Goal: Task Accomplishment & Management: Manage account settings

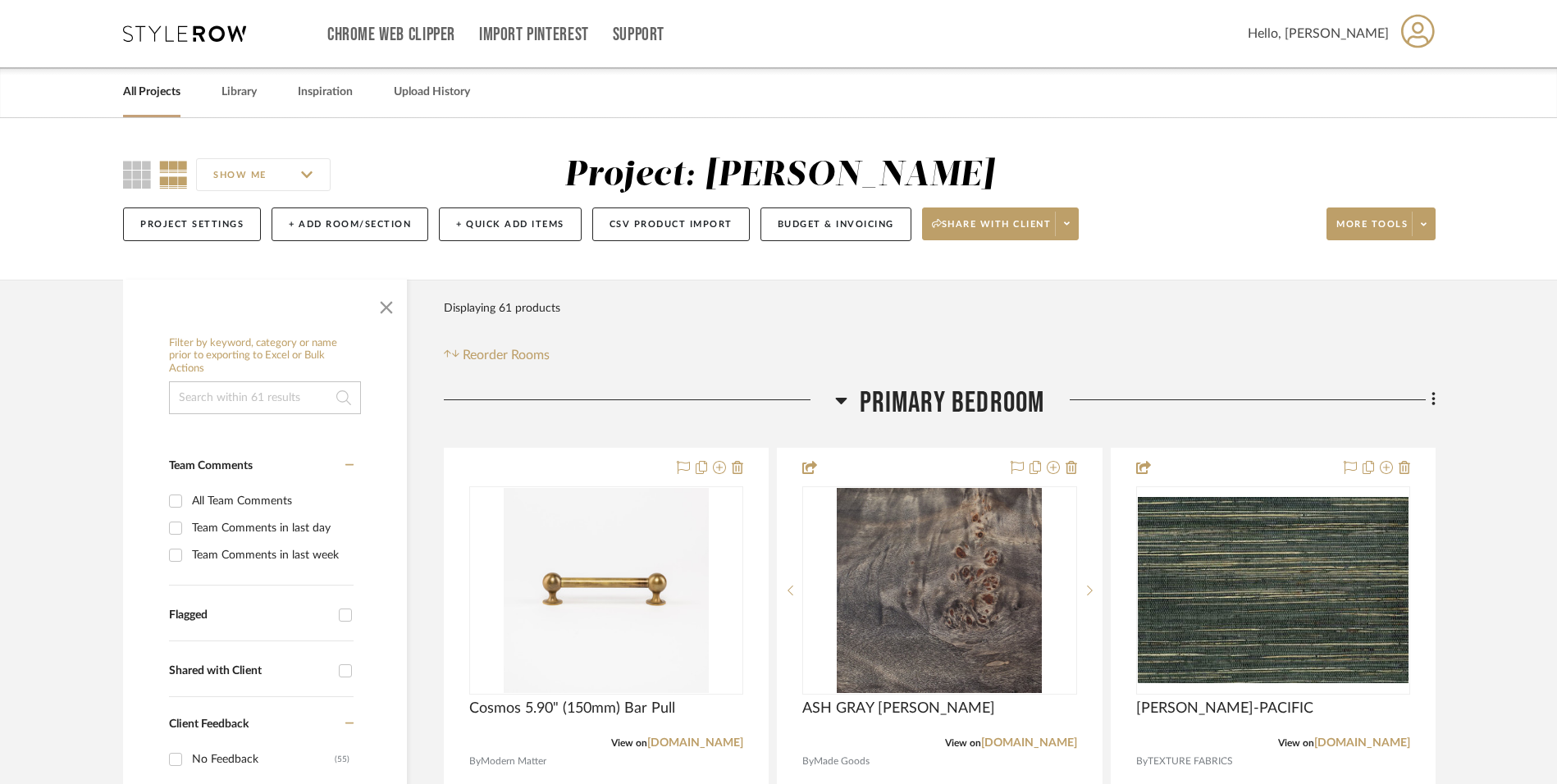
click at [214, 38] on icon at bounding box center [185, 33] width 123 height 16
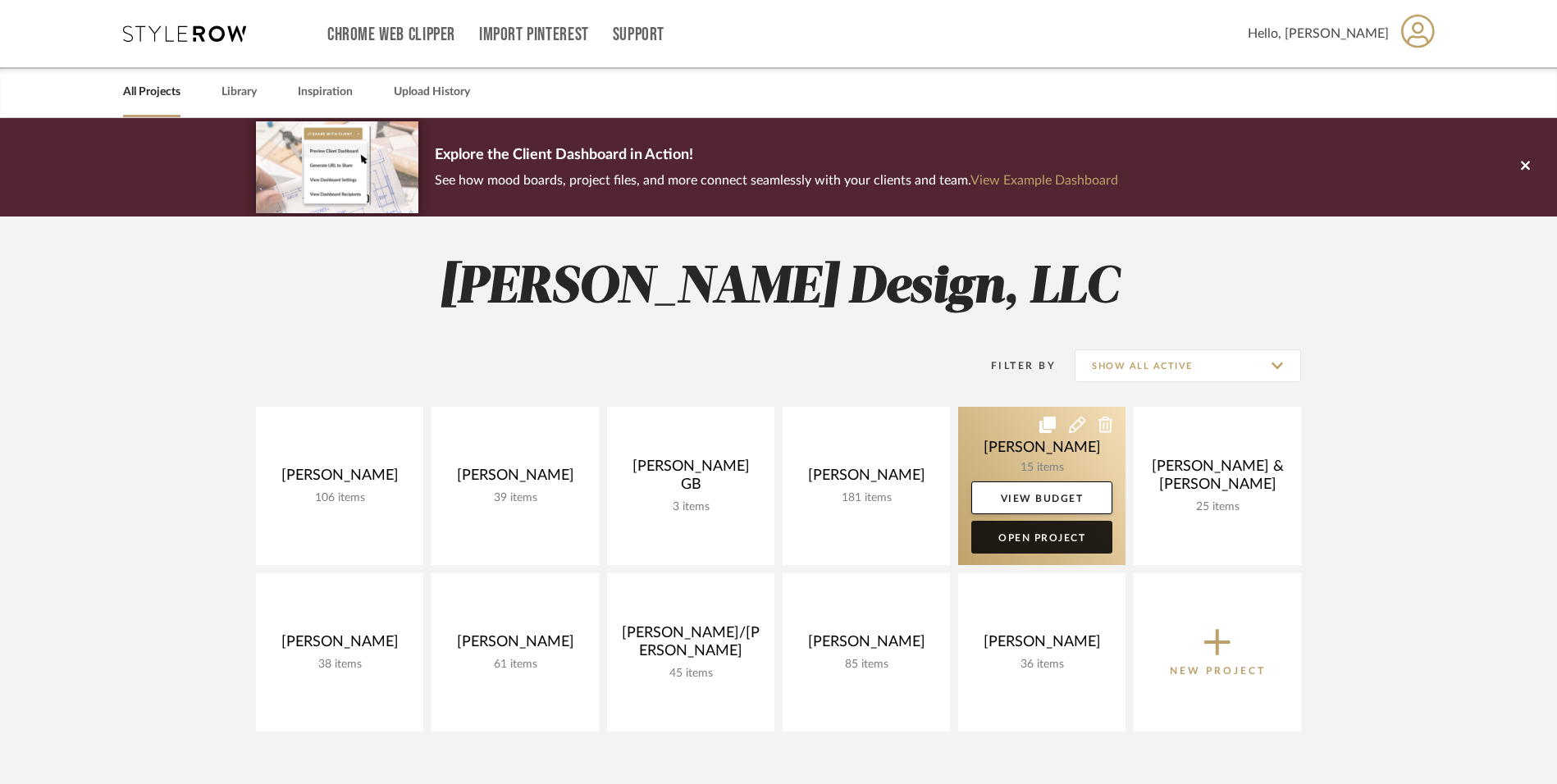
click at [1049, 535] on link "Open Project" at bounding box center [1042, 537] width 141 height 32
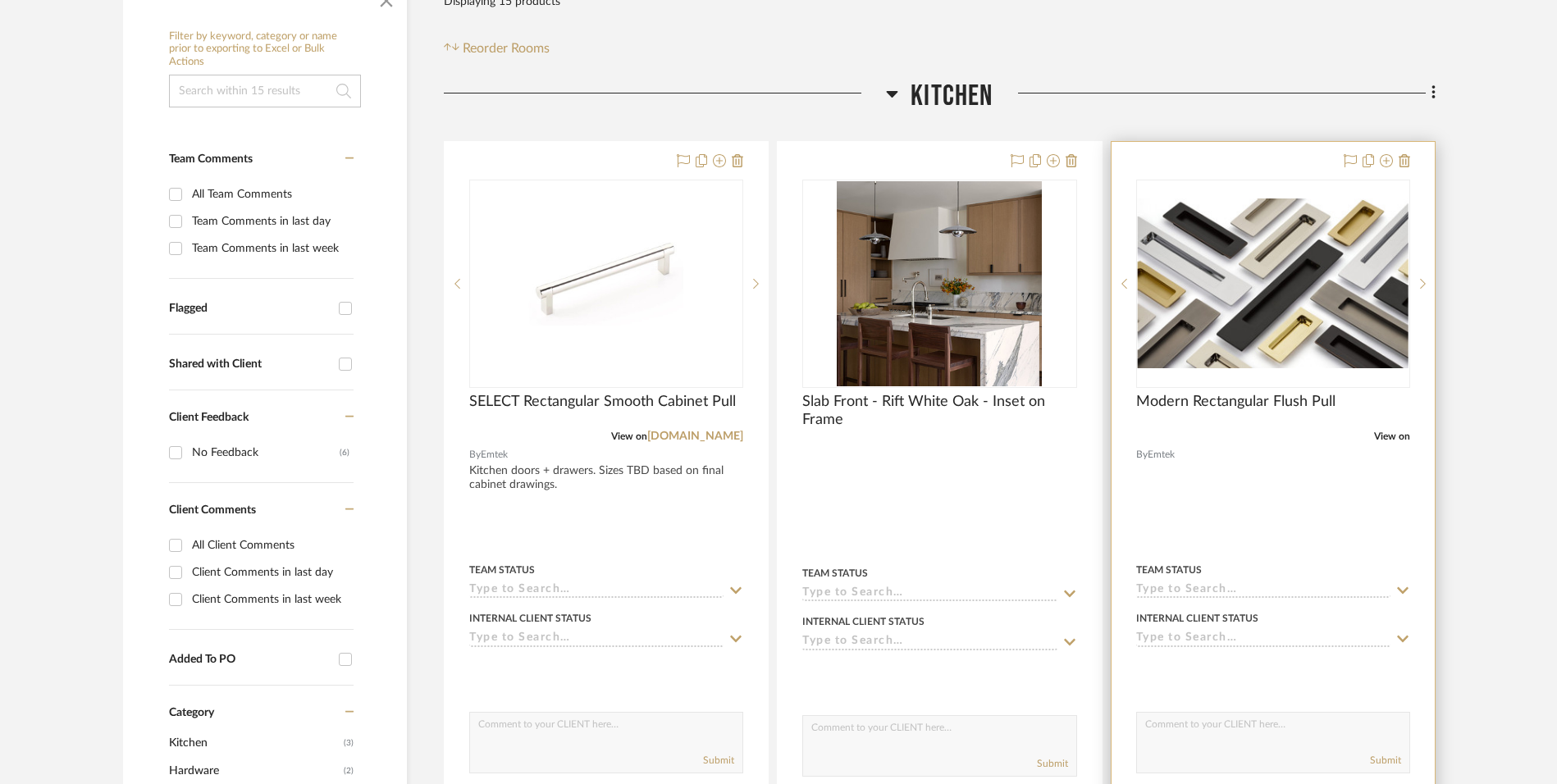
scroll to position [328, 0]
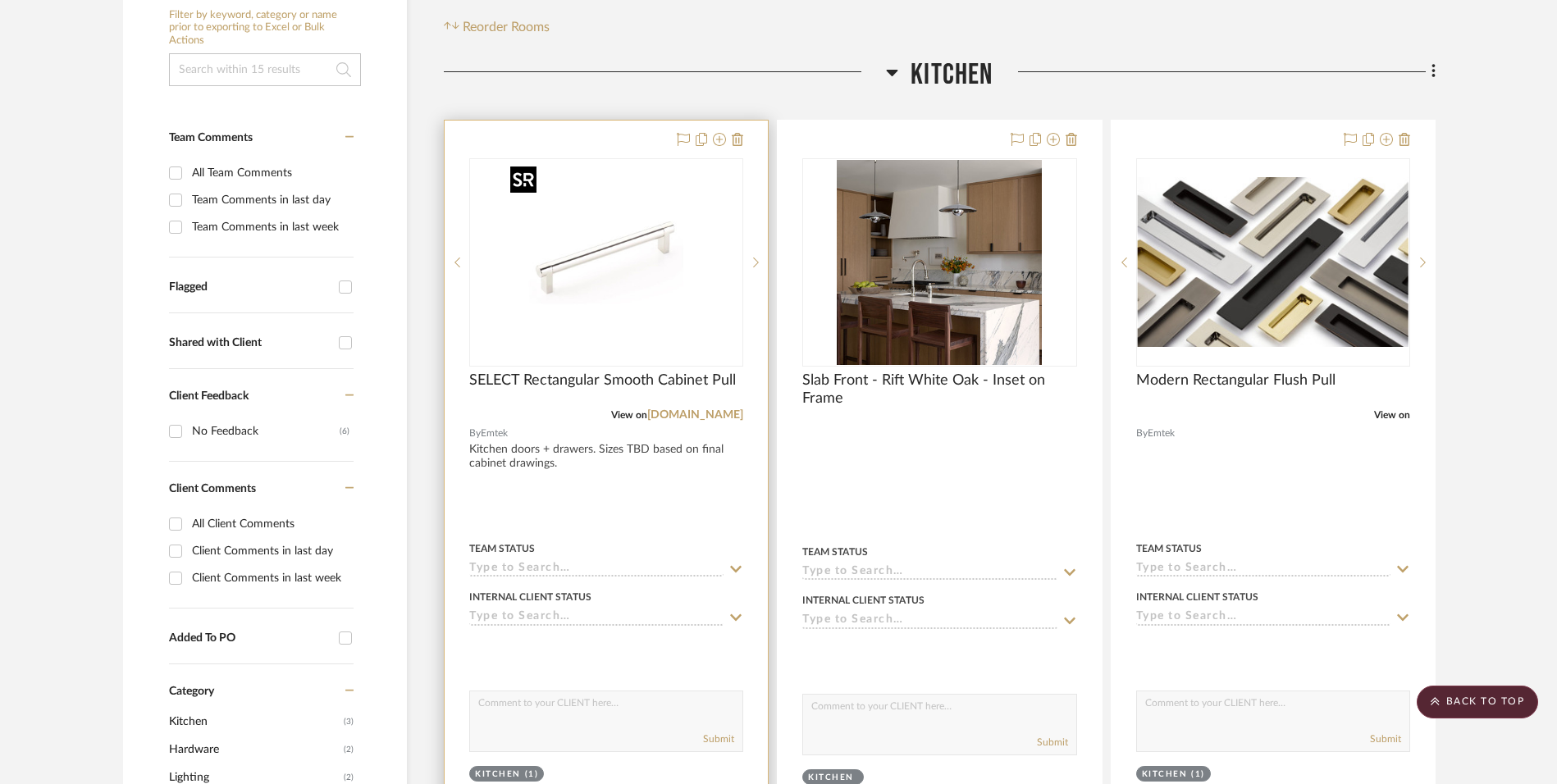
click at [608, 276] on img "0" at bounding box center [606, 262] width 205 height 205
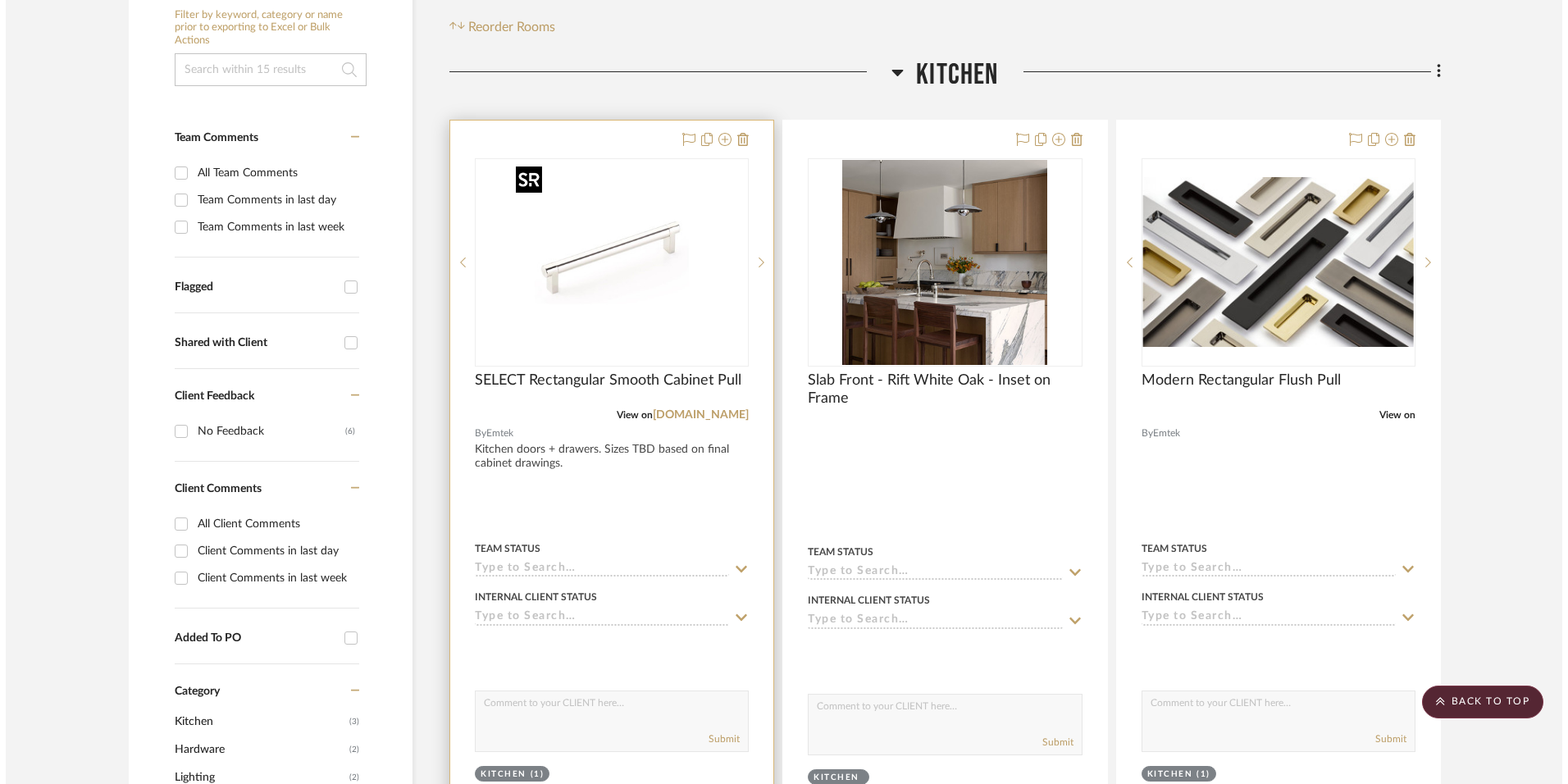
scroll to position [0, 0]
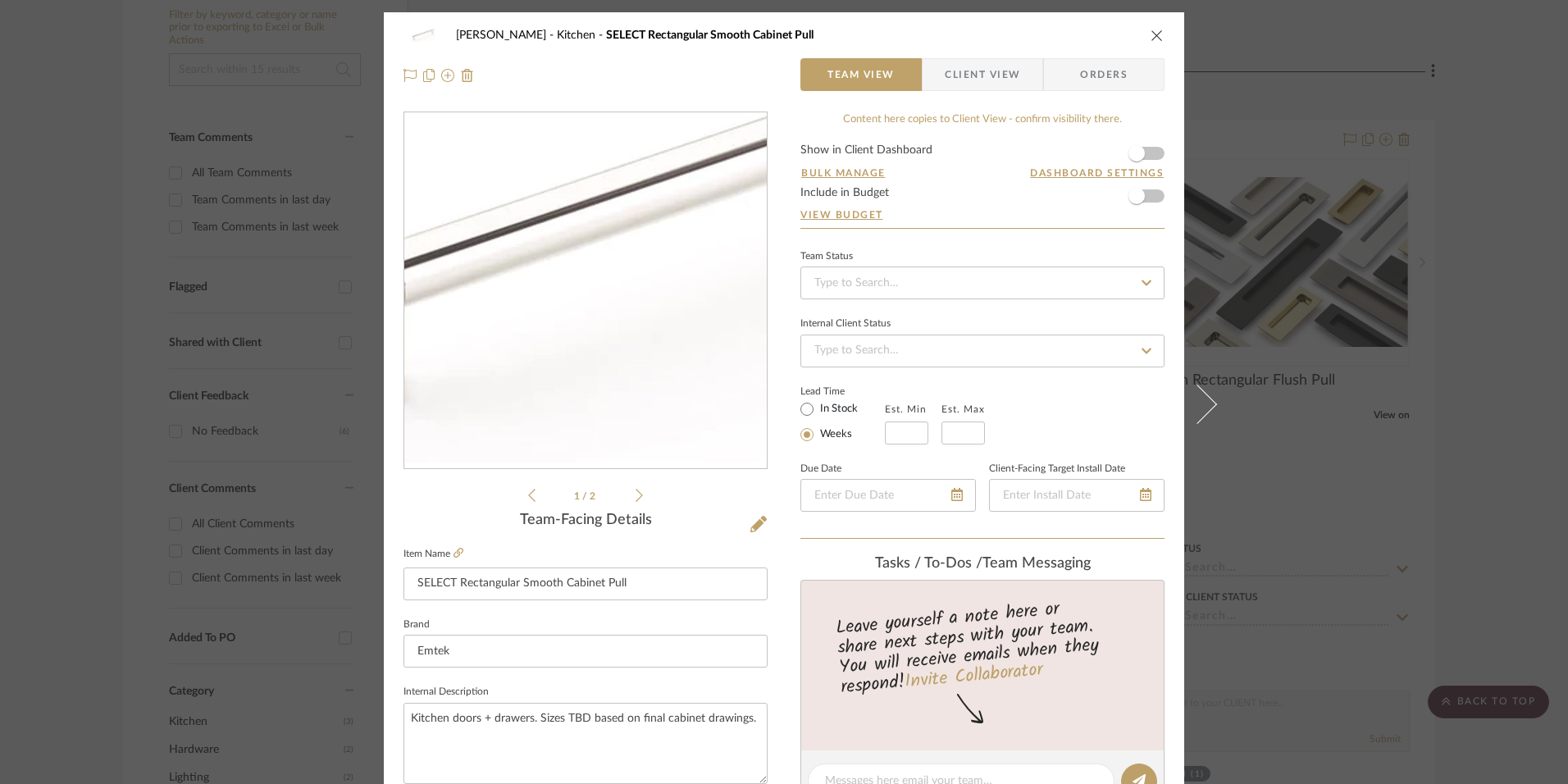
click at [547, 306] on img "0" at bounding box center [585, 290] width 356 height 356
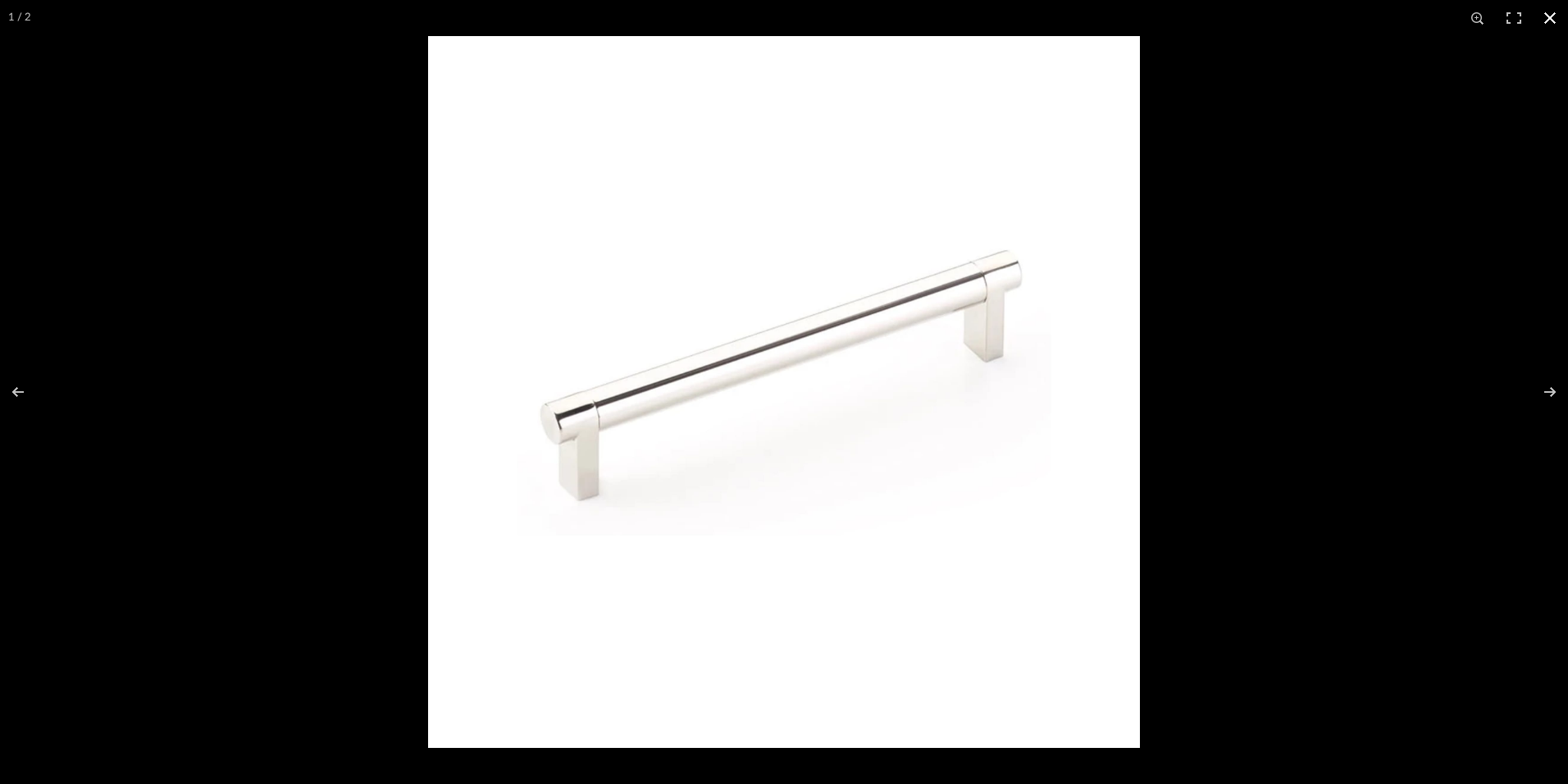
click at [1548, 17] on button at bounding box center [1549, 18] width 36 height 36
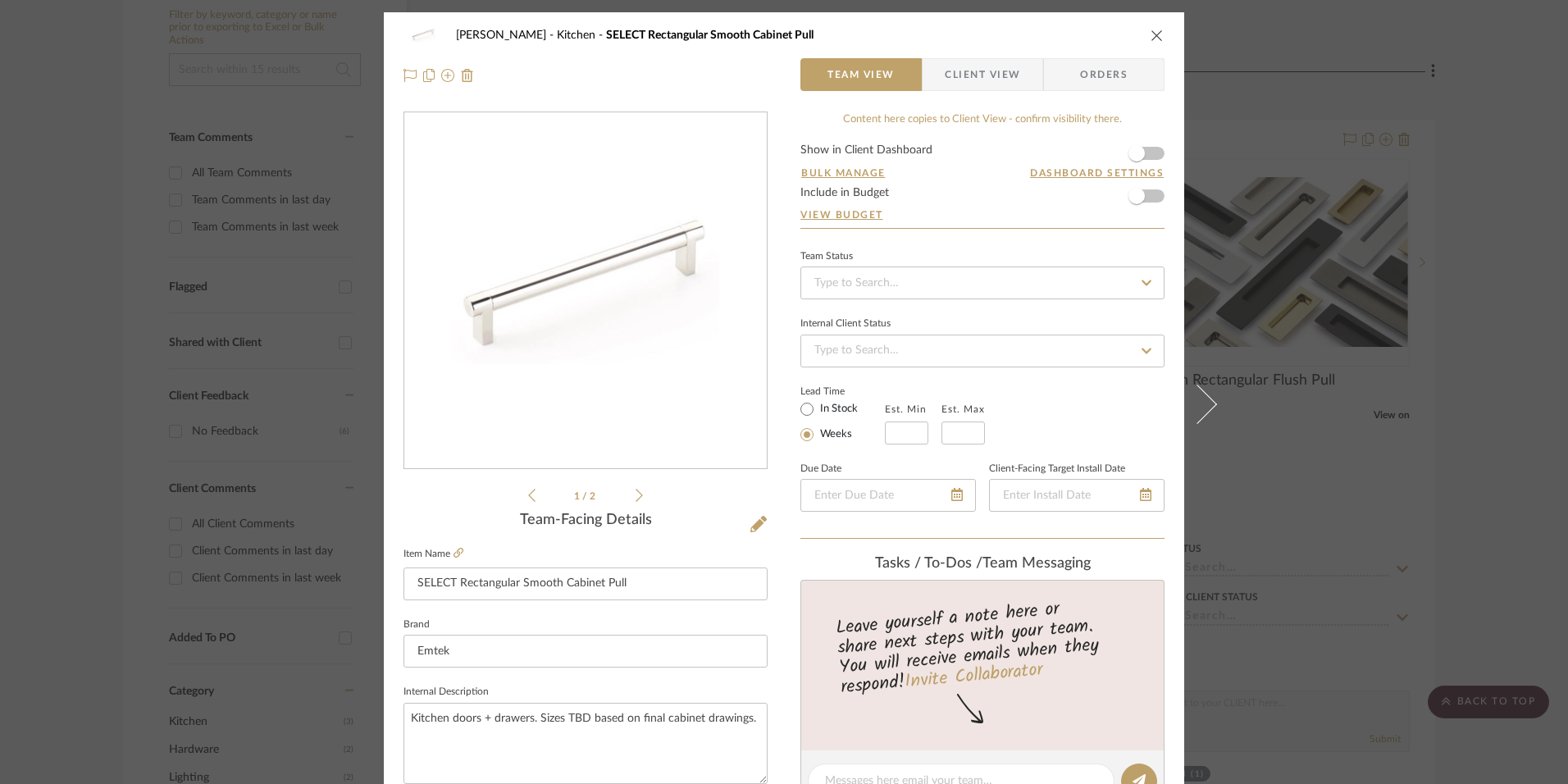
scroll to position [328, 0]
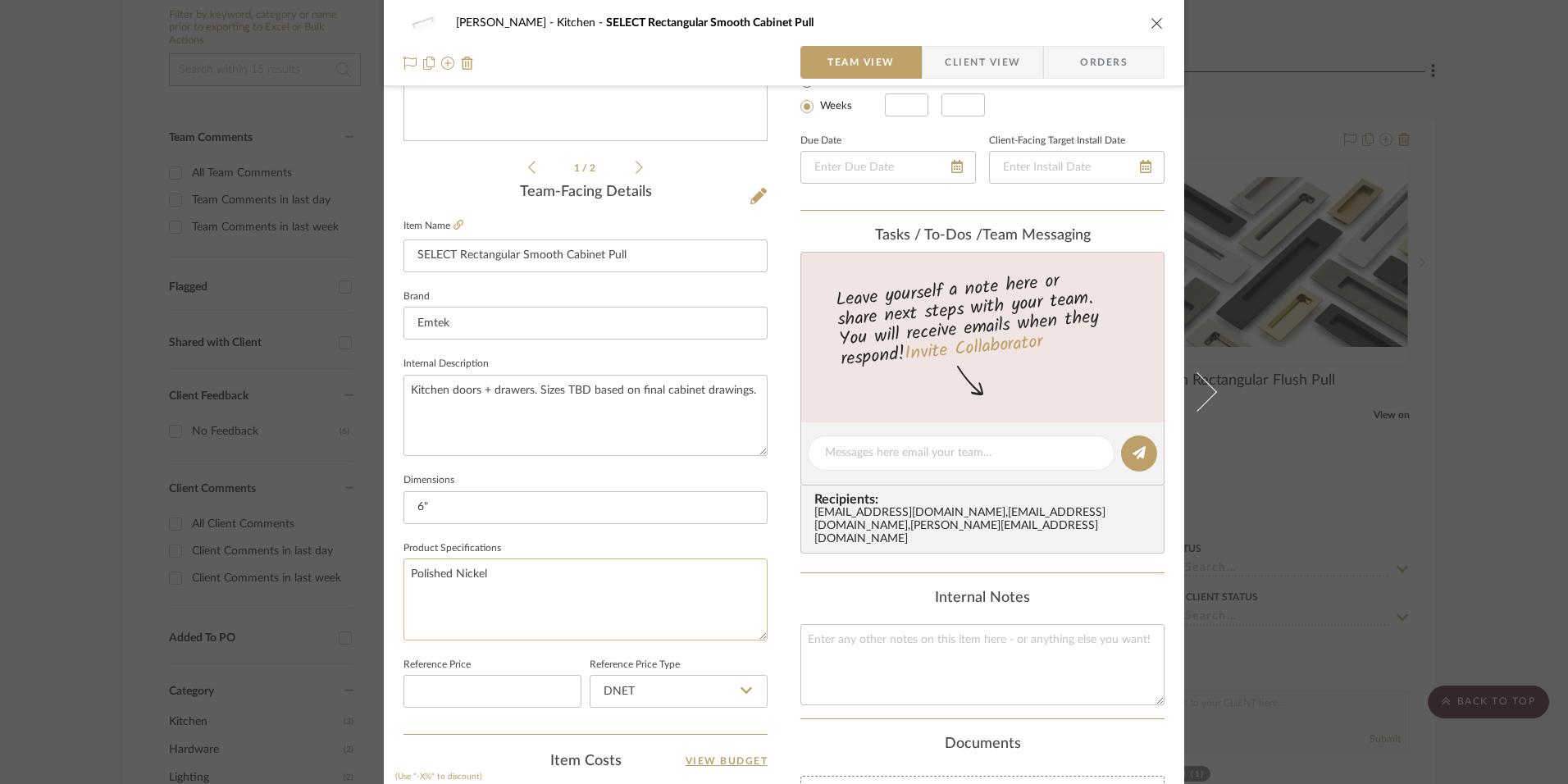
click at [494, 577] on textarea "Polished Nickel" at bounding box center [585, 599] width 364 height 81
click at [453, 506] on input "6"" at bounding box center [585, 507] width 364 height 32
click at [723, 572] on textarea "Polished Nickel" at bounding box center [585, 599] width 364 height 81
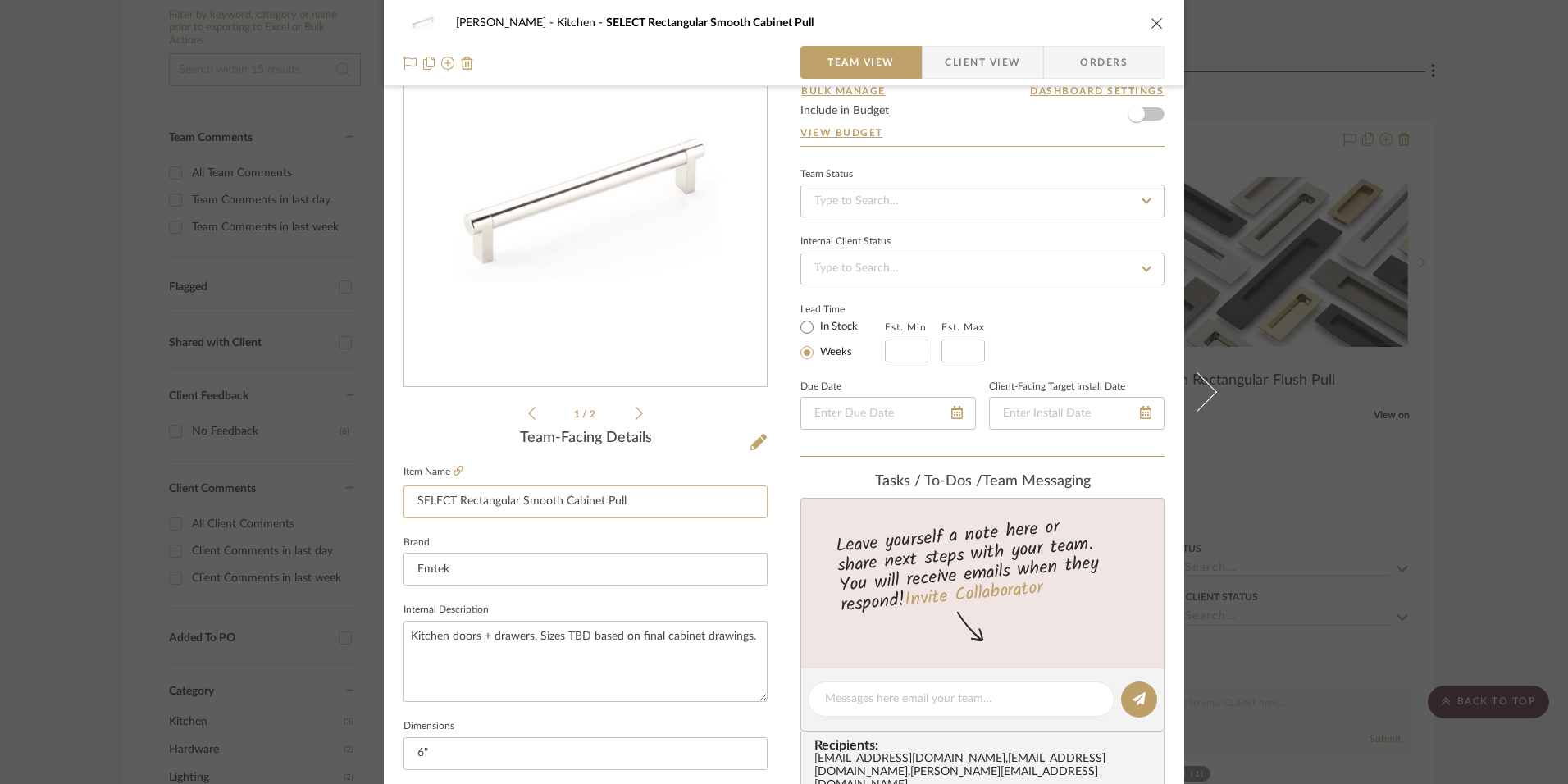
drag, startPoint x: 412, startPoint y: 498, endPoint x: 703, endPoint y: 510, distance: 291.2
click at [703, 510] on input "SELECT Rectangular Smooth Cabinet Pull" at bounding box center [585, 501] width 364 height 32
click at [564, 654] on textarea "Kitchen doors + drawers. Sizes TBD based on final cabinet drawings." at bounding box center [585, 661] width 364 height 81
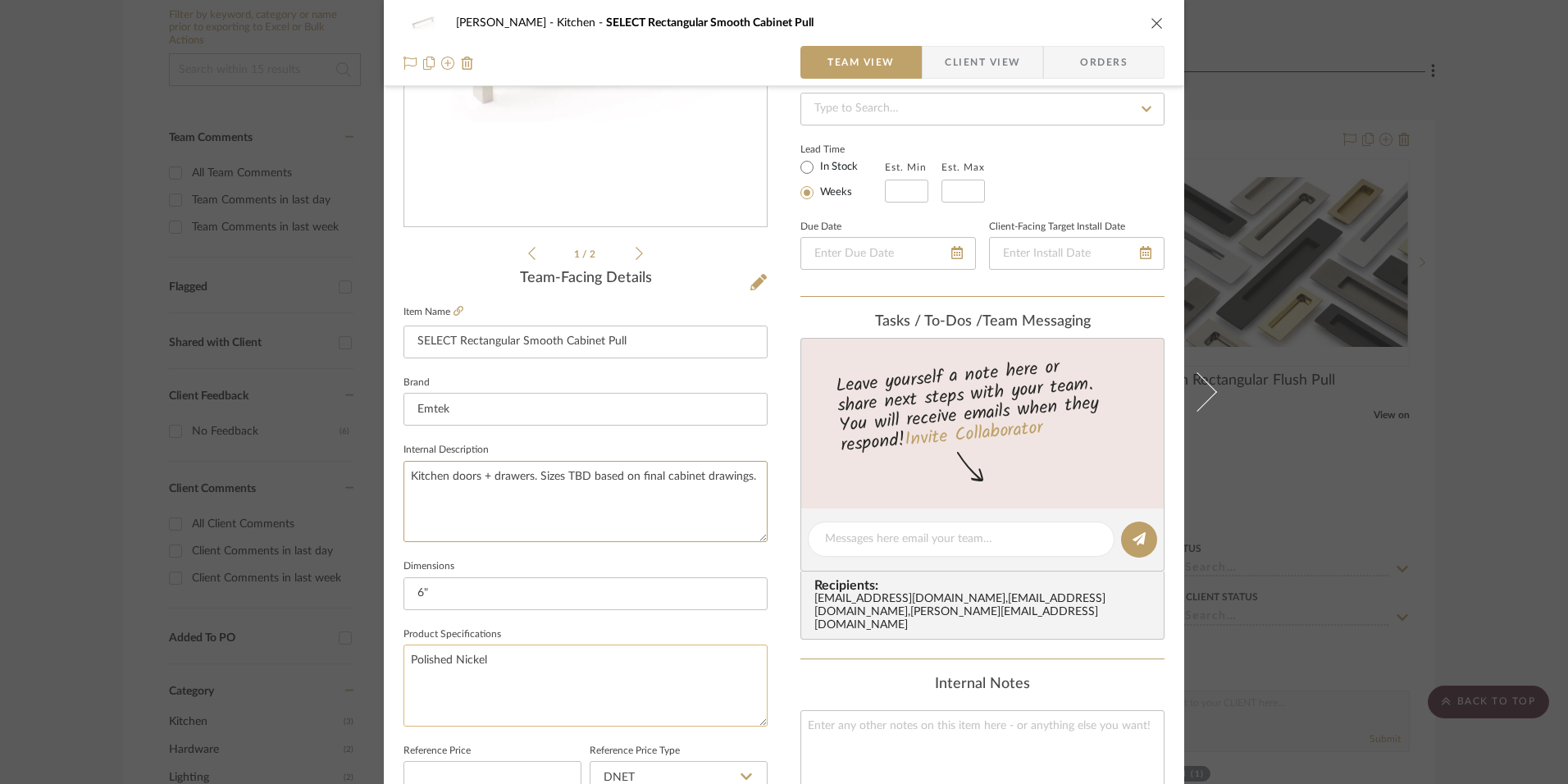
scroll to position [246, 0]
click at [551, 658] on textarea "Polished Nickel" at bounding box center [585, 681] width 364 height 81
click at [454, 306] on icon at bounding box center [459, 307] width 10 height 10
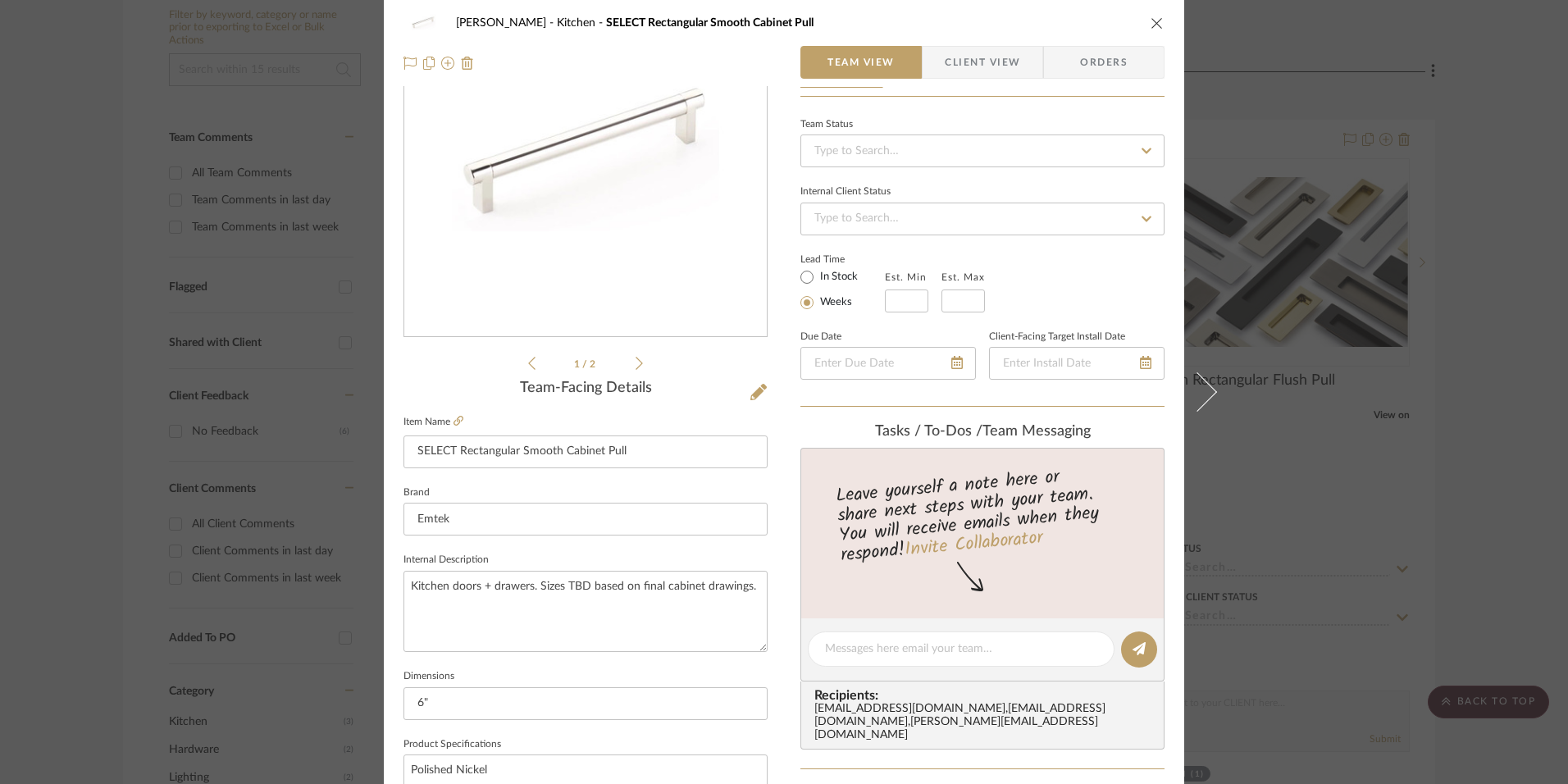
scroll to position [0, 0]
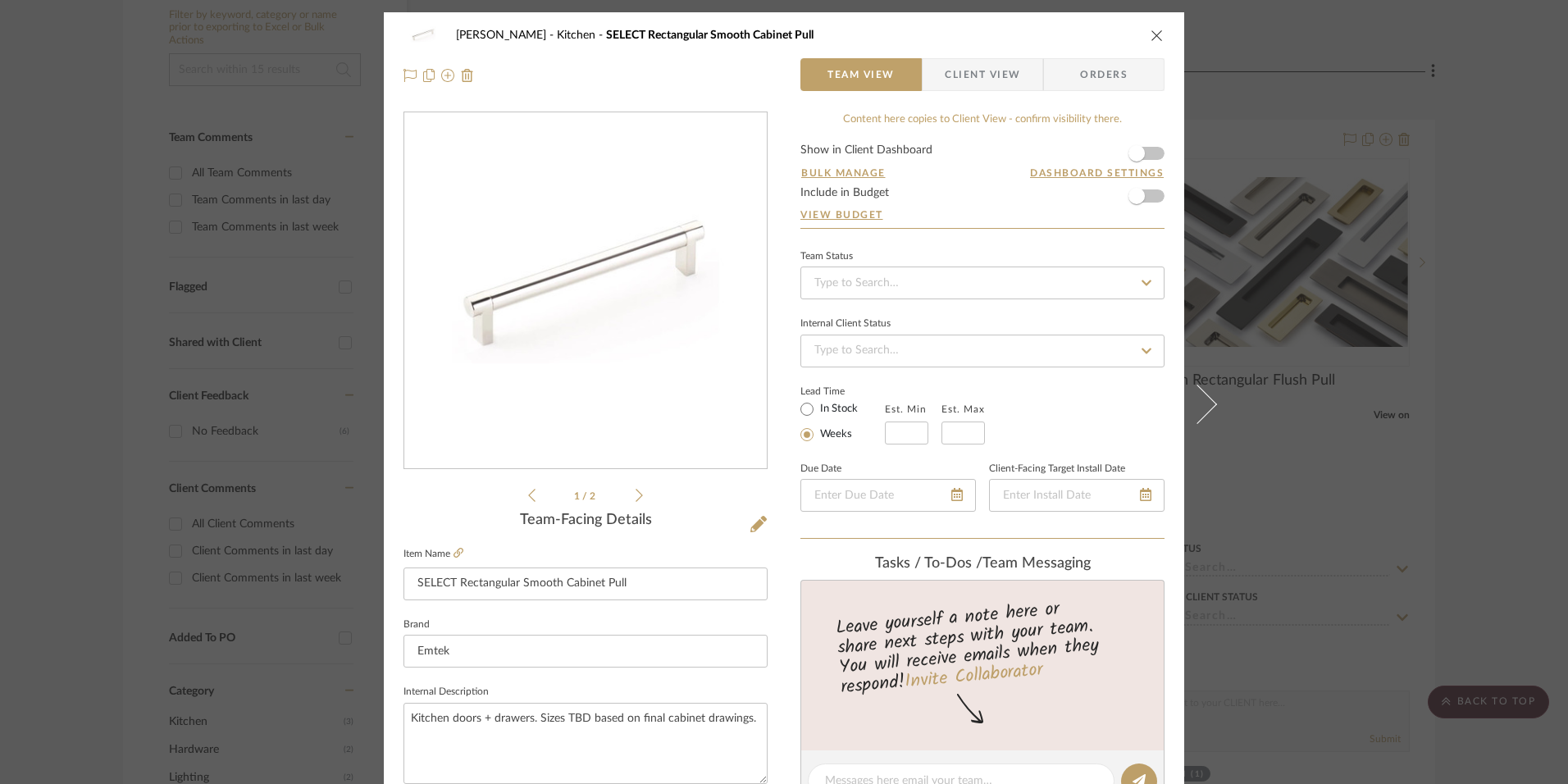
click at [1150, 36] on icon "close" at bounding box center [1156, 35] width 13 height 13
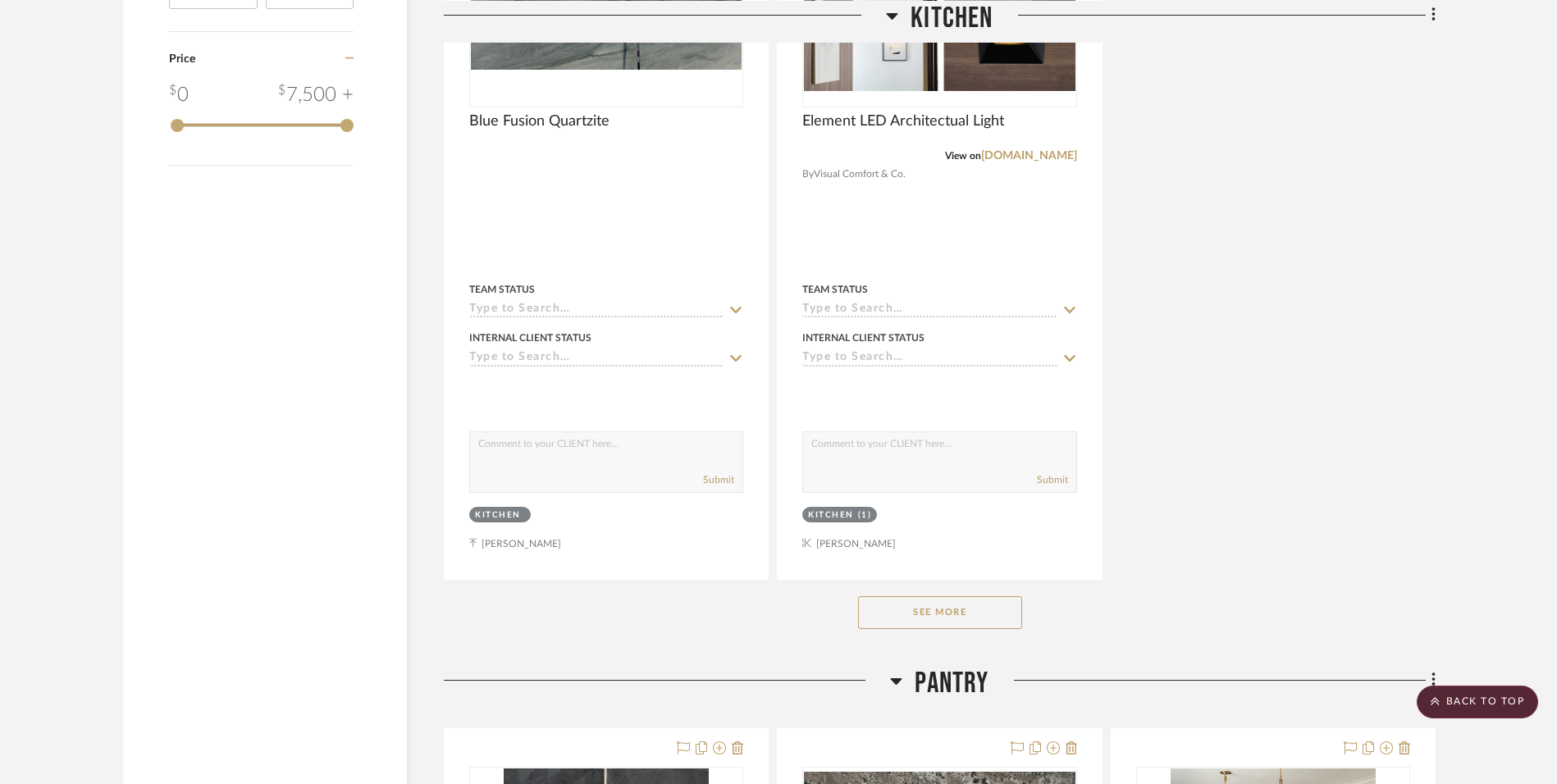
scroll to position [2050, 0]
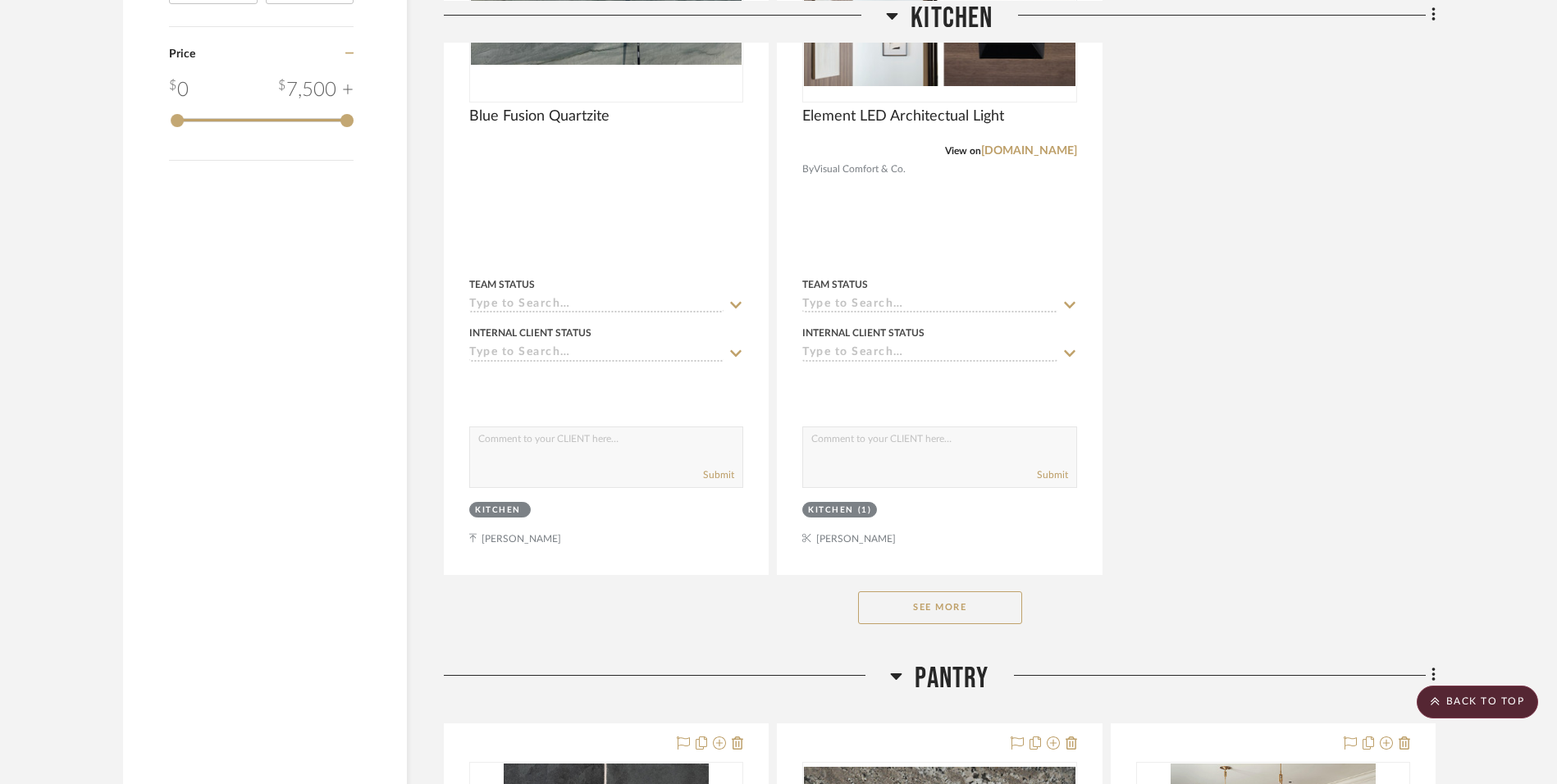
click at [961, 611] on button "See More" at bounding box center [940, 607] width 164 height 32
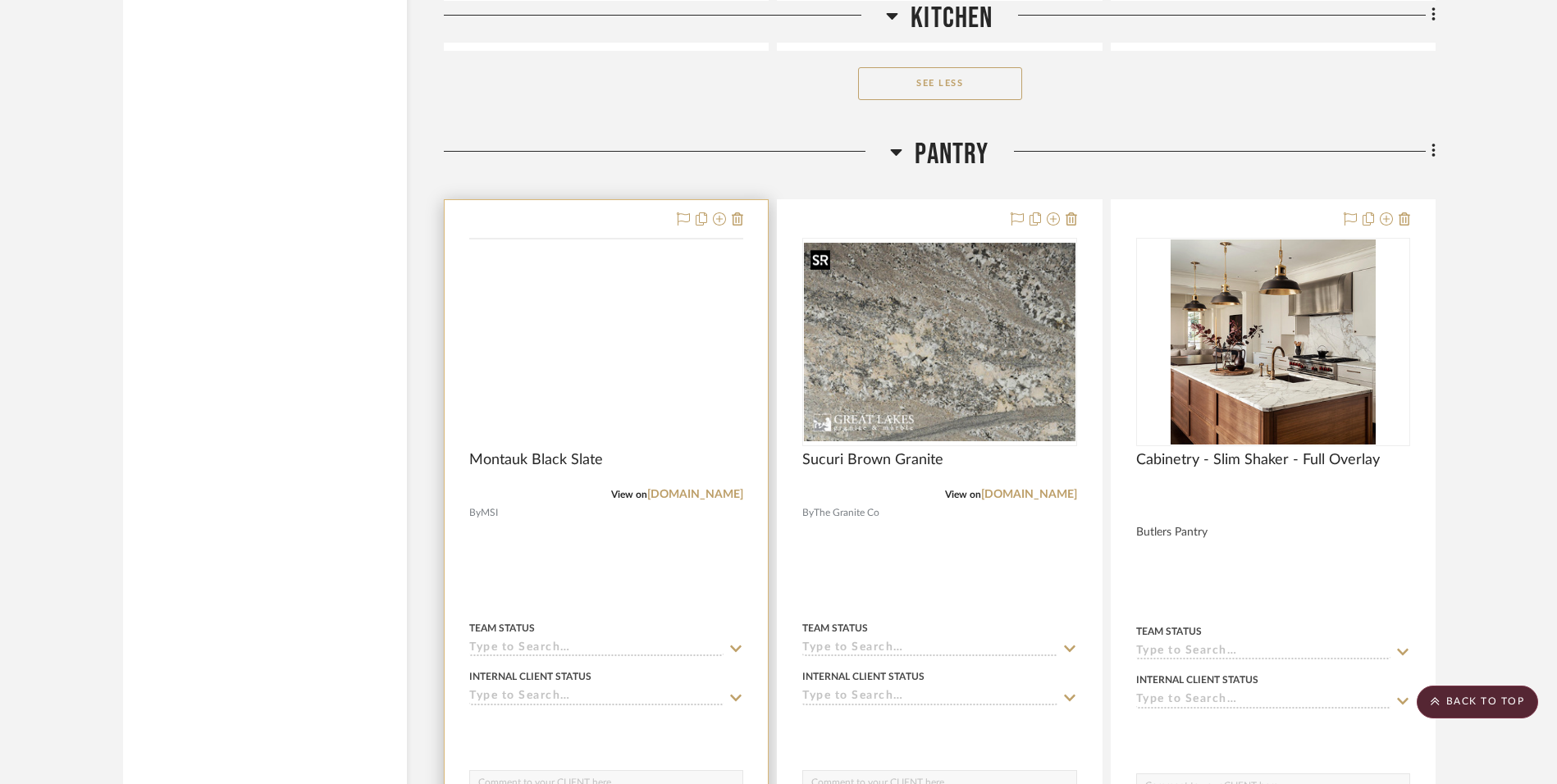
scroll to position [2624, 0]
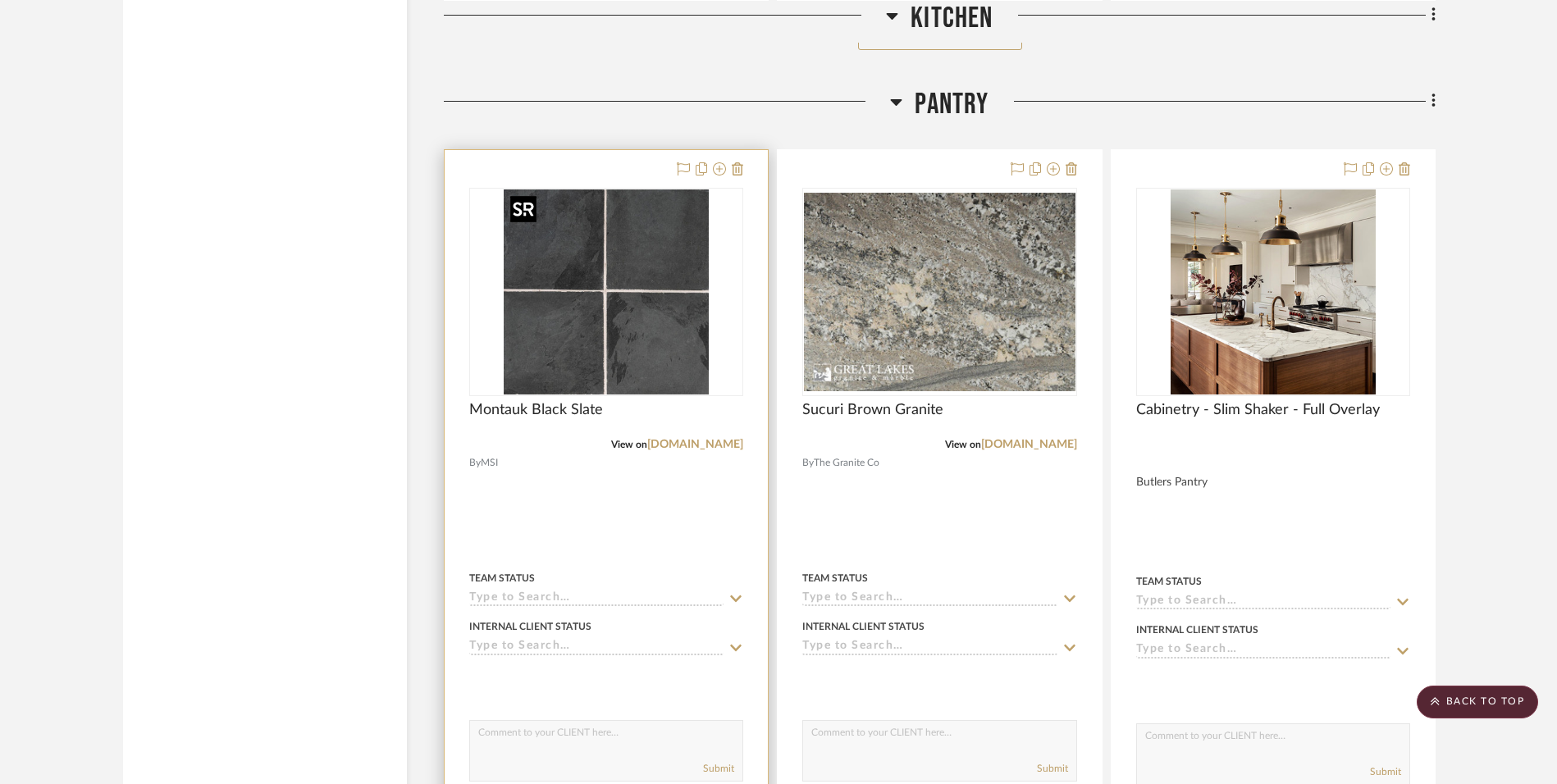
click at [655, 354] on img "0" at bounding box center [606, 292] width 205 height 205
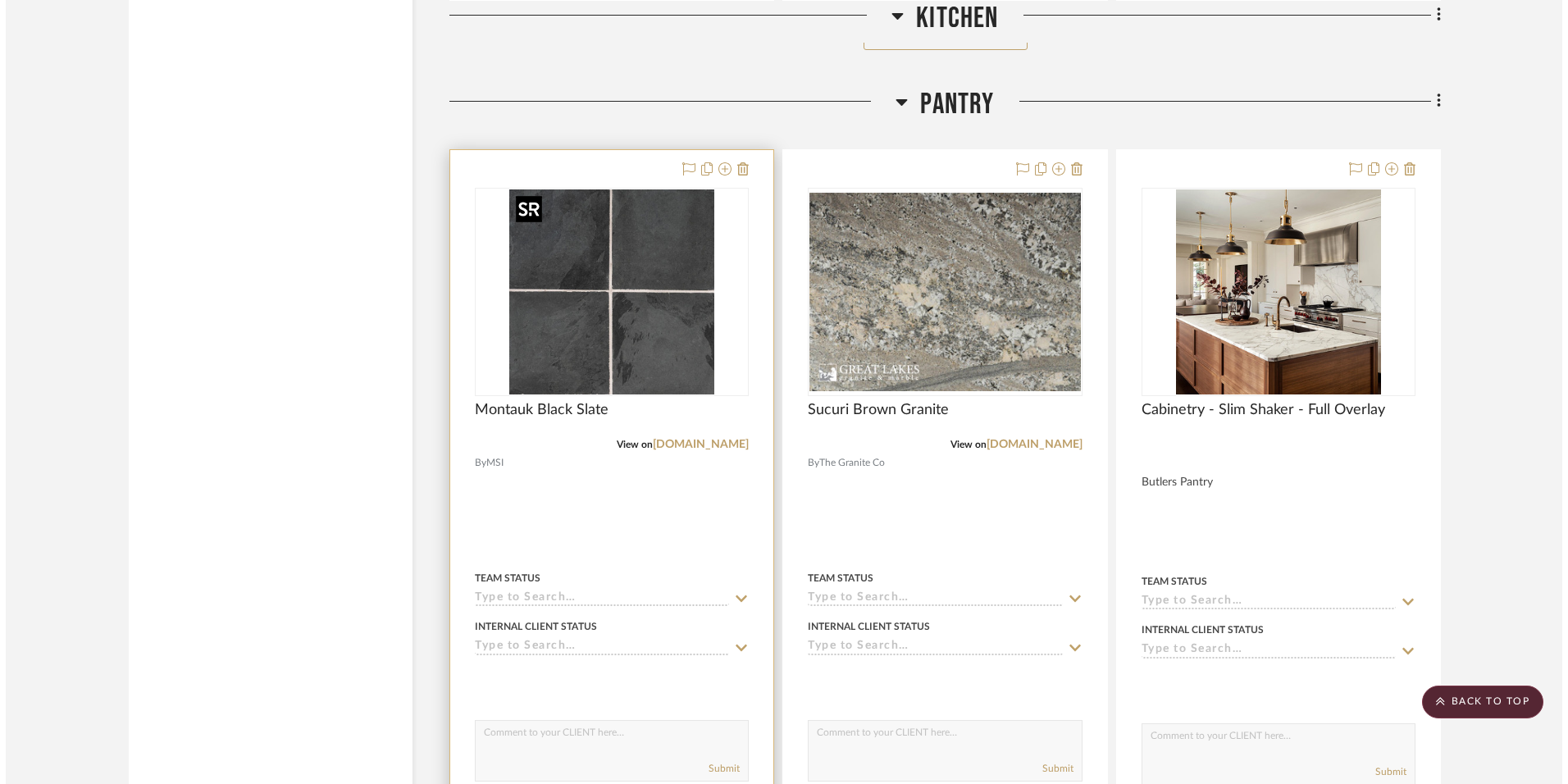
scroll to position [0, 0]
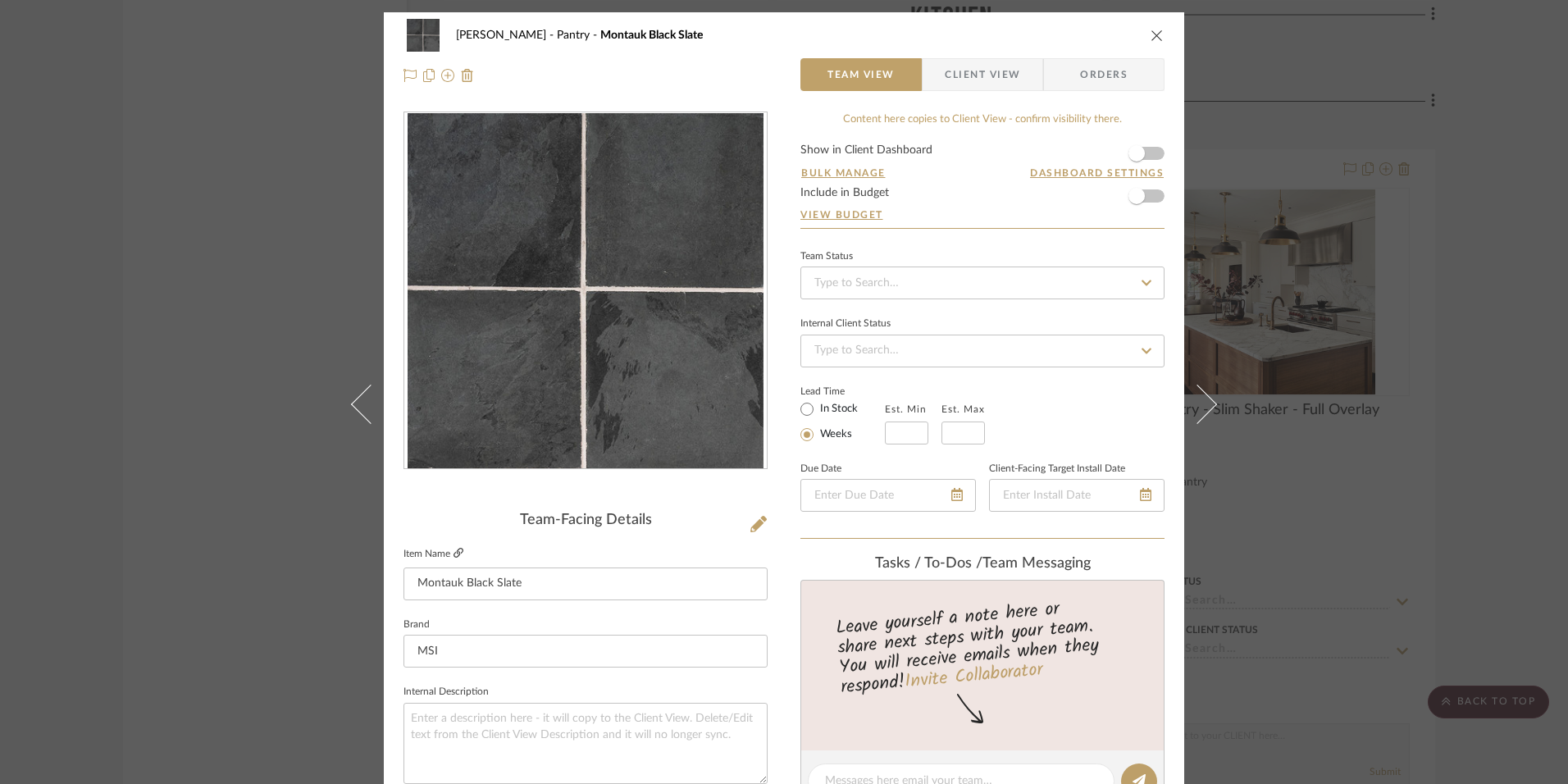
click at [456, 555] on icon at bounding box center [459, 553] width 10 height 10
click at [1152, 38] on icon "close" at bounding box center [1156, 35] width 13 height 13
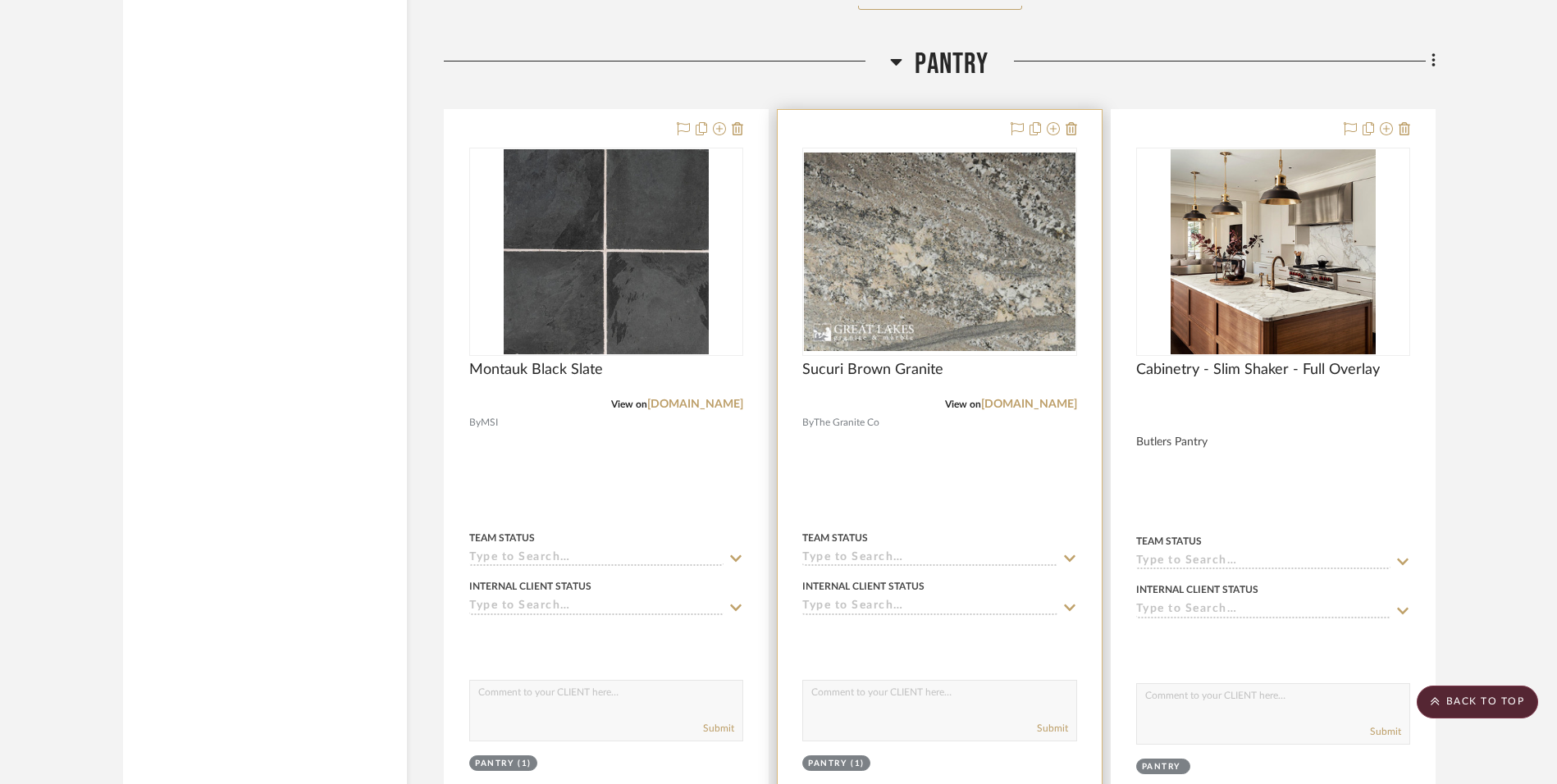
scroll to position [2645, 0]
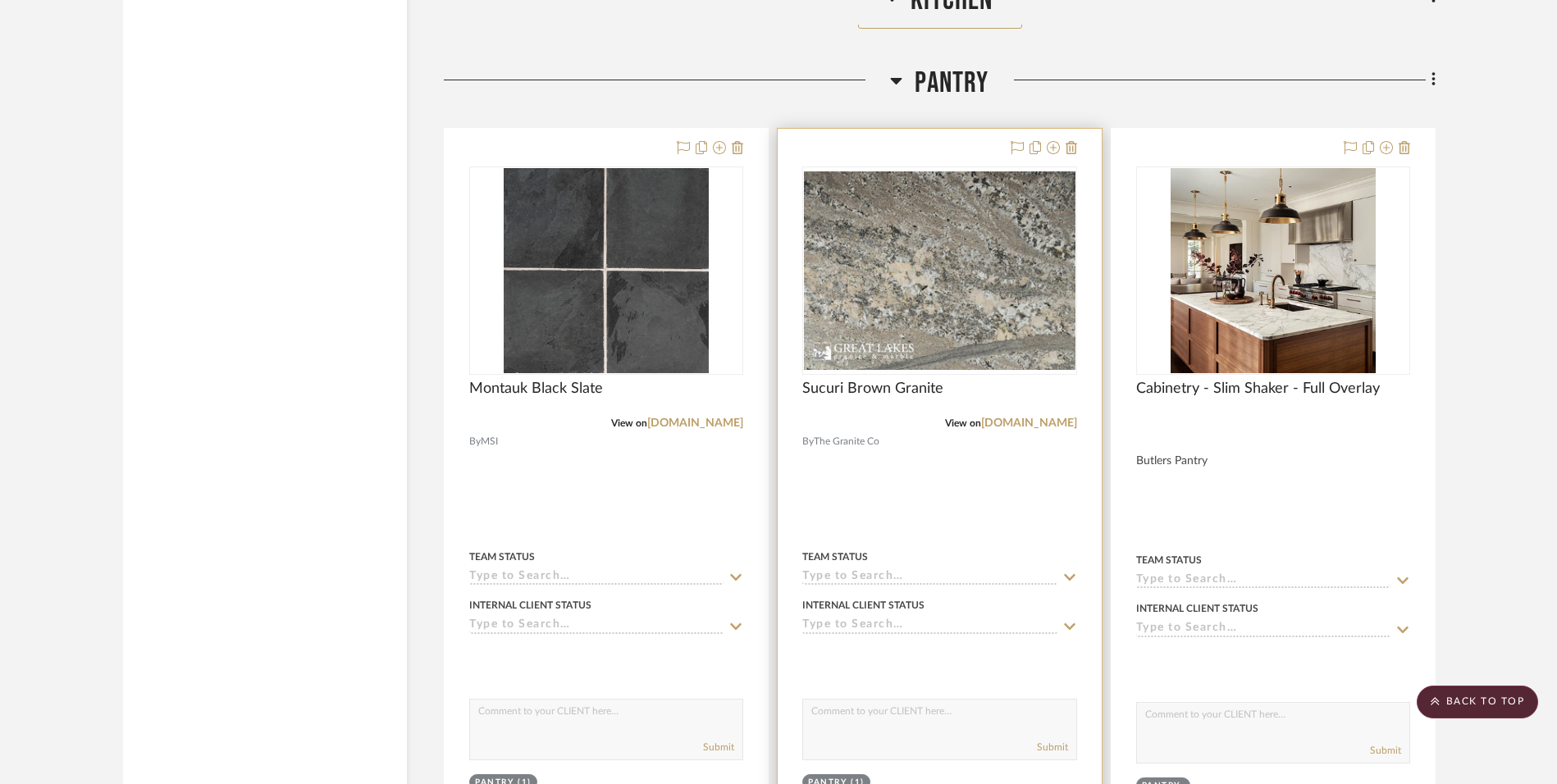
click at [942, 501] on div at bounding box center [939, 489] width 323 height 721
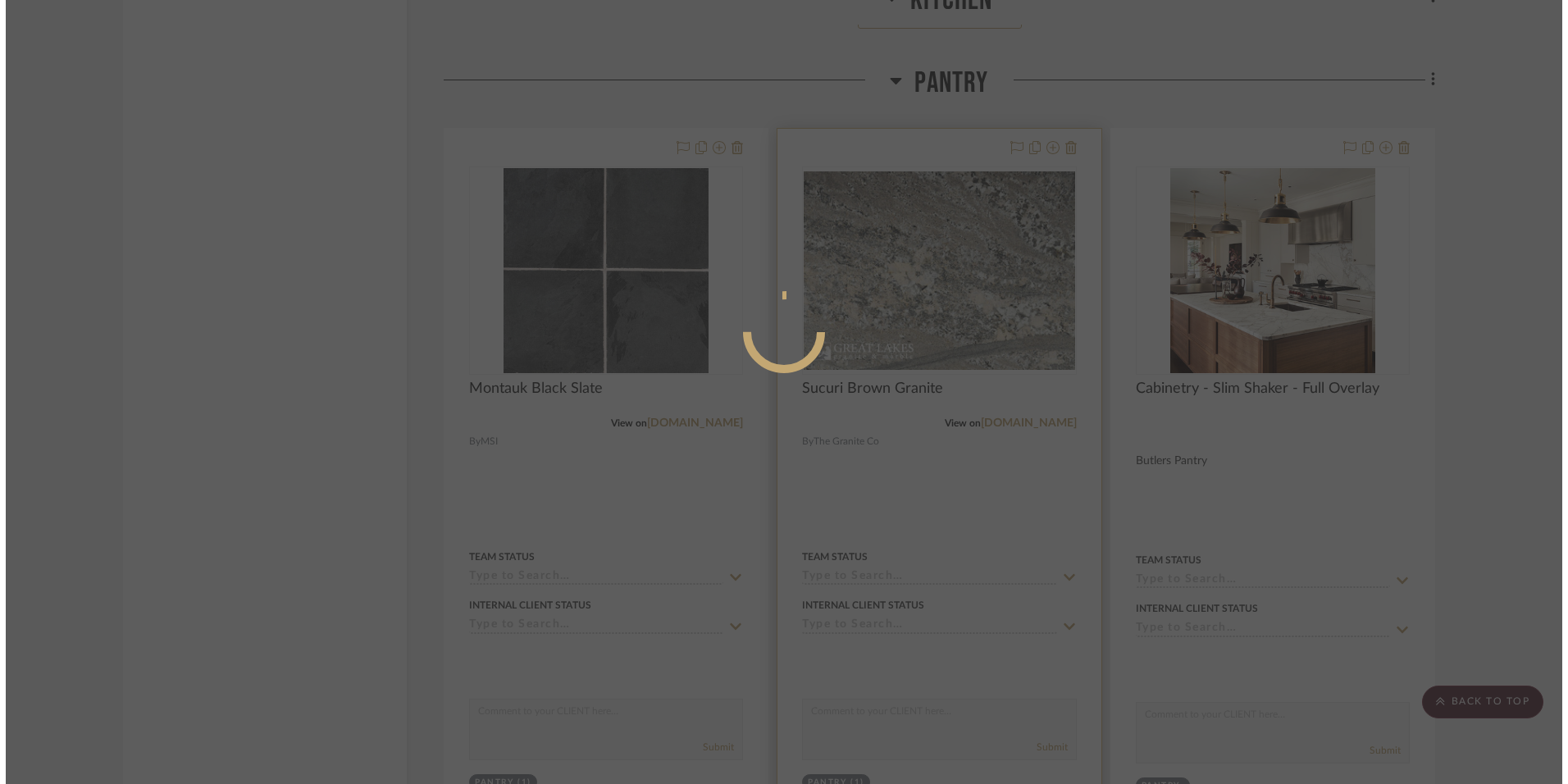
scroll to position [0, 0]
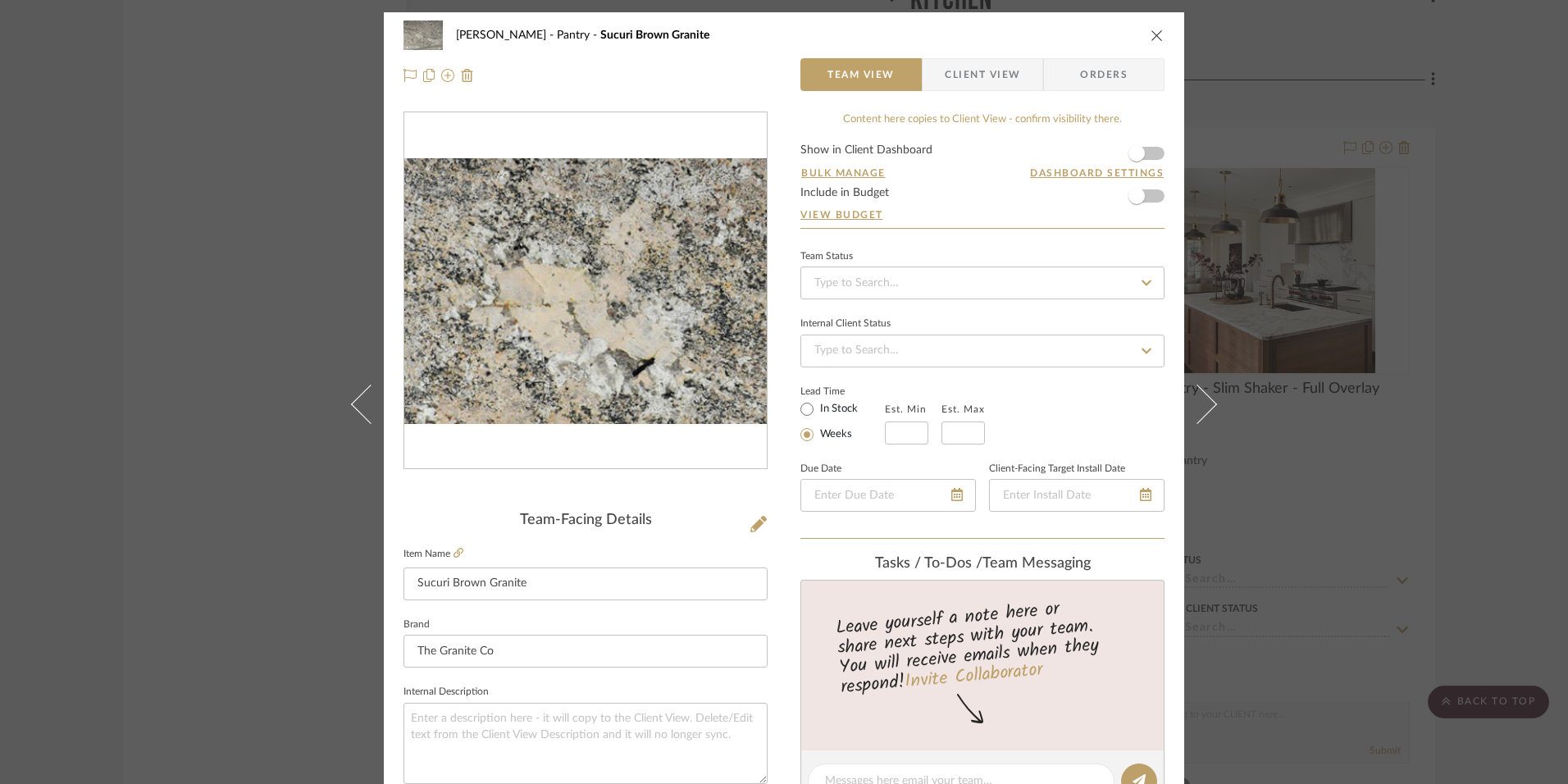
click at [541, 289] on img "0" at bounding box center [585, 290] width 362 height 266
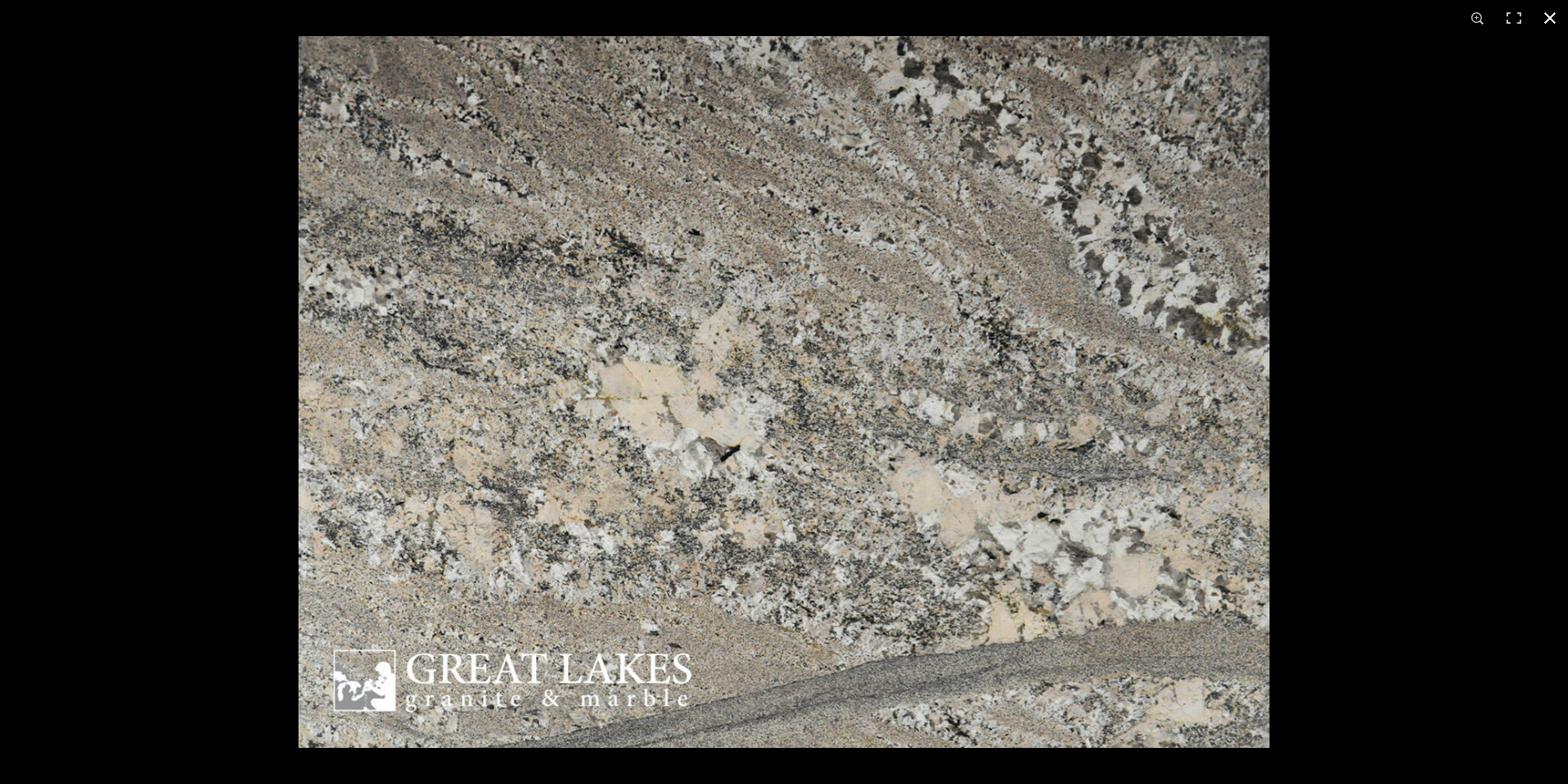
click at [1550, 20] on button at bounding box center [1549, 18] width 36 height 36
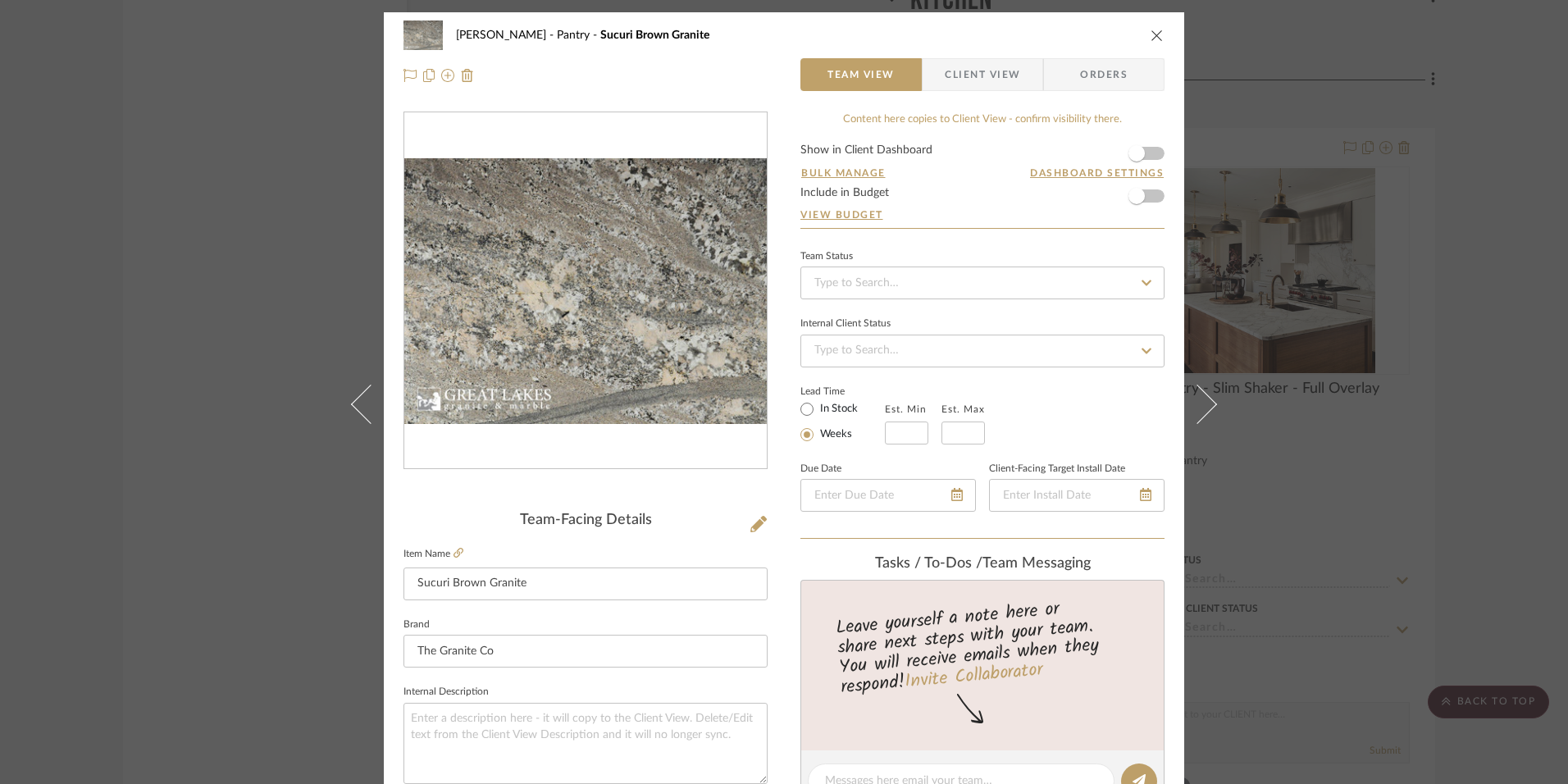
click at [1154, 38] on icon "close" at bounding box center [1156, 35] width 13 height 13
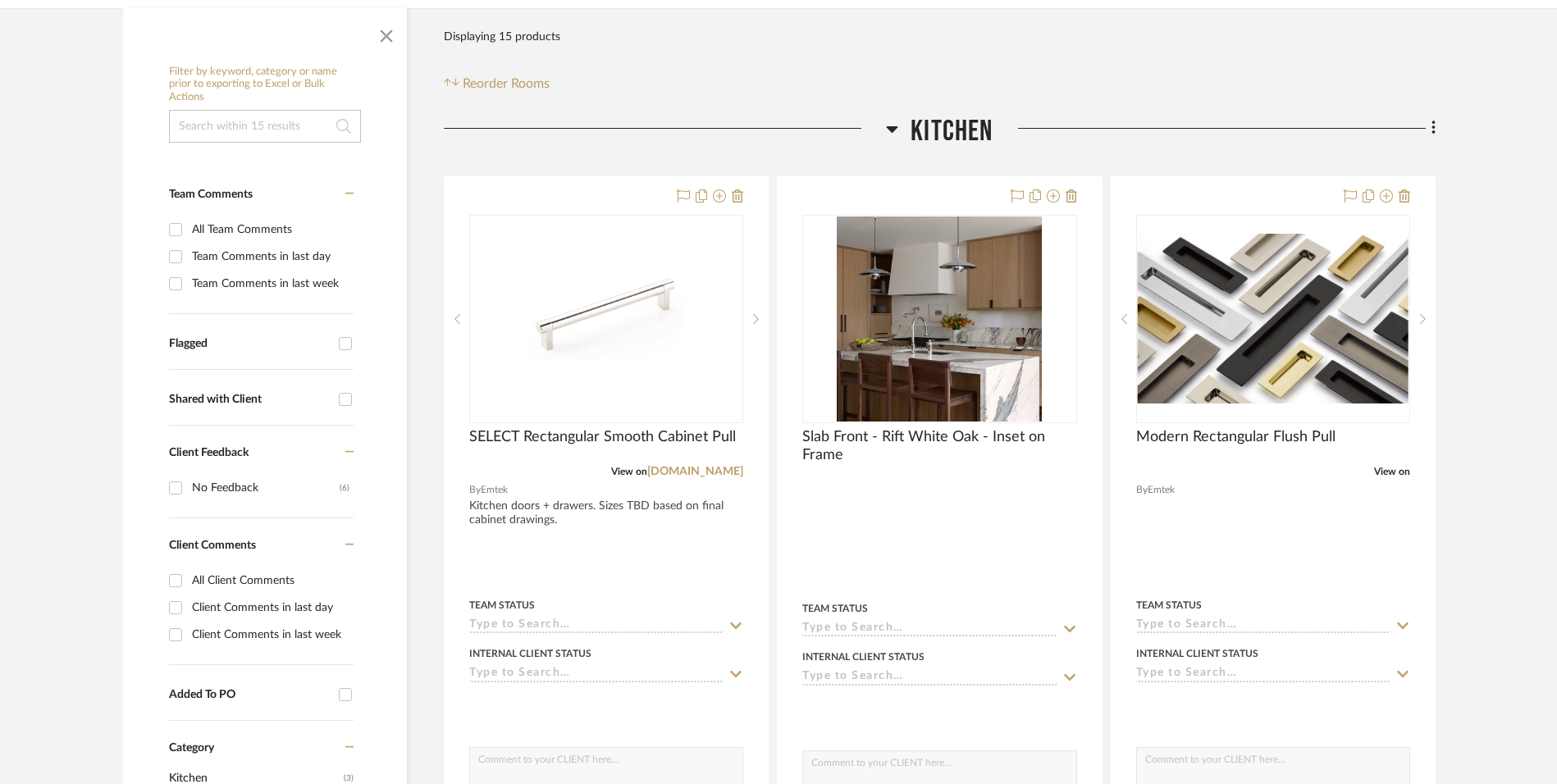
scroll to position [349, 0]
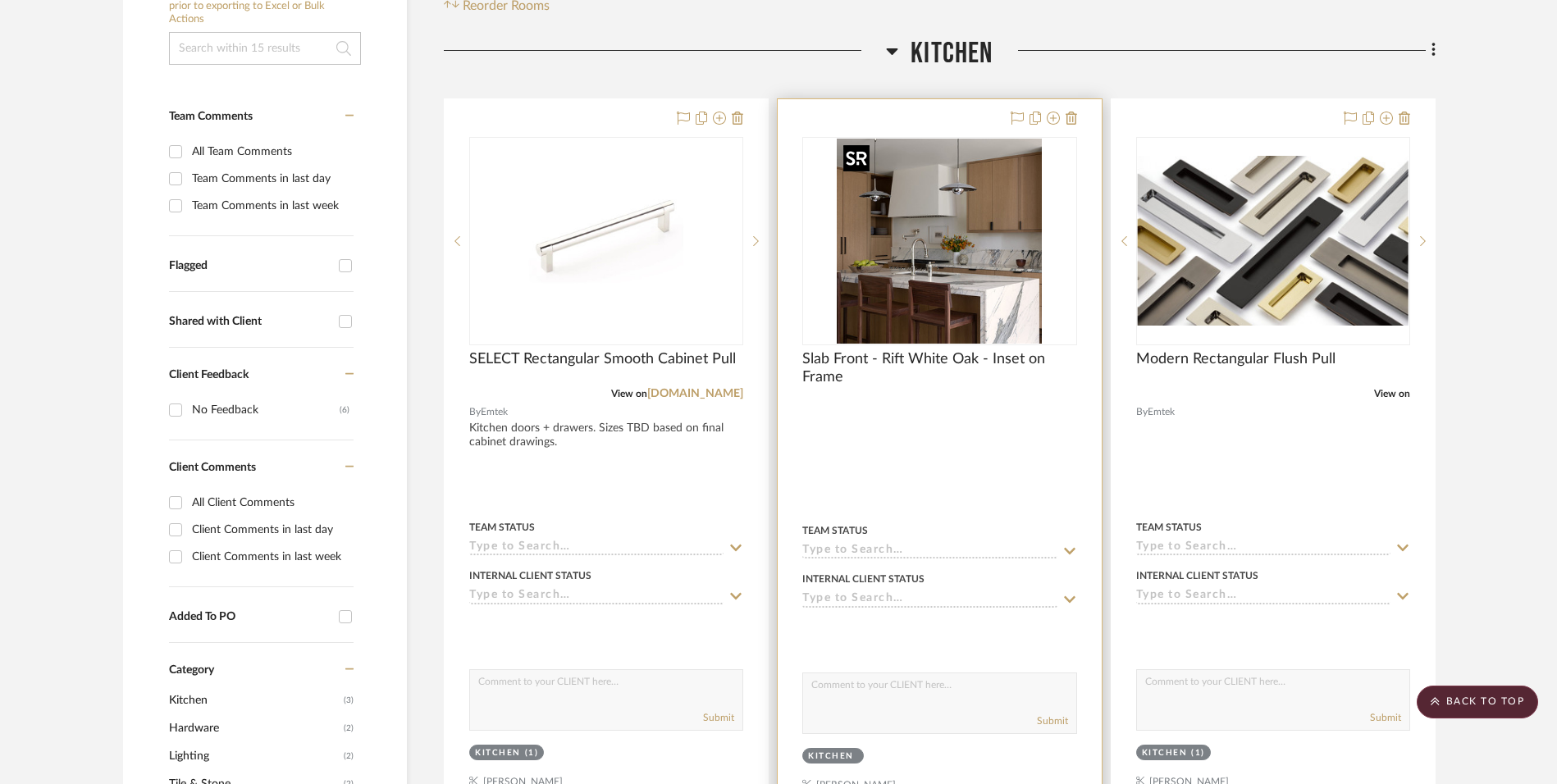
click at [892, 255] on img "0" at bounding box center [939, 241] width 205 height 205
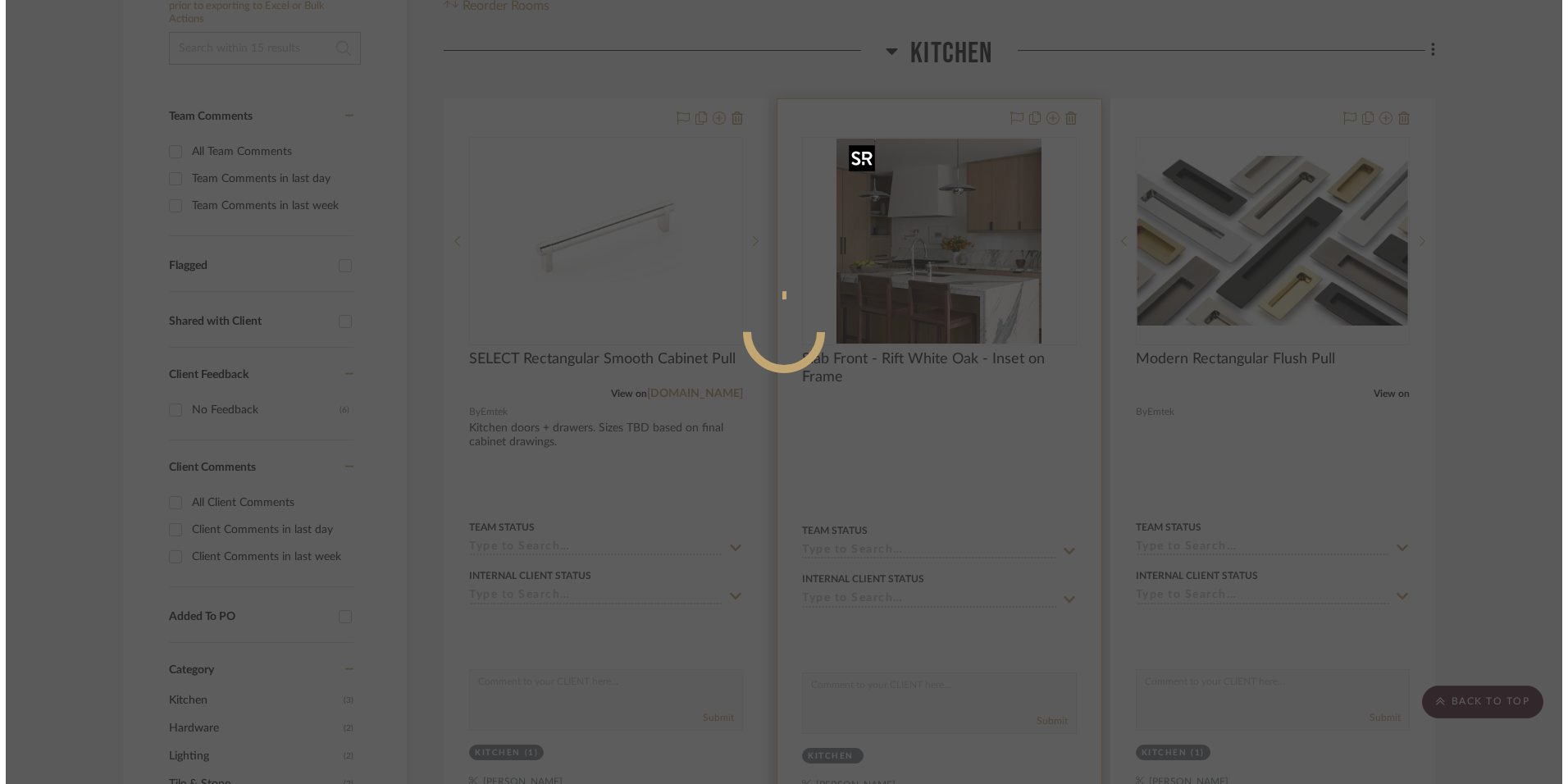
scroll to position [0, 0]
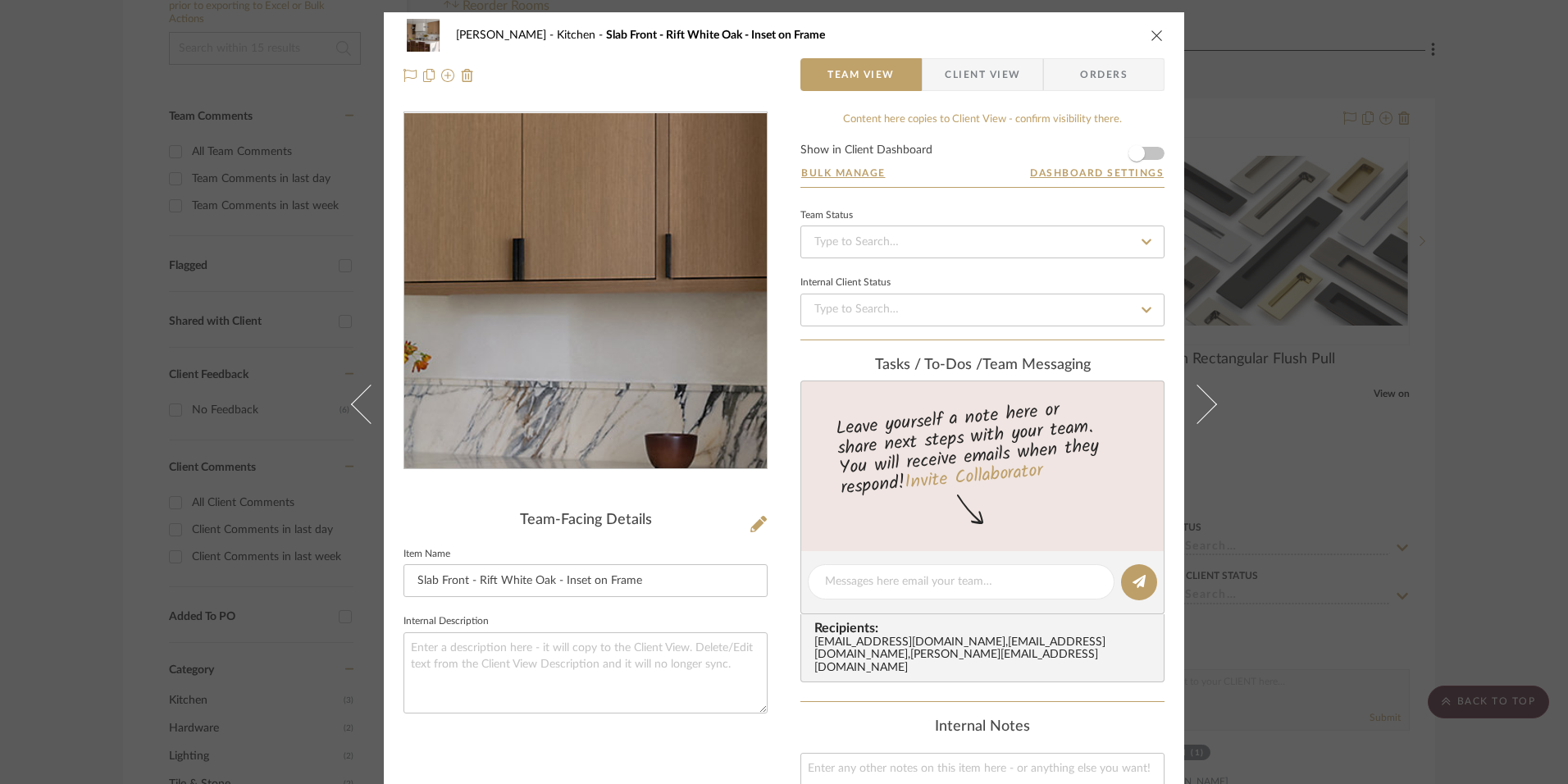
click at [693, 276] on img "0" at bounding box center [585, 290] width 356 height 356
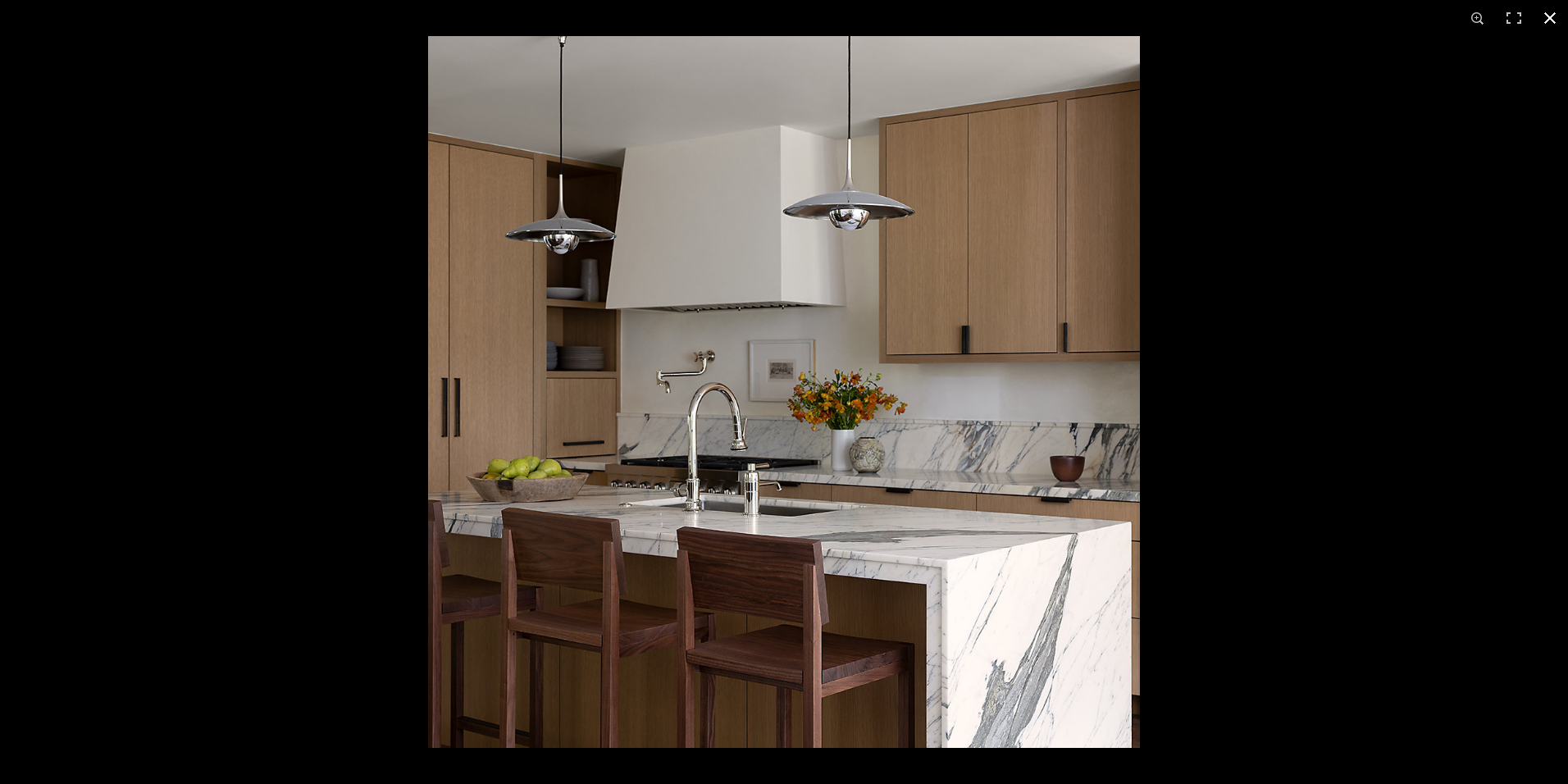
click at [1555, 16] on button at bounding box center [1549, 18] width 36 height 36
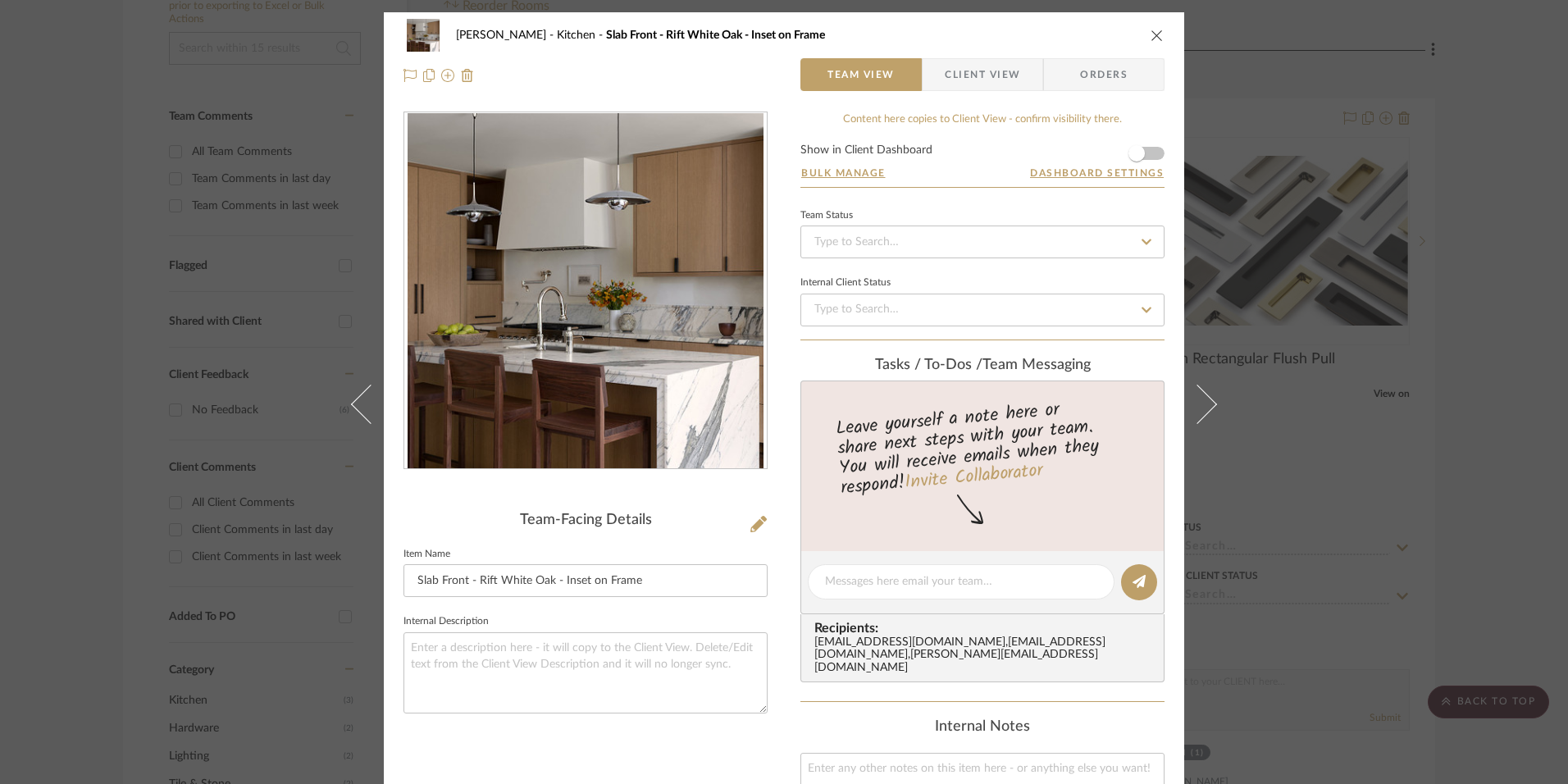
click at [690, 235] on img "0" at bounding box center [585, 290] width 356 height 356
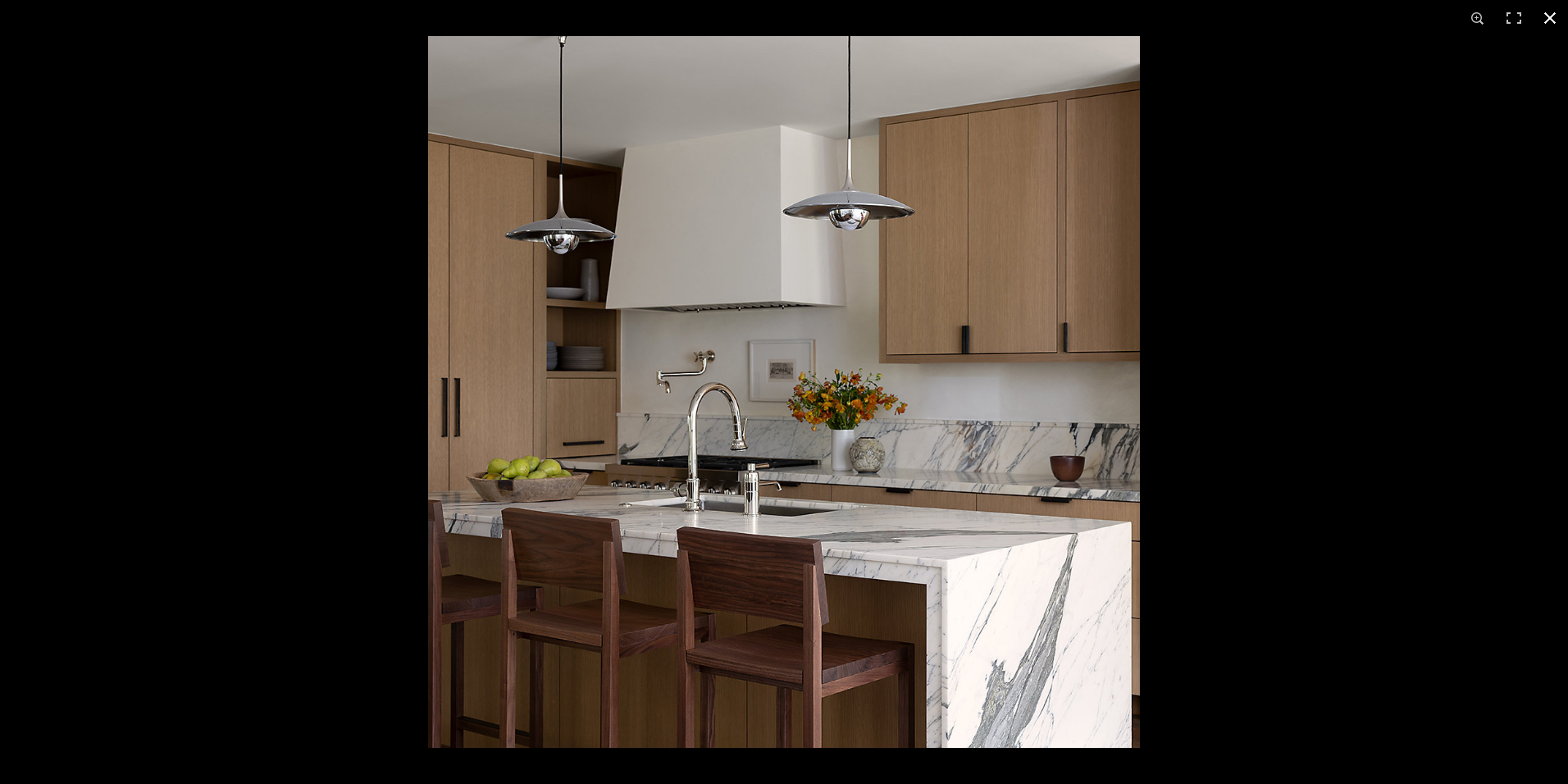
click at [1551, 15] on button at bounding box center [1549, 18] width 36 height 36
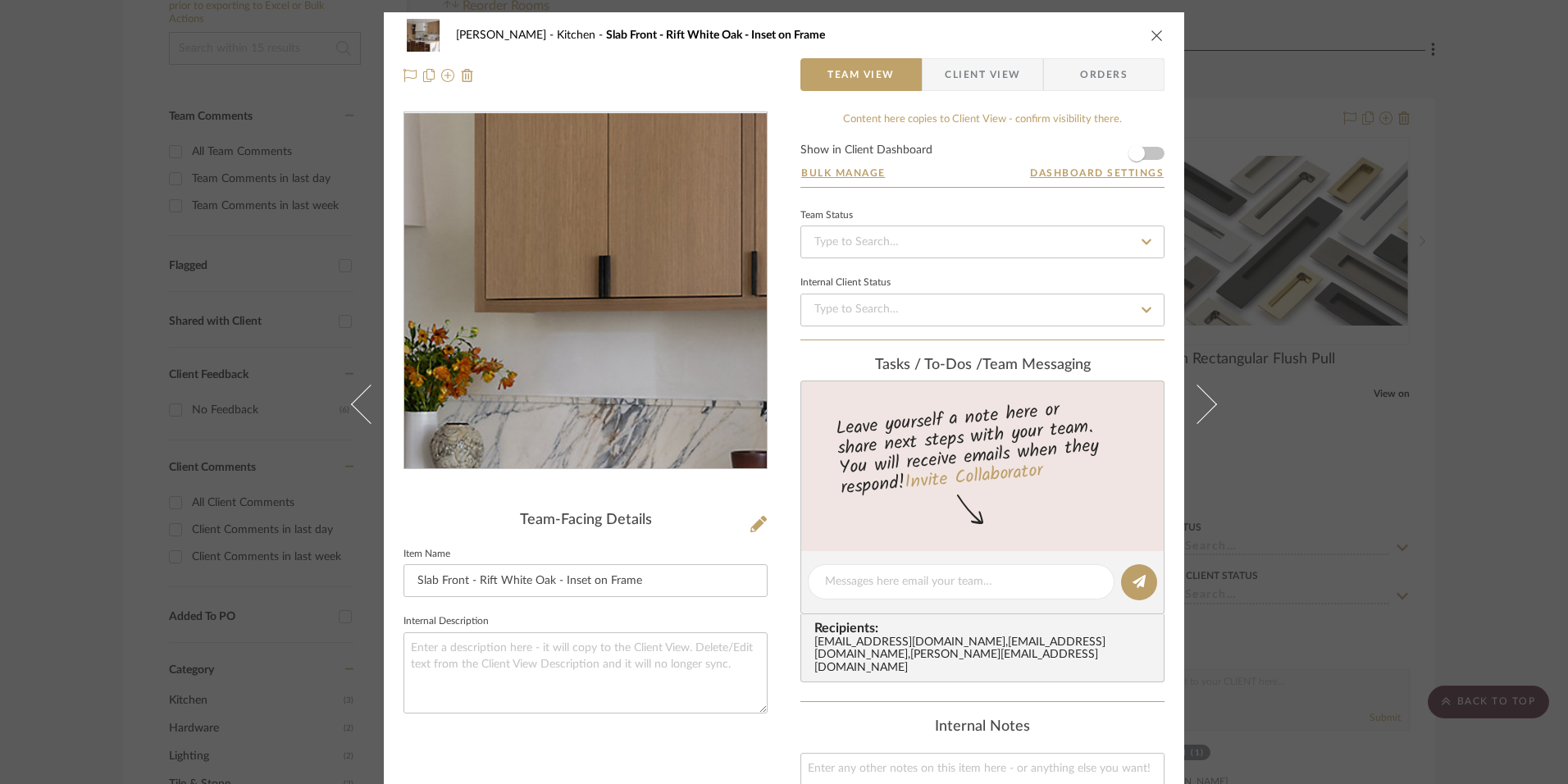
click at [664, 271] on img "0" at bounding box center [585, 290] width 356 height 356
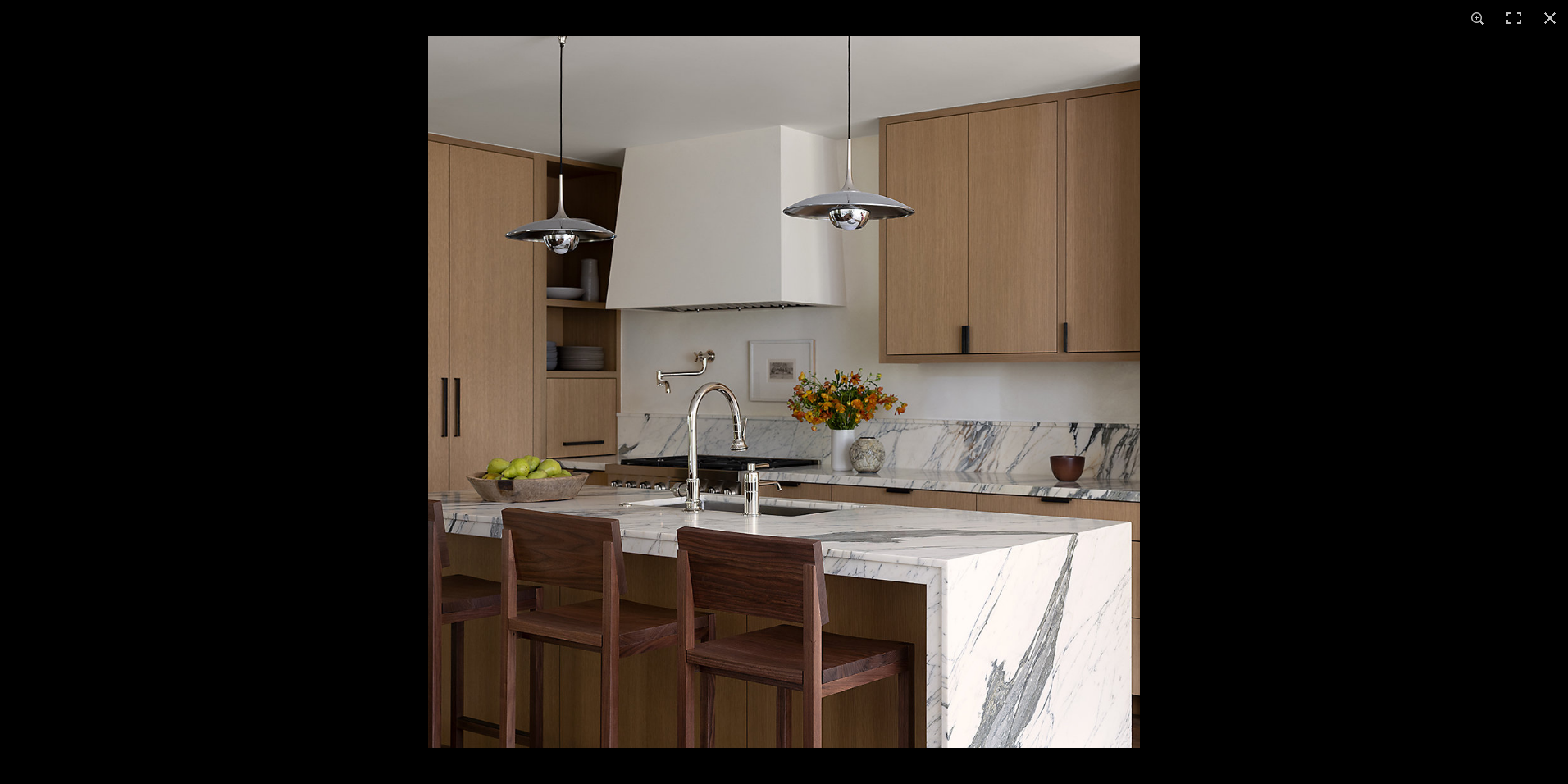
click at [987, 322] on img at bounding box center [783, 391] width 711 height 711
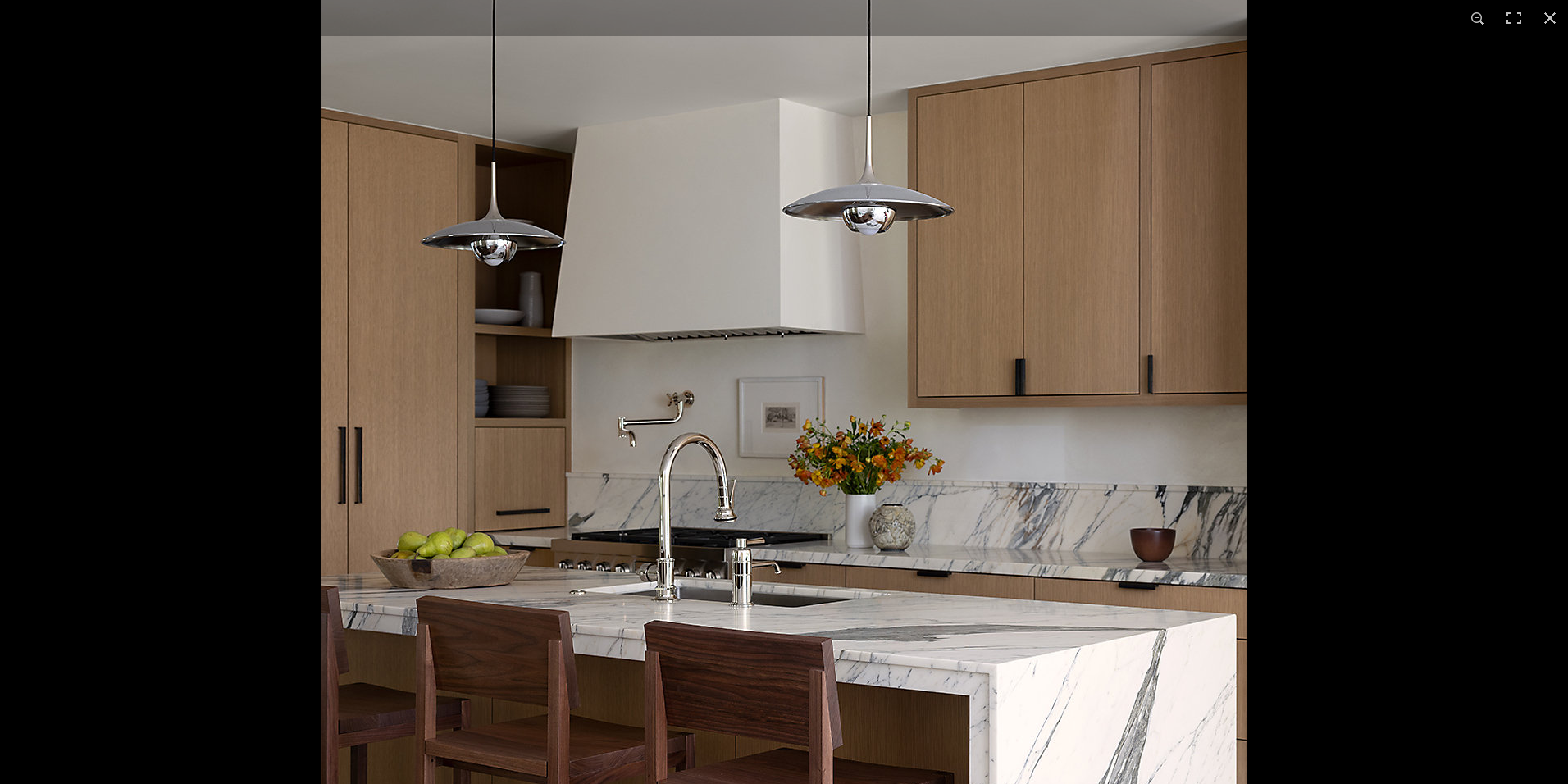
click at [923, 389] on img at bounding box center [783, 445] width 927 height 927
click at [1549, 19] on button at bounding box center [1549, 18] width 36 height 36
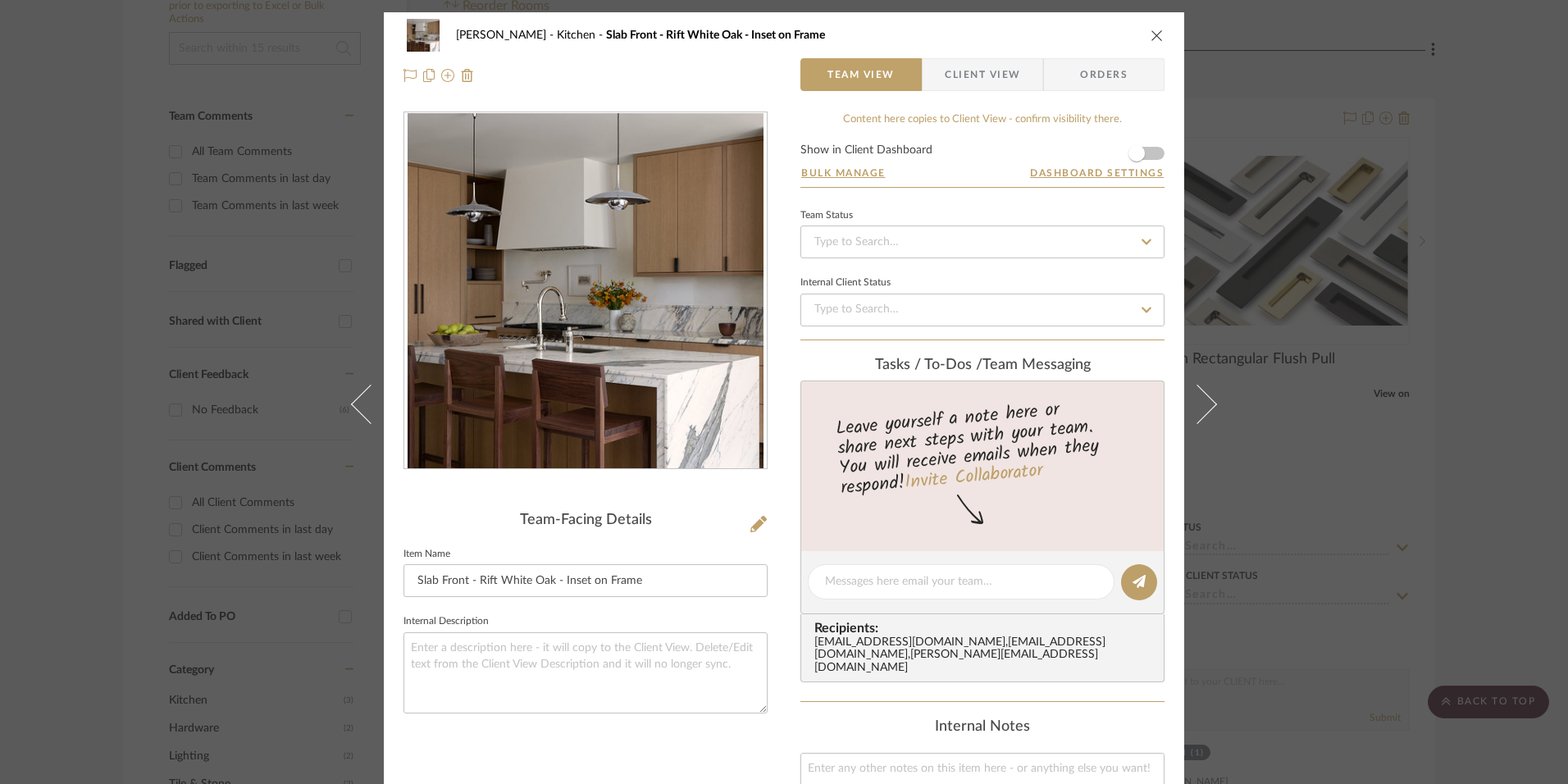
click at [1150, 32] on icon "close" at bounding box center [1156, 35] width 13 height 13
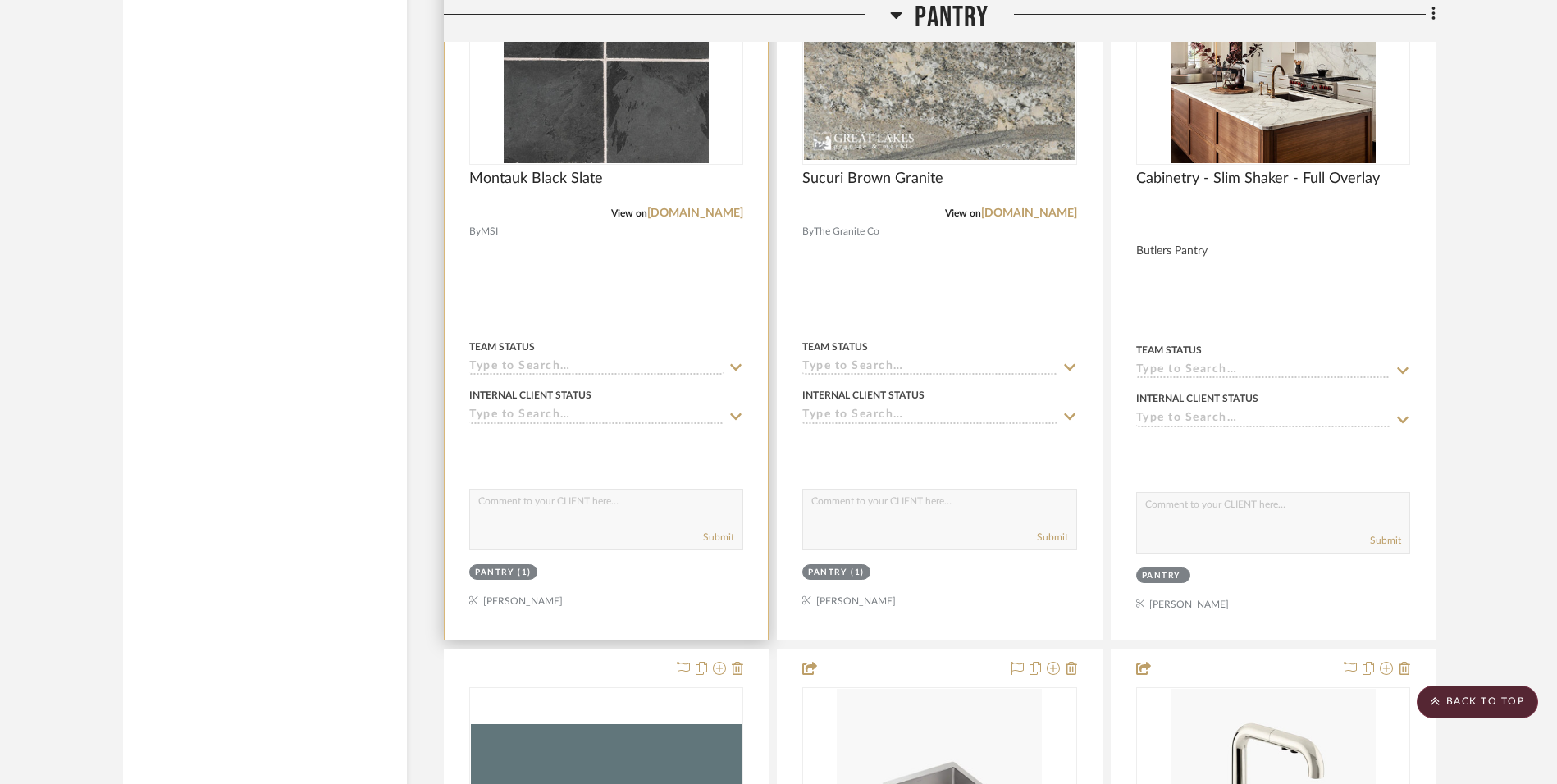
scroll to position [2870, 0]
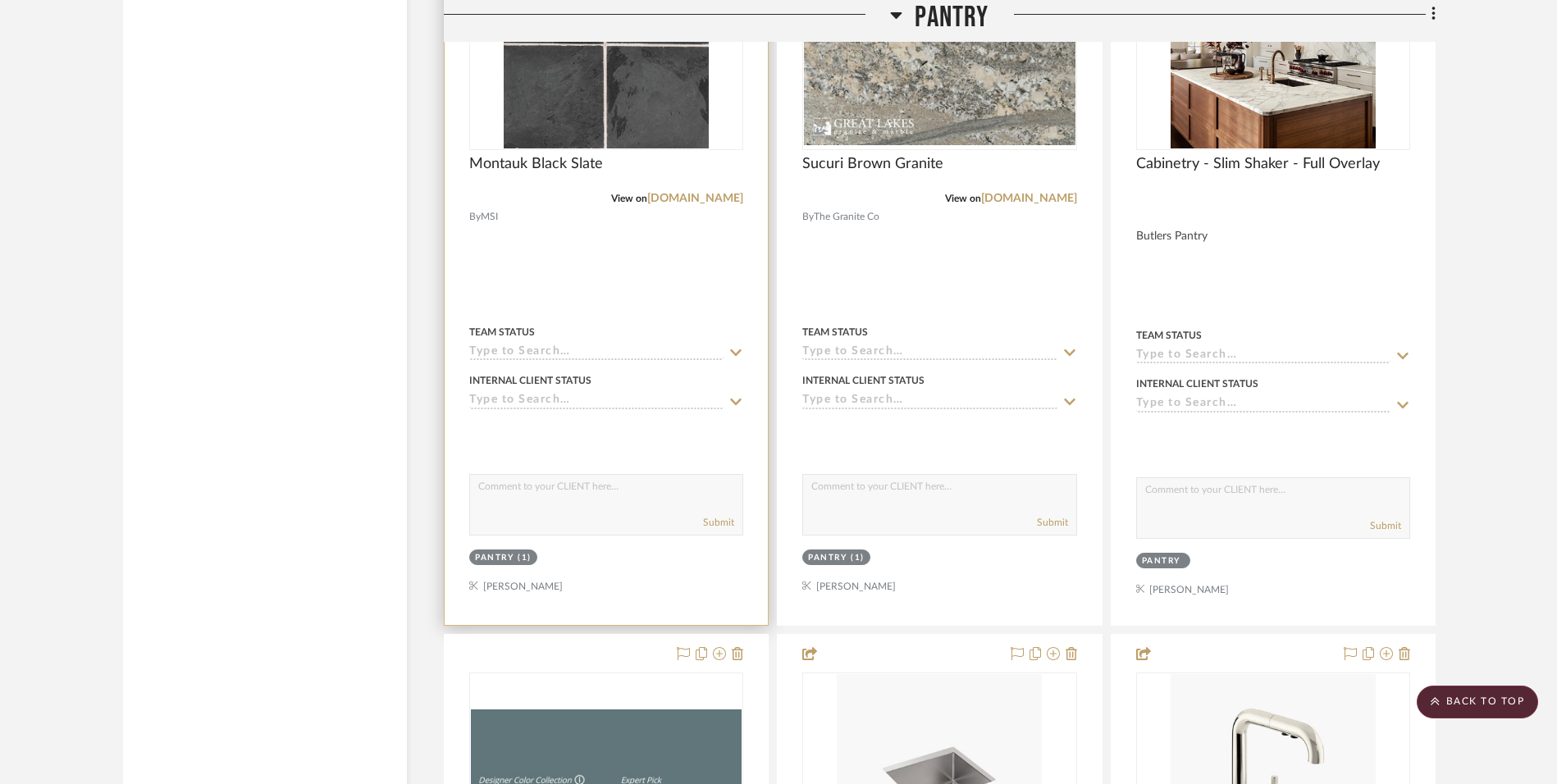
click at [662, 279] on div at bounding box center [606, 265] width 323 height 721
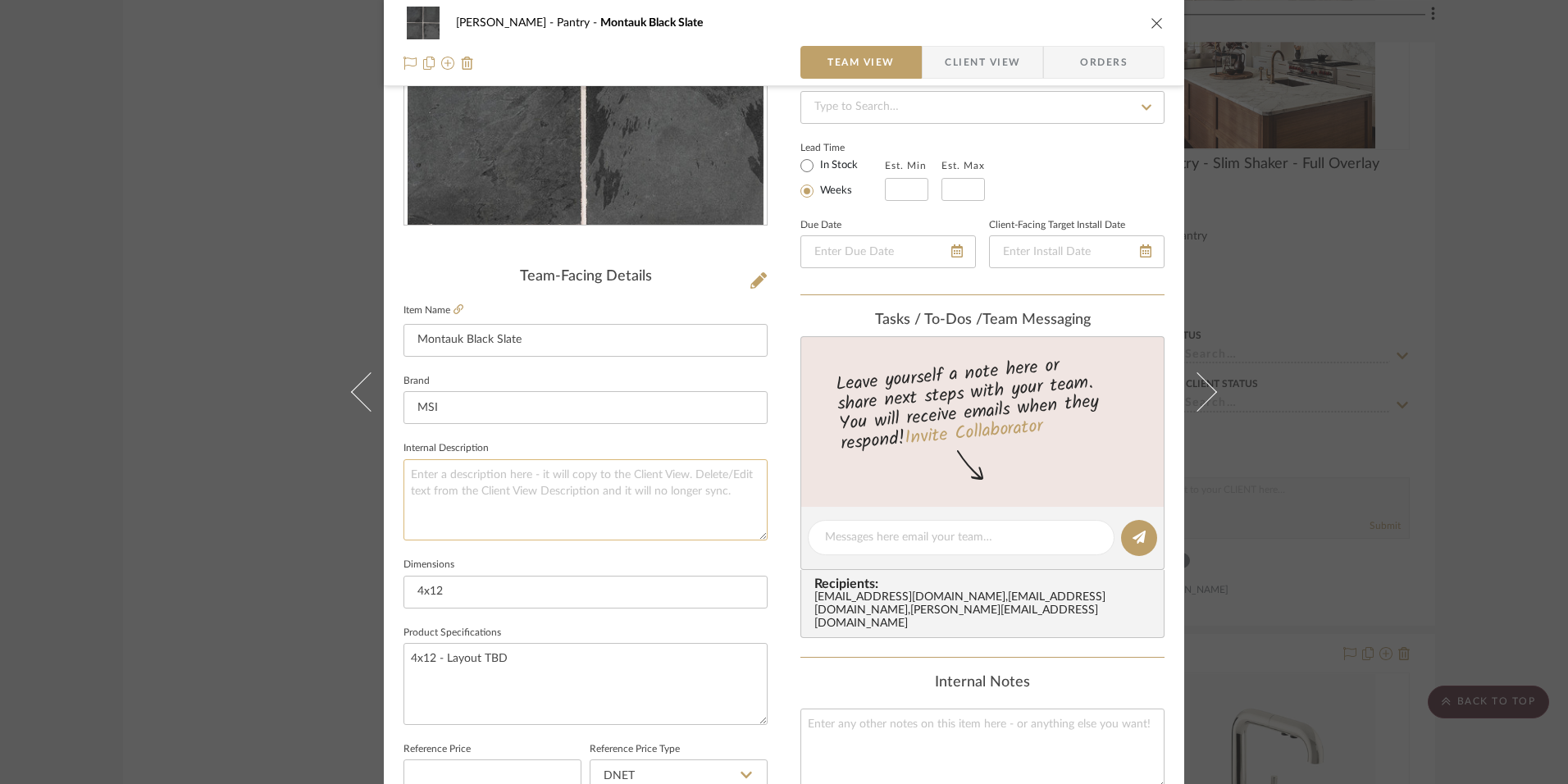
scroll to position [246, 0]
drag, startPoint x: 411, startPoint y: 656, endPoint x: 511, endPoint y: 668, distance: 100.7
click at [511, 668] on textarea "4x12 - Layout TBD" at bounding box center [585, 681] width 364 height 81
click at [607, 695] on textarea "4x12 - Layout TBD" at bounding box center [585, 681] width 364 height 81
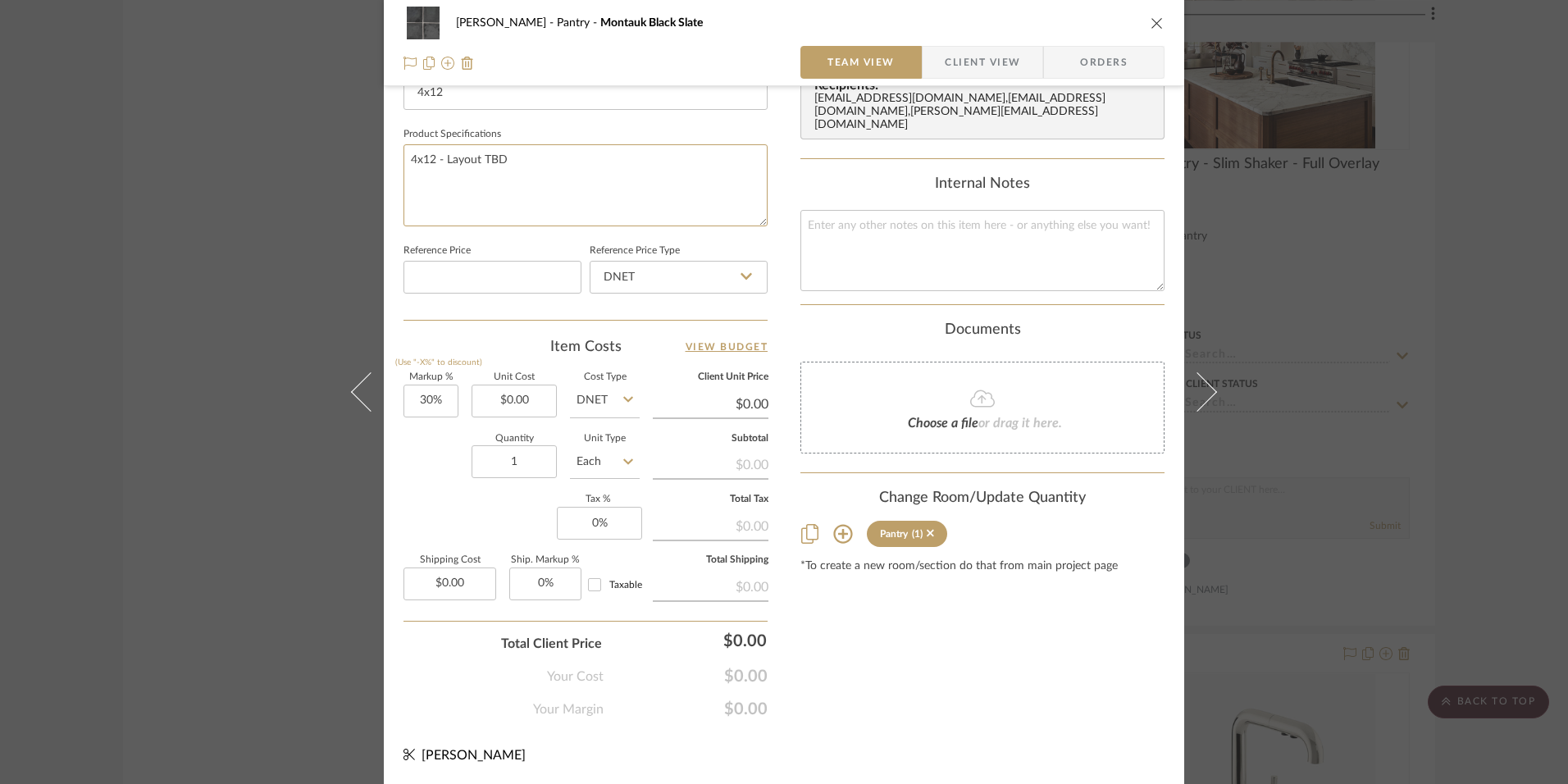
scroll to position [743, 0]
click at [435, 402] on input "30" at bounding box center [430, 400] width 55 height 32
type input "0%"
click at [960, 689] on div "Content here copies to Client View - confirm visibility there. Show in Client D…" at bounding box center [982, 44] width 364 height 1349
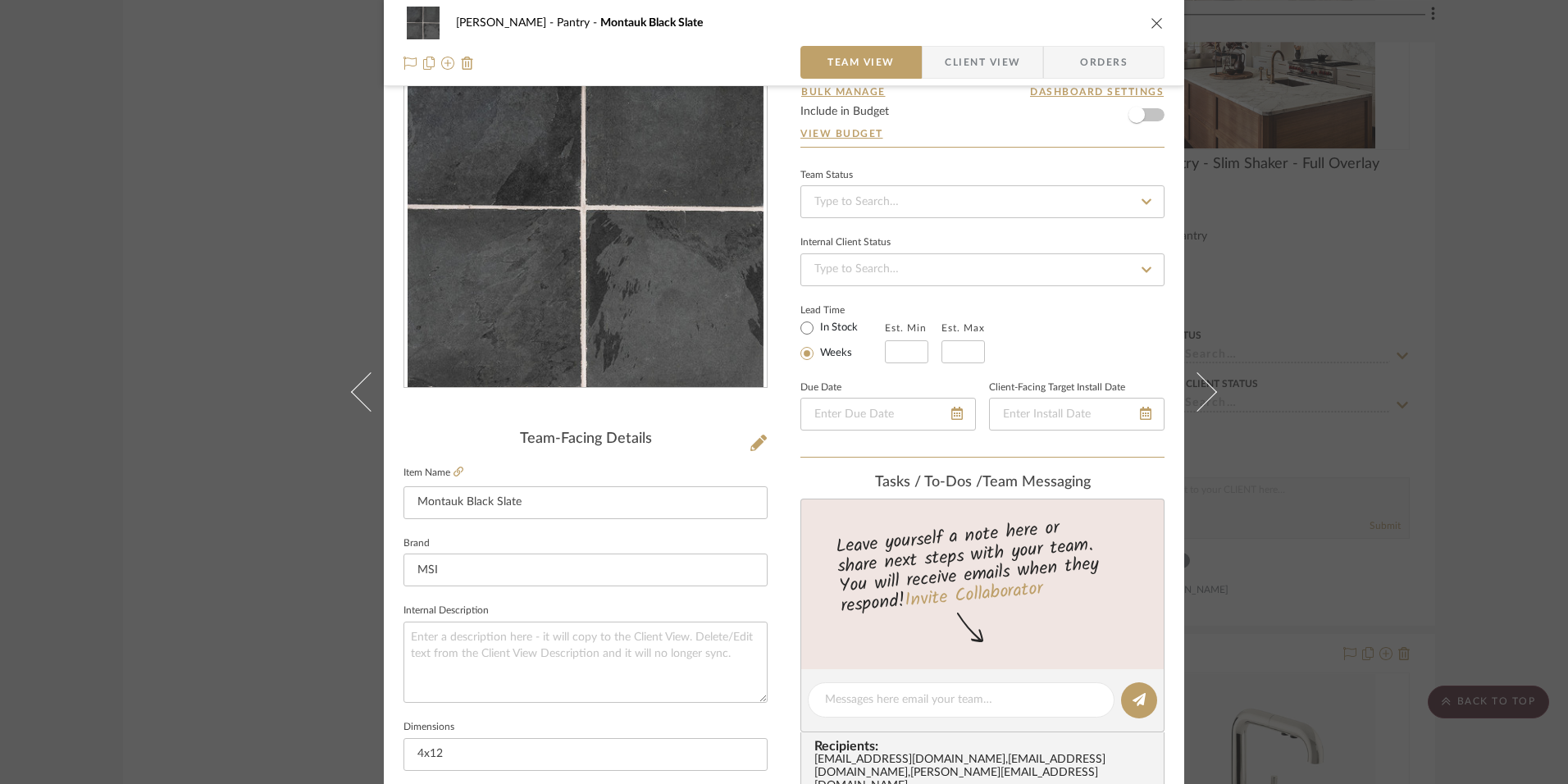
scroll to position [410, 0]
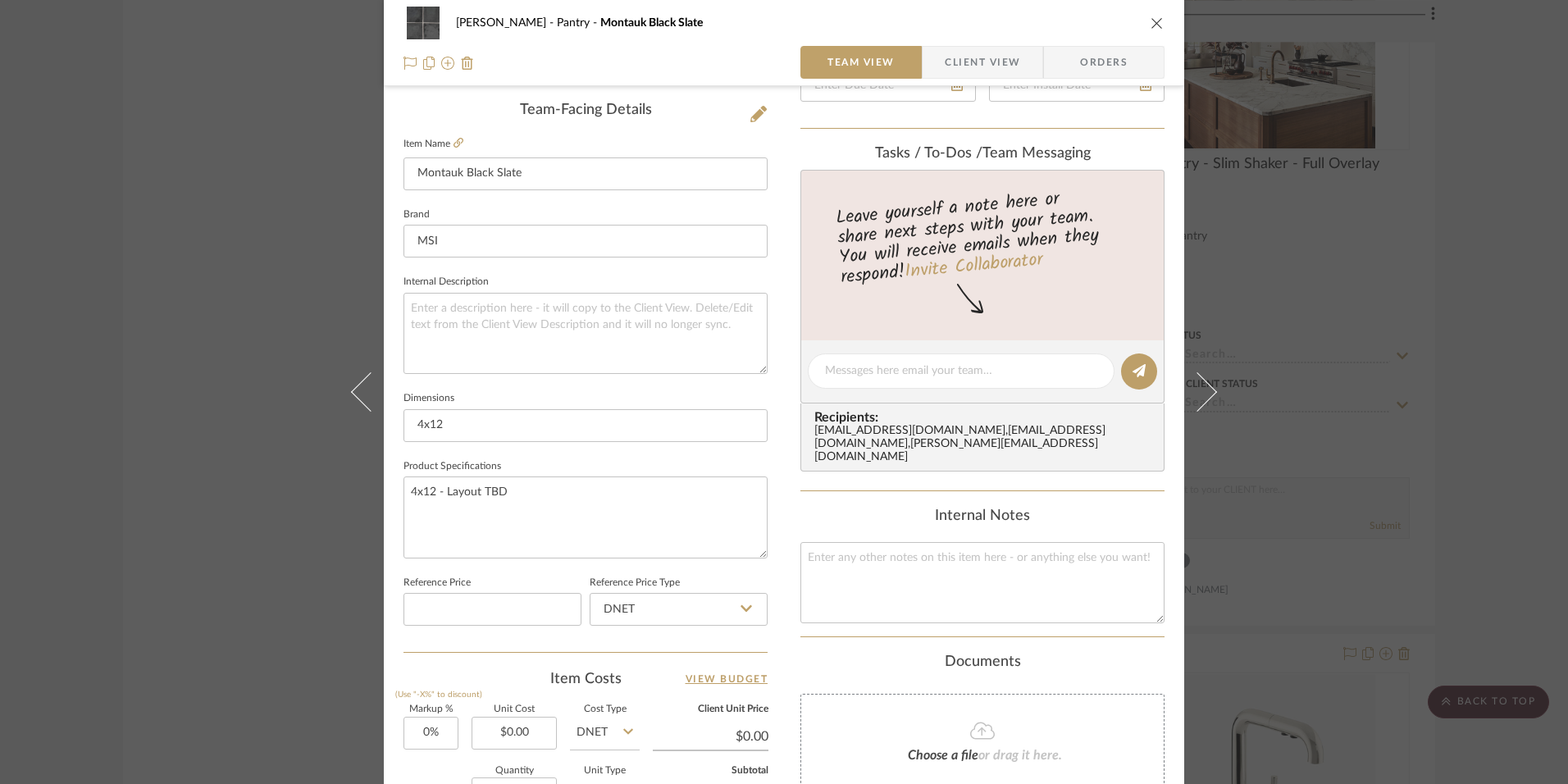
click at [1153, 22] on icon "close" at bounding box center [1156, 22] width 13 height 13
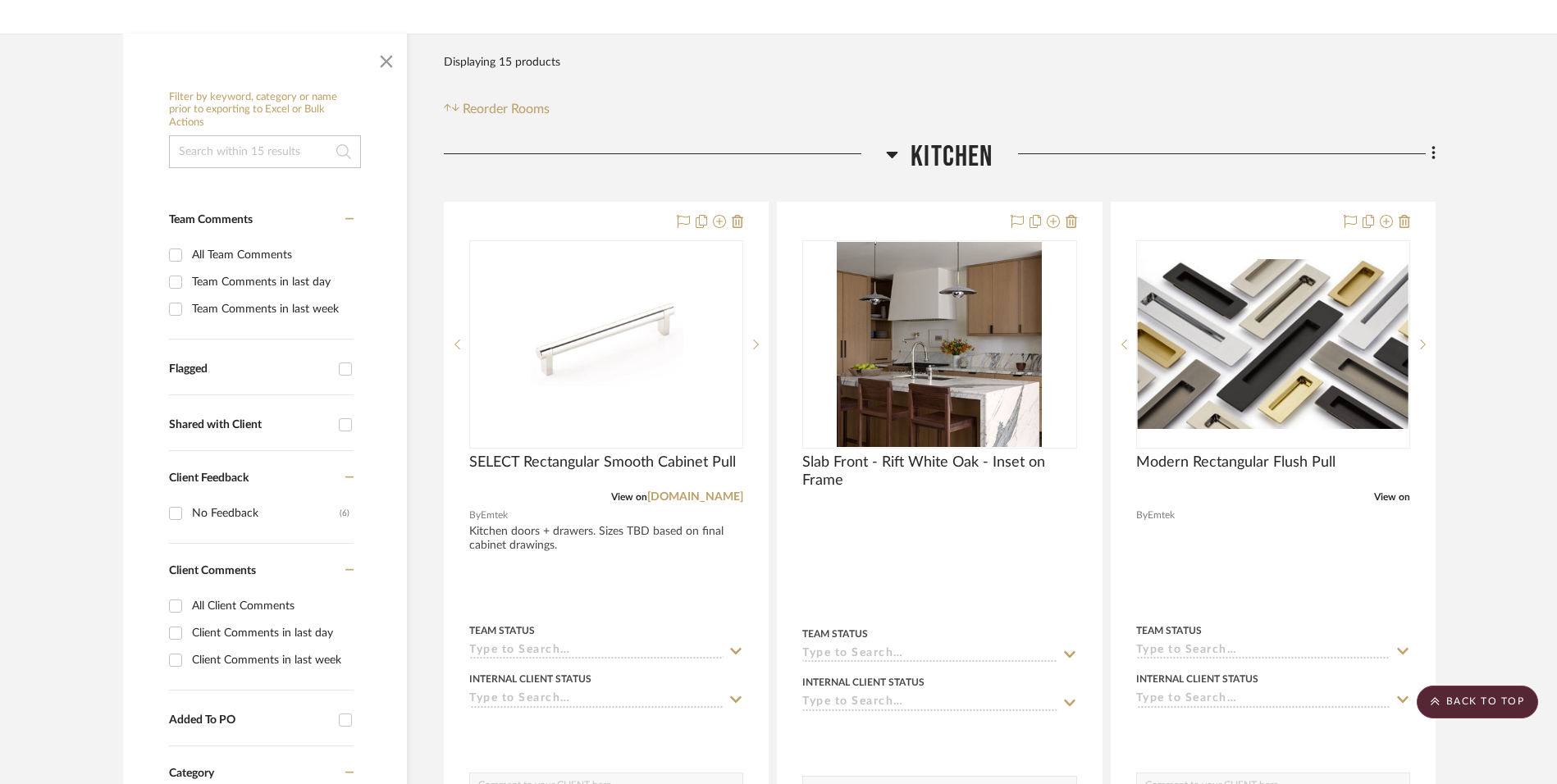
scroll to position [0, 0]
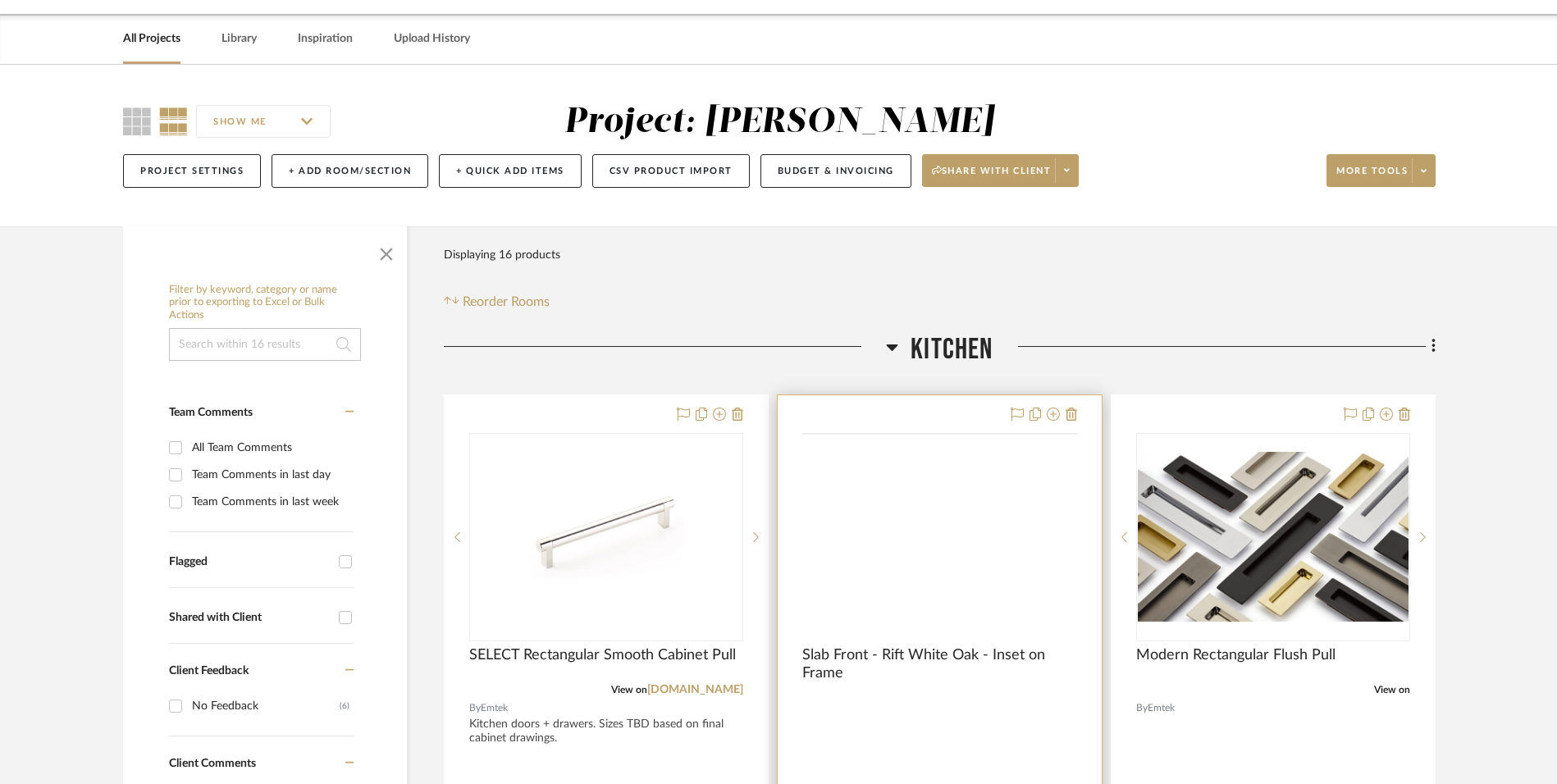
scroll to position [82, 0]
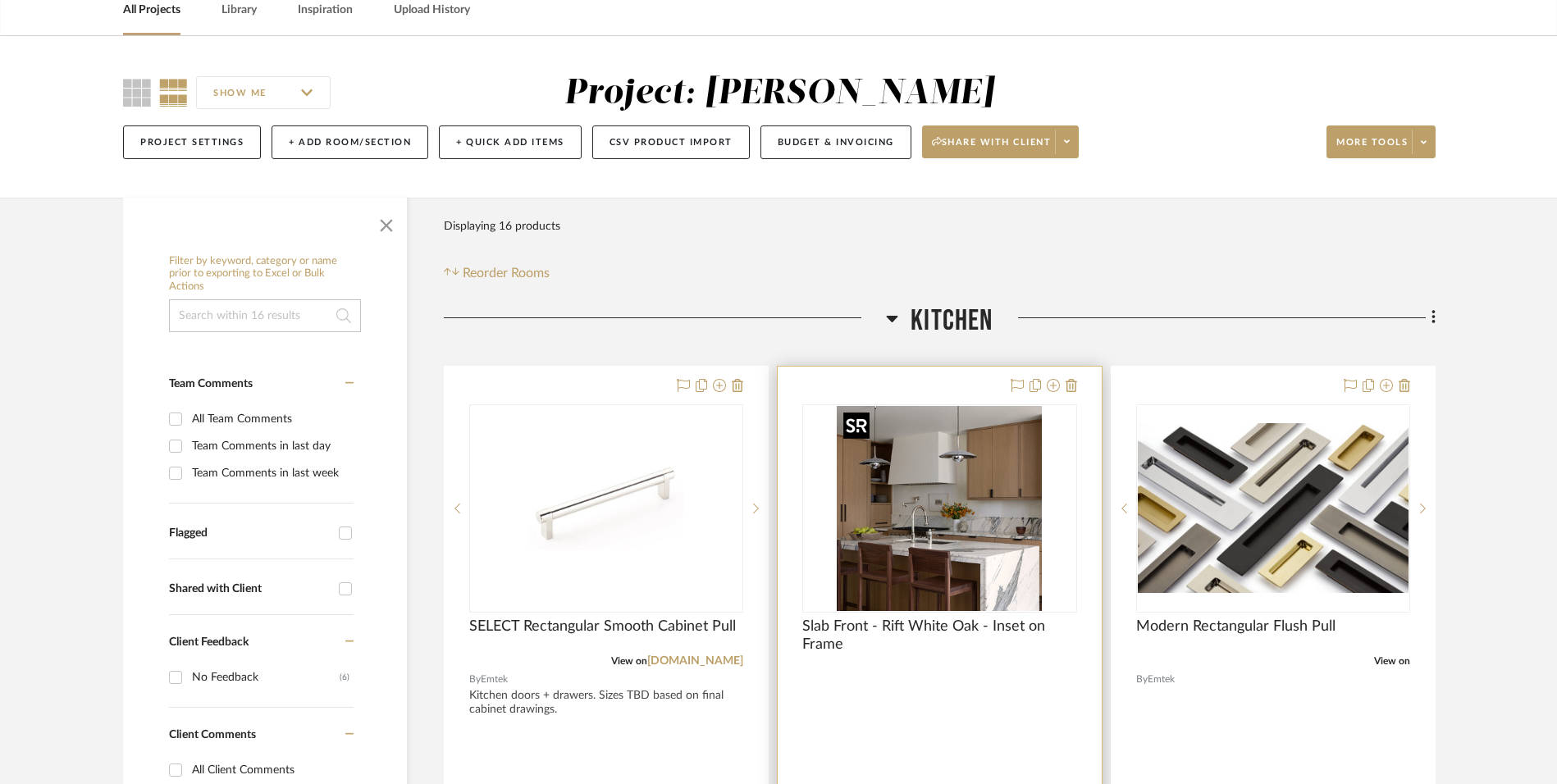
click at [921, 553] on img "0" at bounding box center [939, 508] width 205 height 205
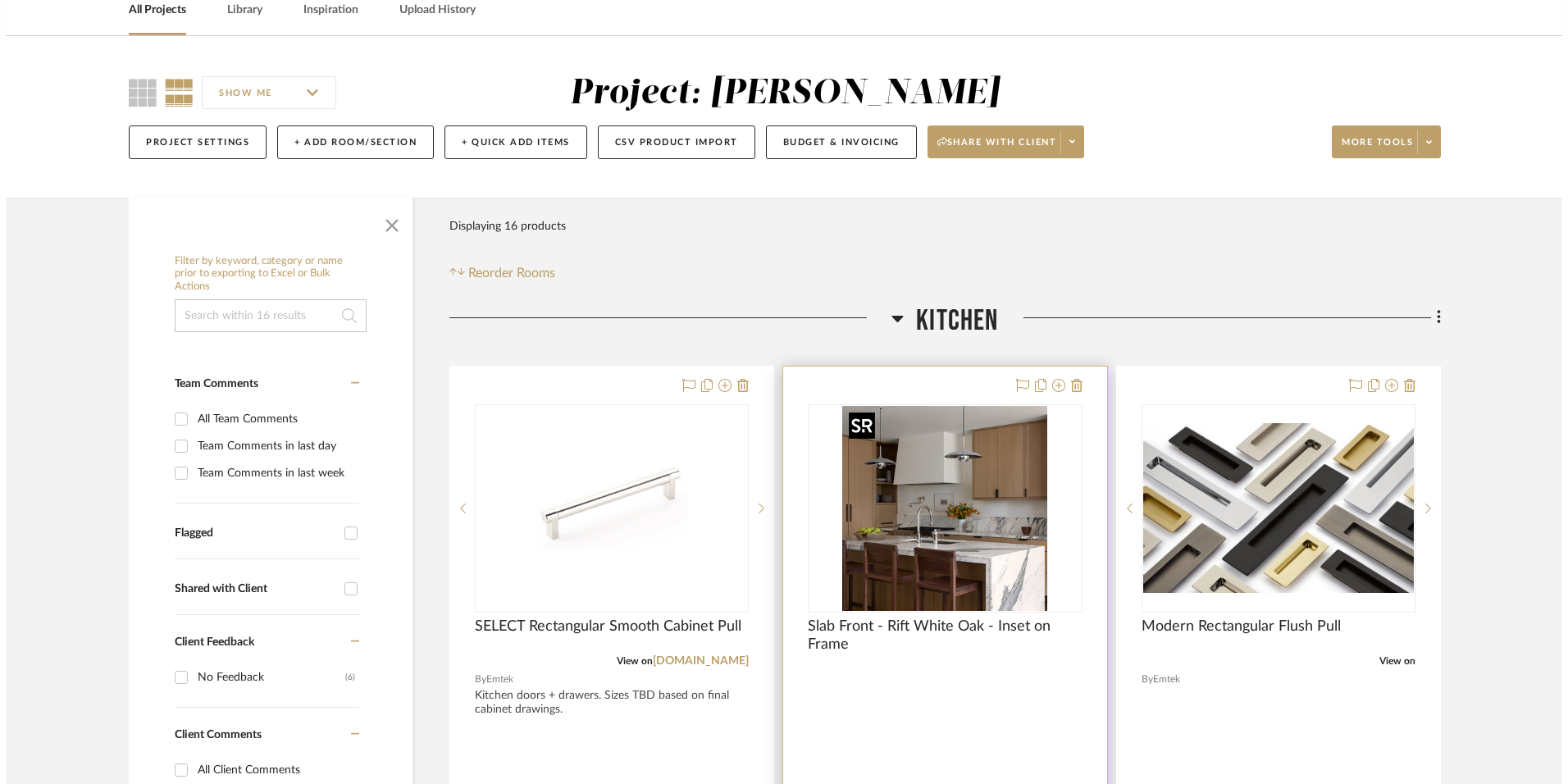
scroll to position [0, 0]
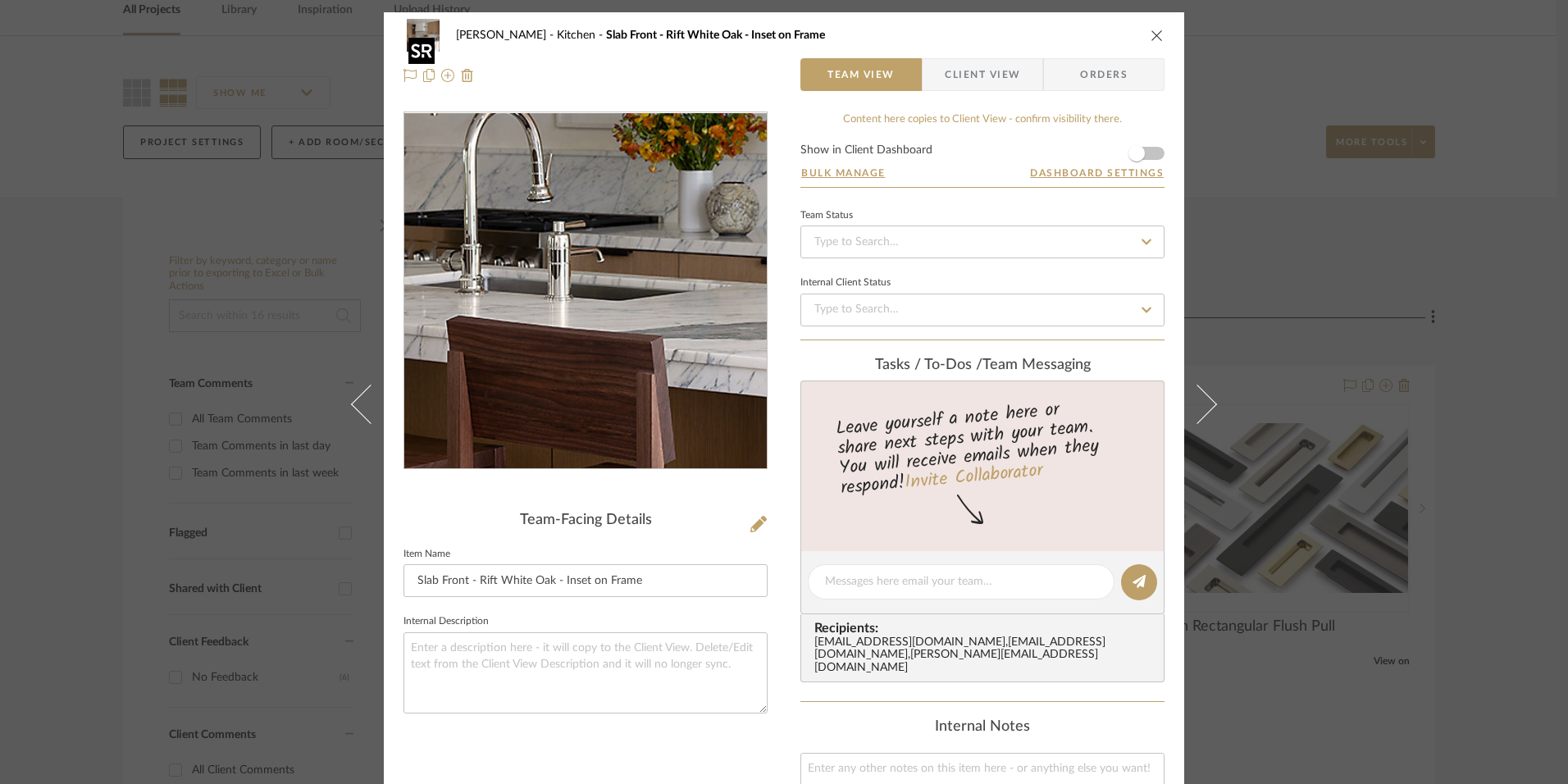
click at [572, 350] on img "0" at bounding box center [585, 290] width 356 height 356
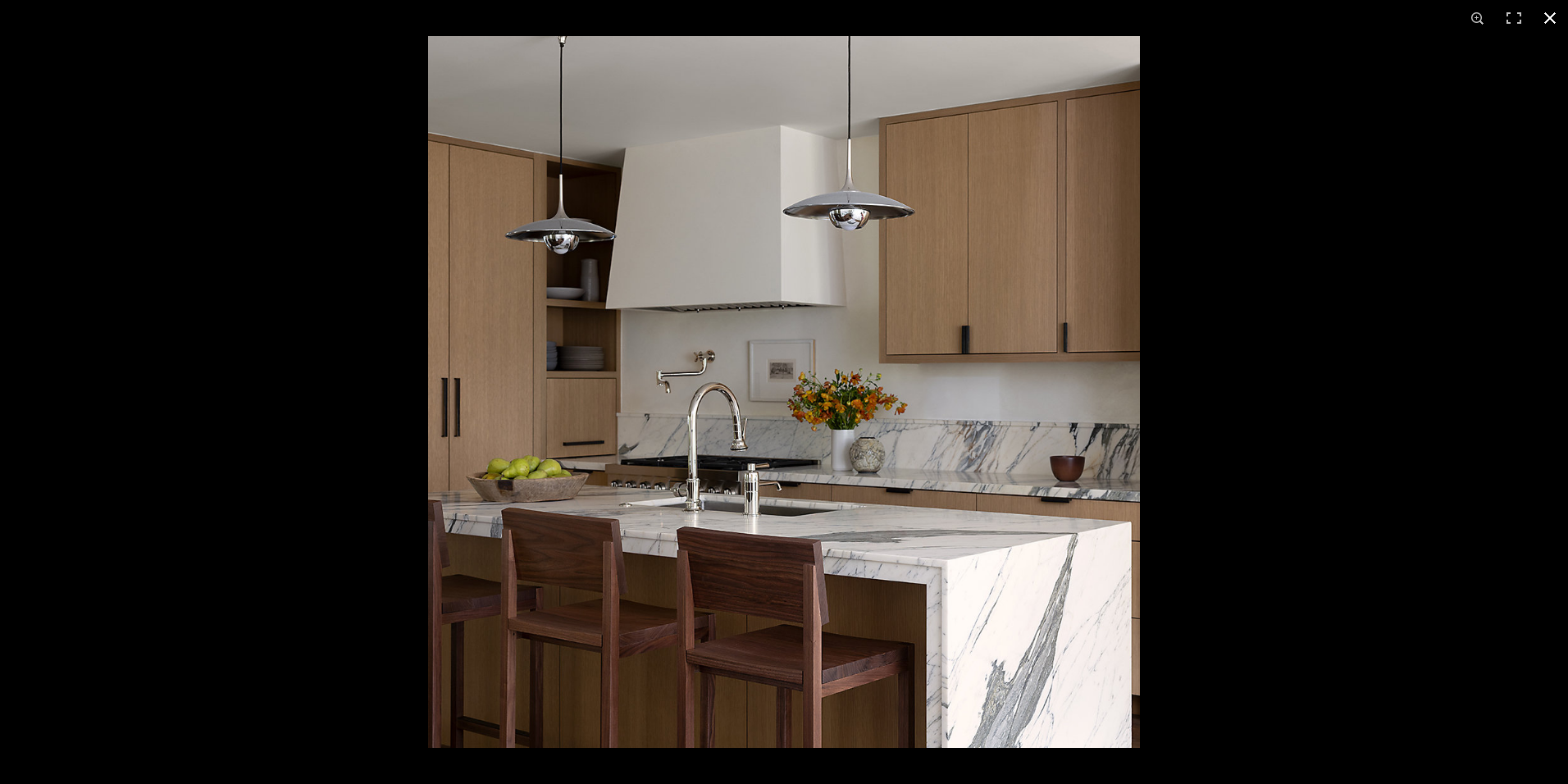
click at [1553, 17] on button at bounding box center [1549, 18] width 36 height 36
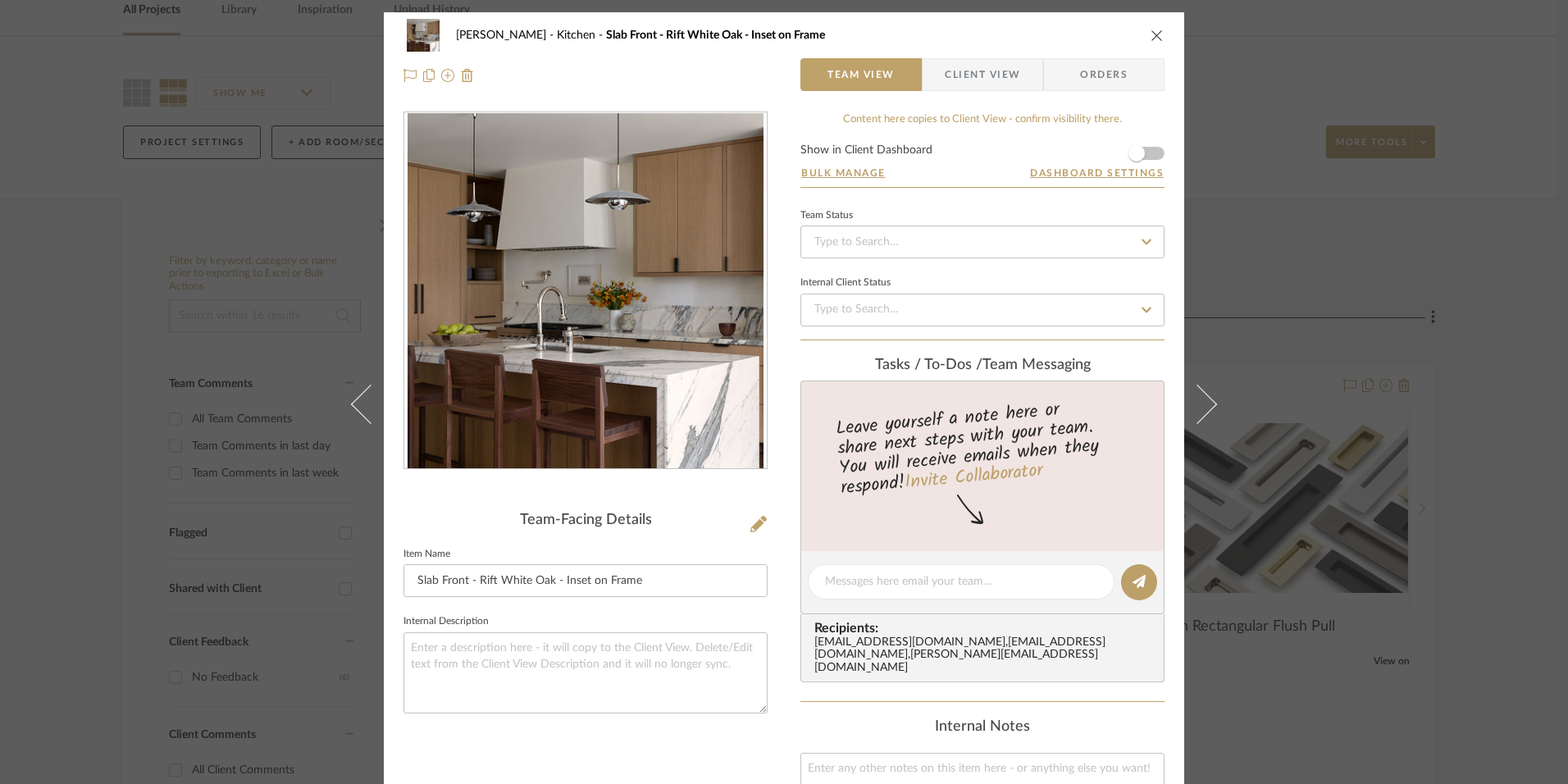
click at [1155, 35] on icon "close" at bounding box center [1156, 35] width 13 height 13
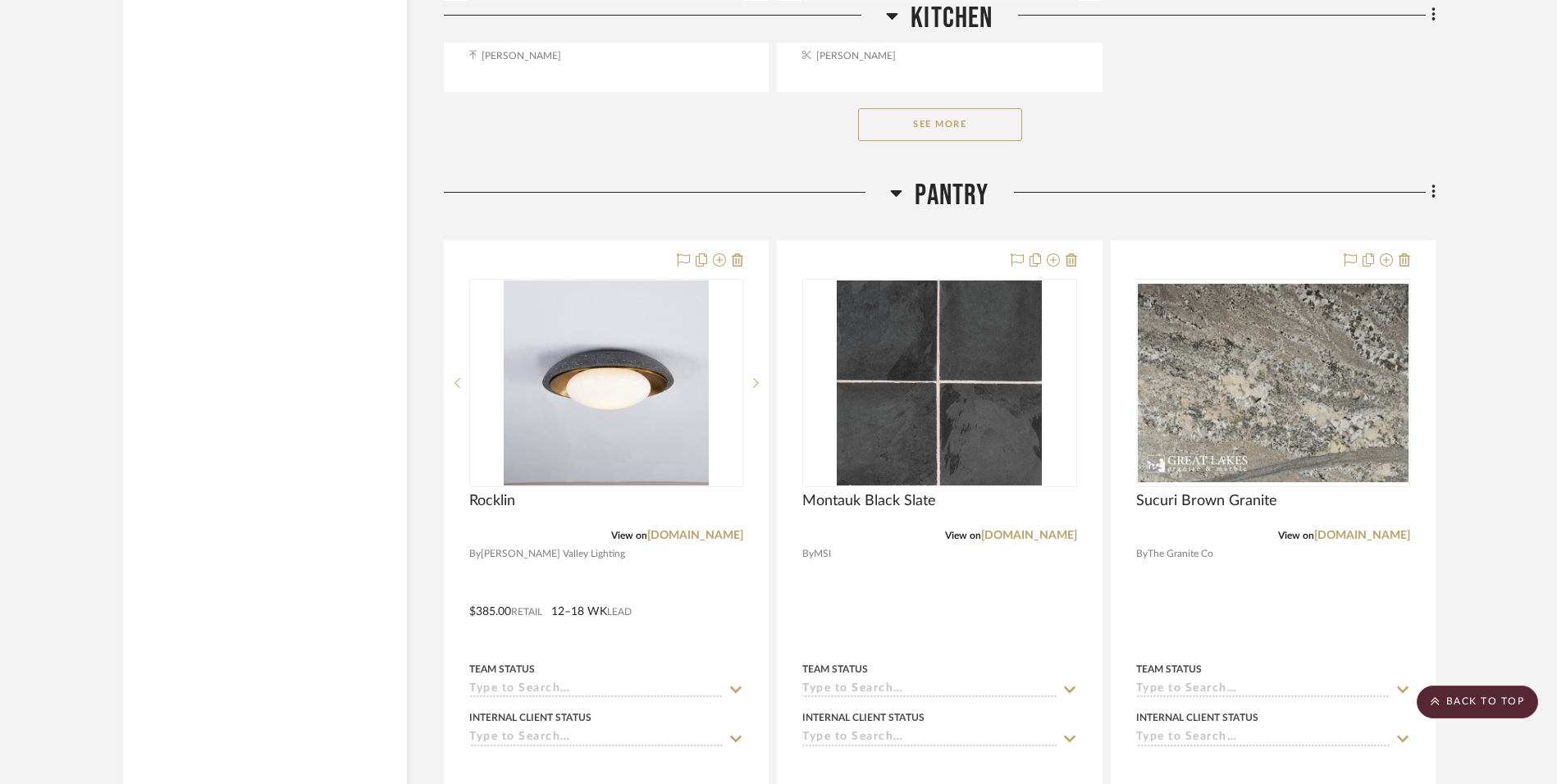
scroll to position [2542, 0]
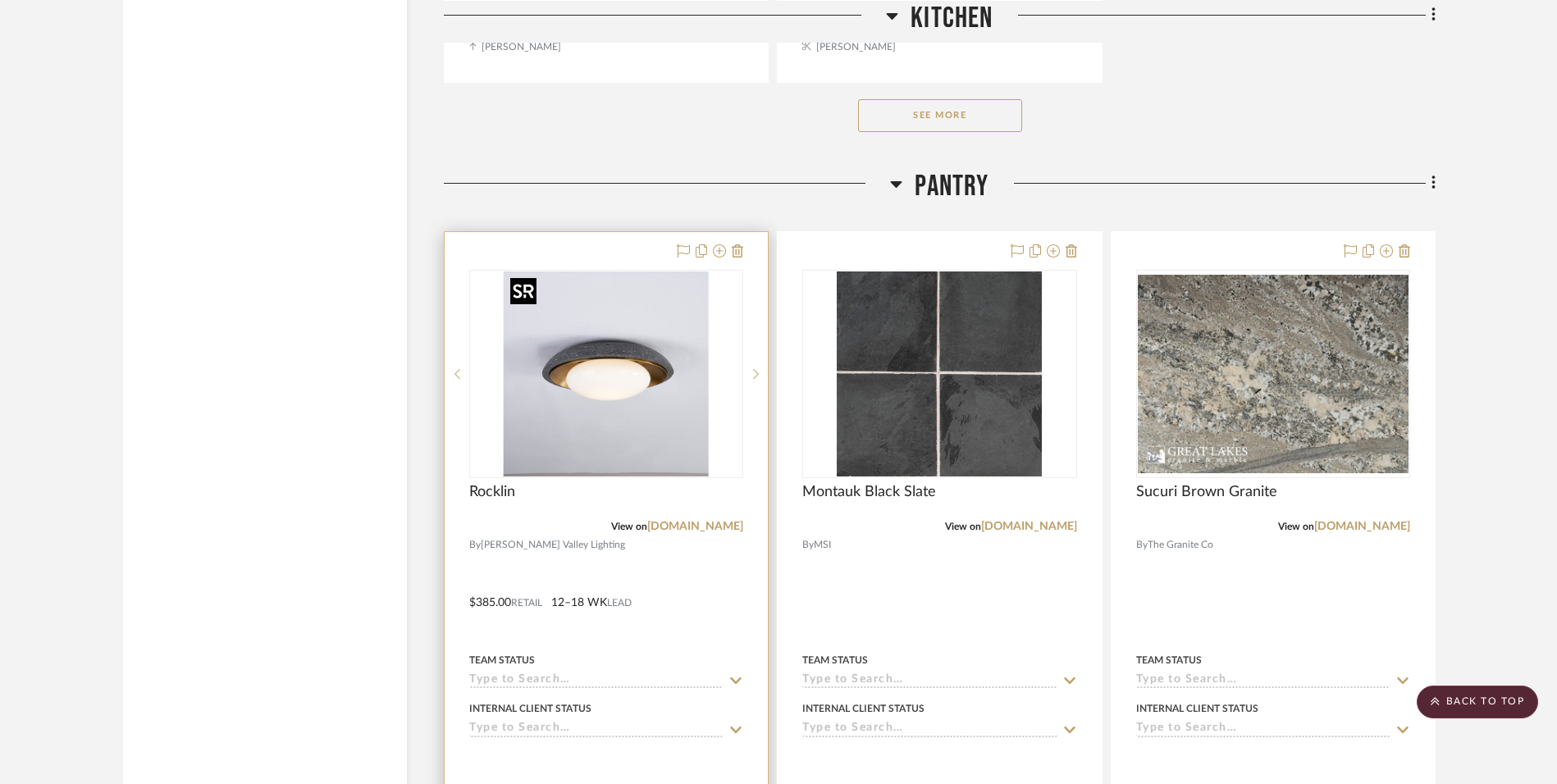
click at [589, 428] on img "0" at bounding box center [606, 374] width 205 height 205
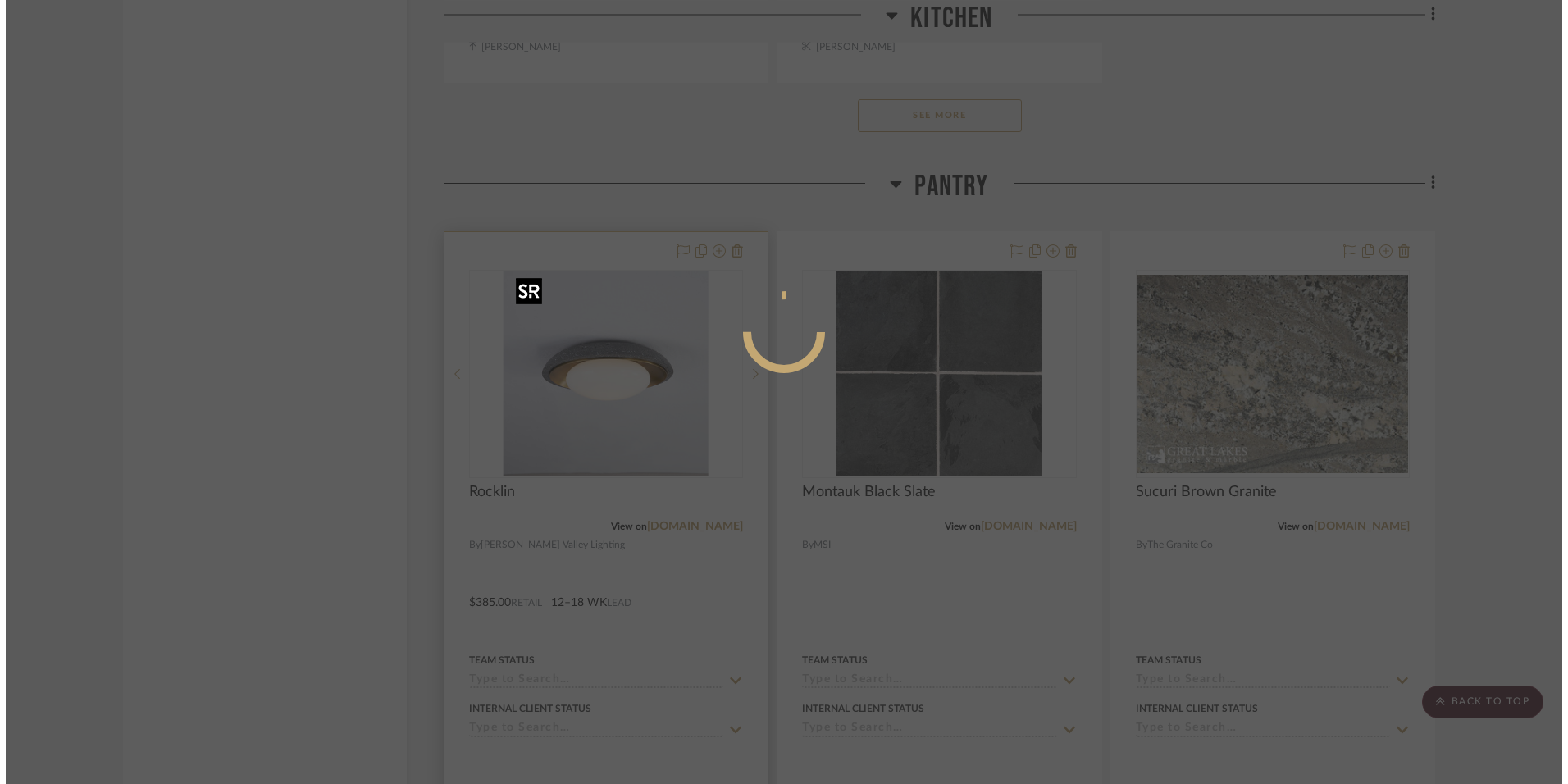
scroll to position [0, 0]
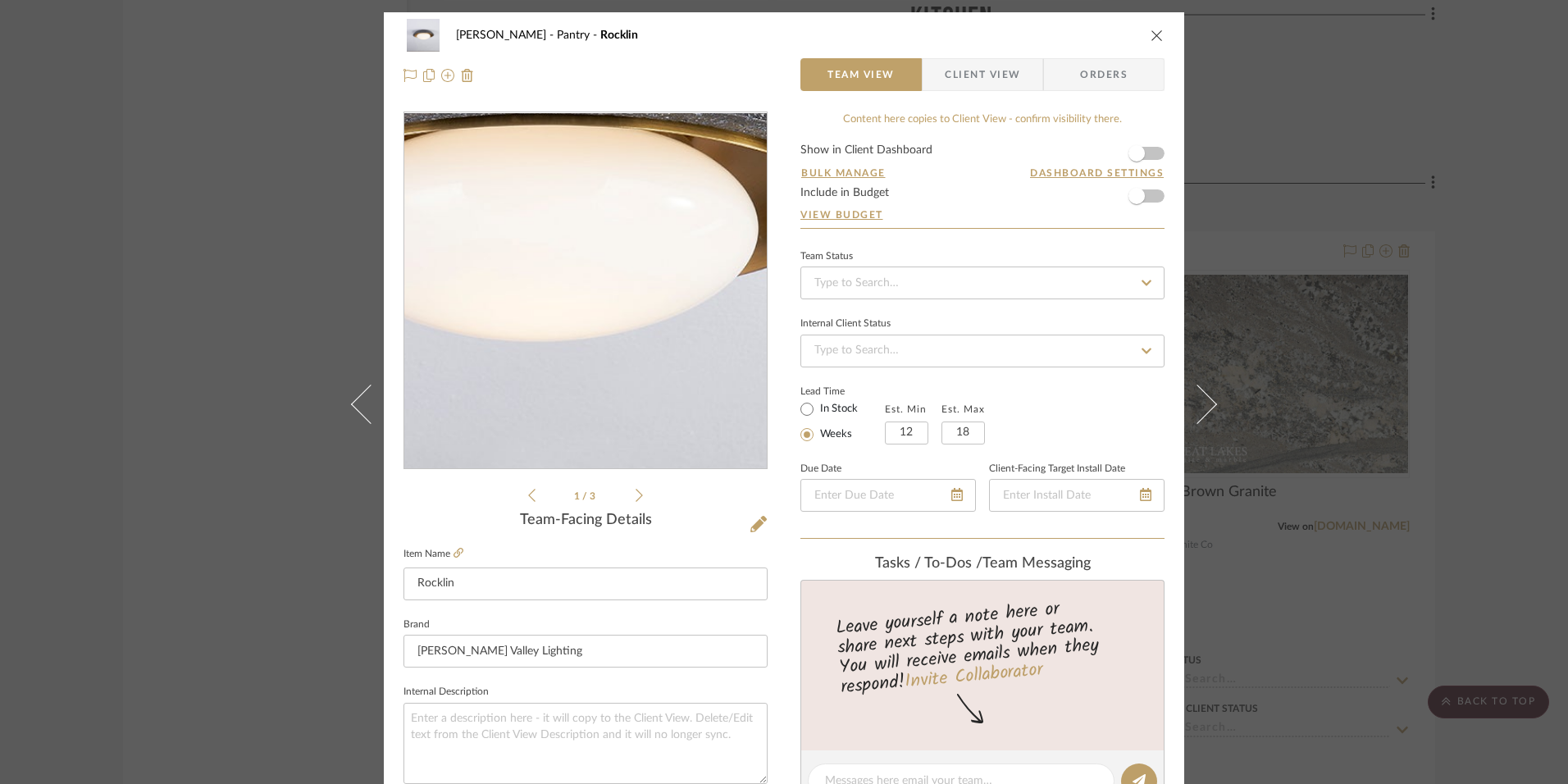
click at [600, 320] on img "0" at bounding box center [585, 290] width 356 height 356
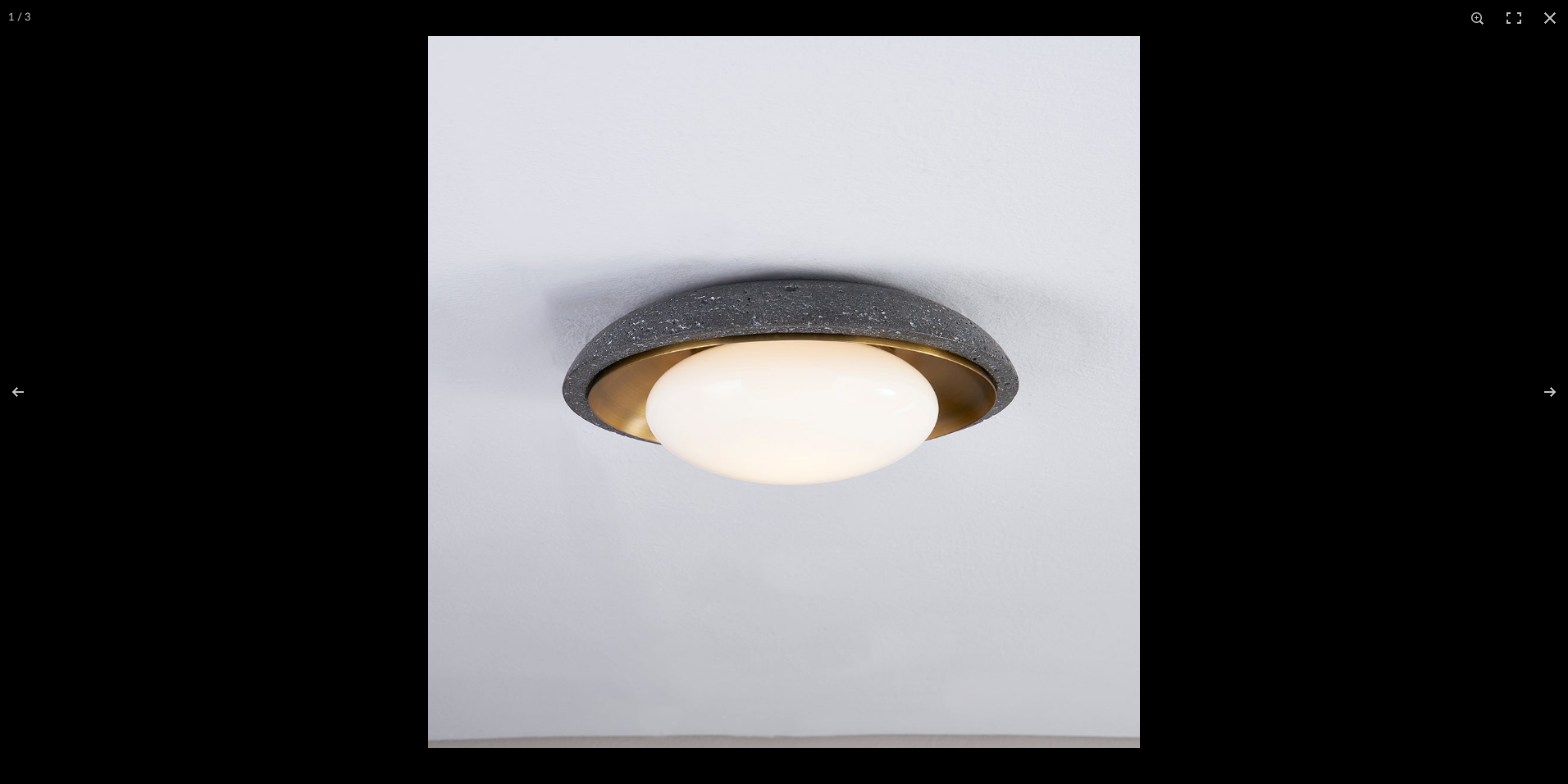
click at [875, 417] on img at bounding box center [783, 391] width 711 height 711
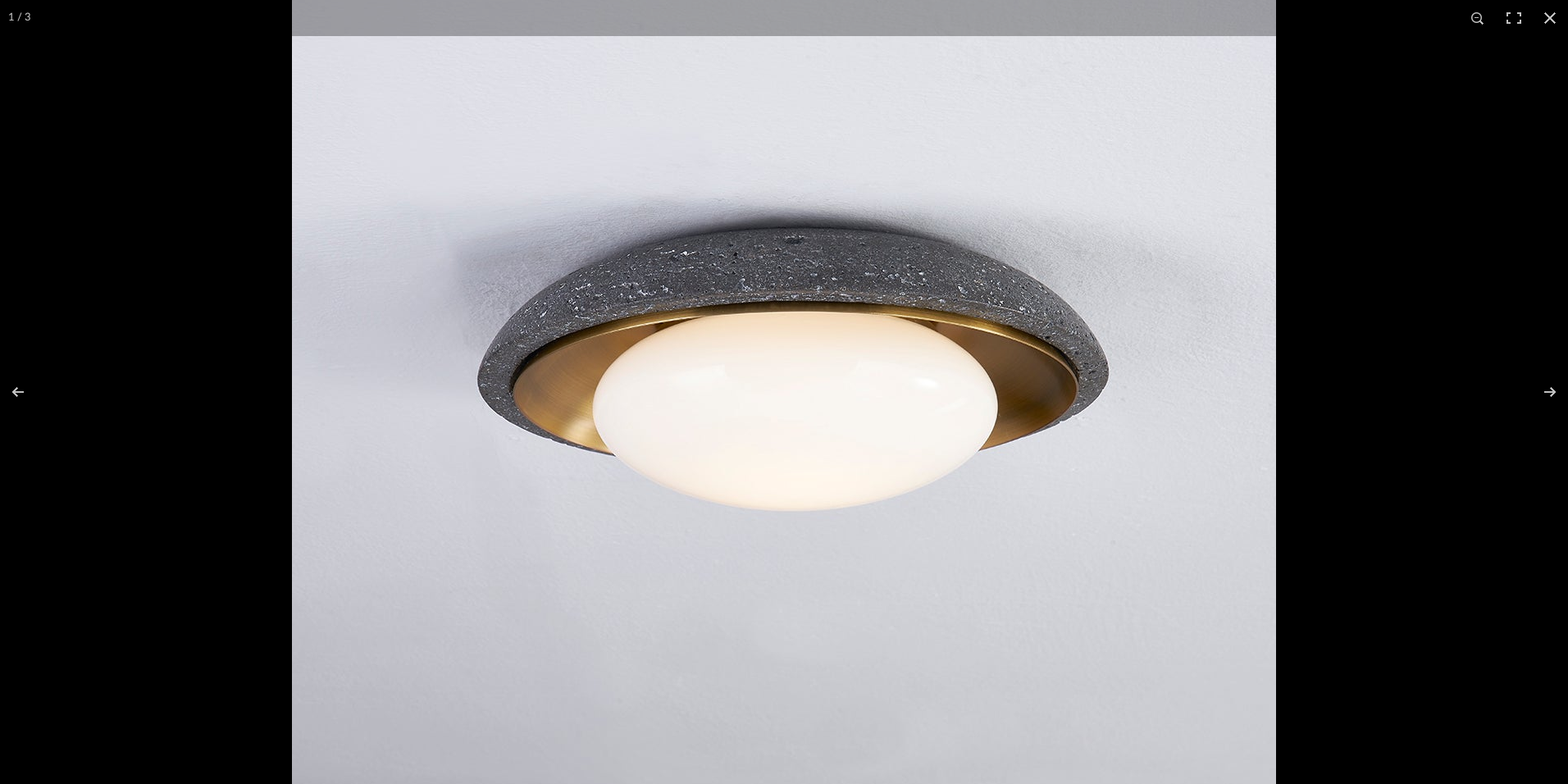
click at [696, 415] on img at bounding box center [784, 383] width 984 height 984
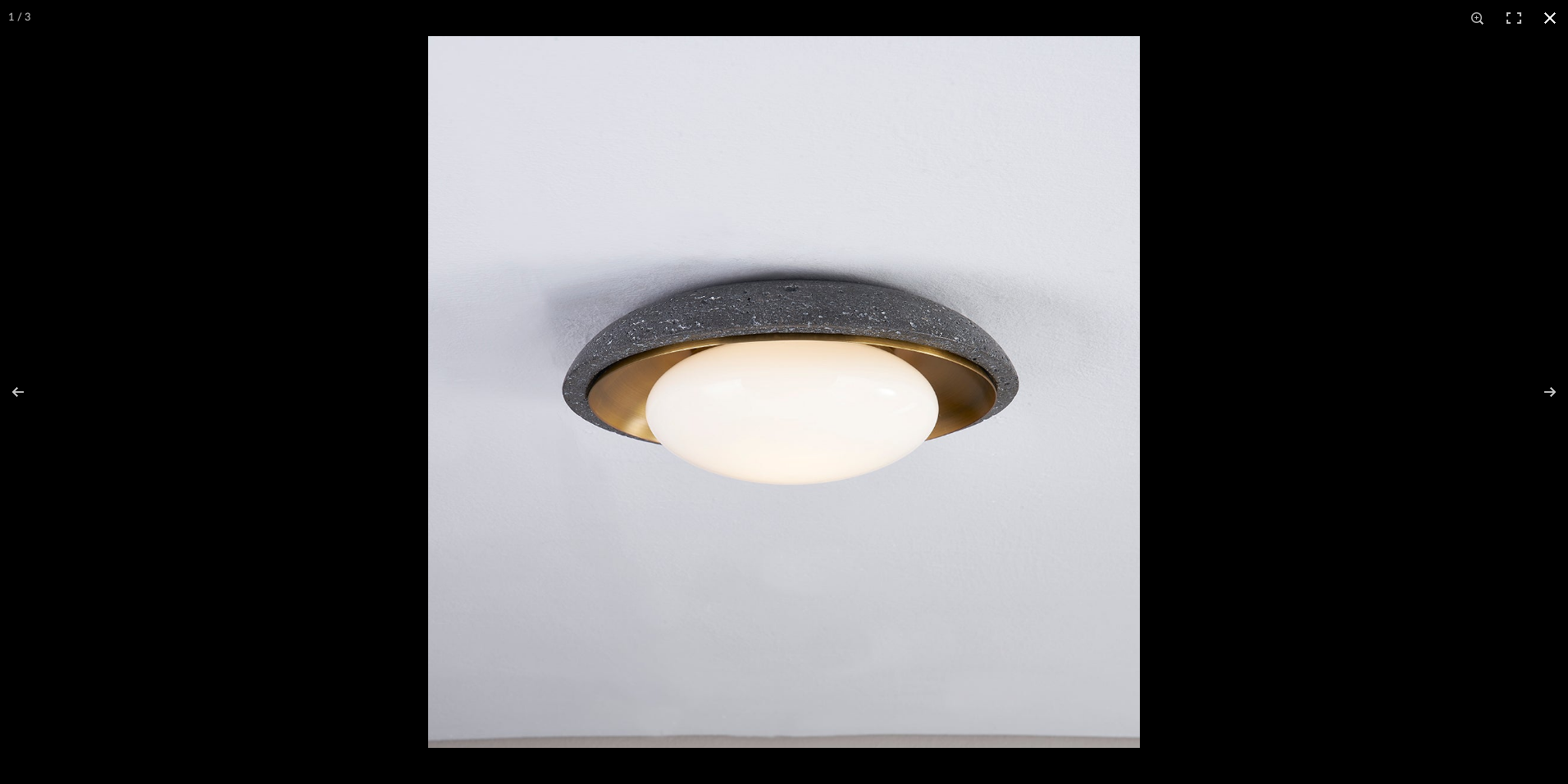
click at [1548, 17] on button at bounding box center [1549, 18] width 36 height 36
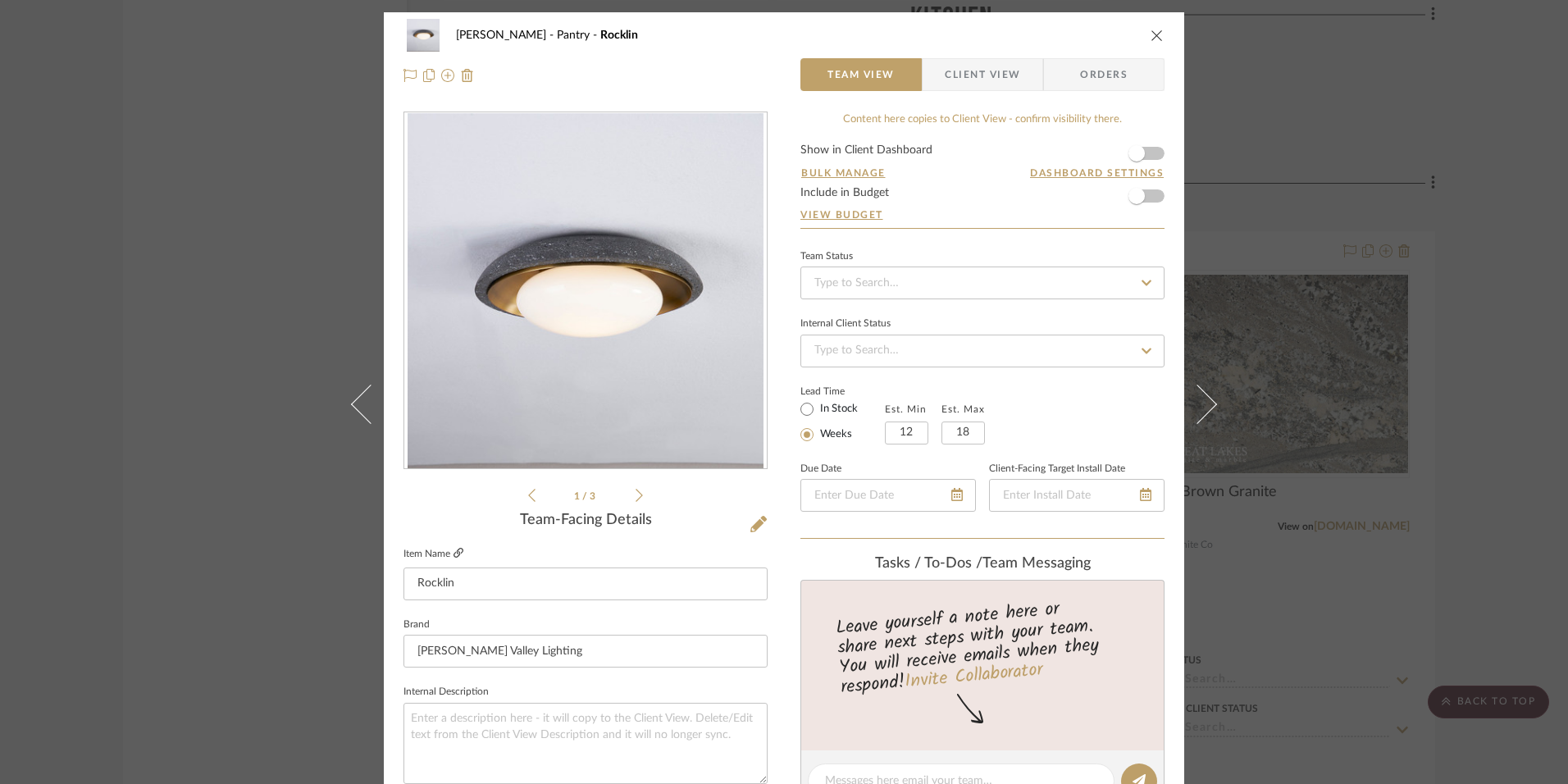
click at [457, 547] on link at bounding box center [459, 553] width 10 height 14
click at [1155, 39] on icon "close" at bounding box center [1156, 35] width 13 height 13
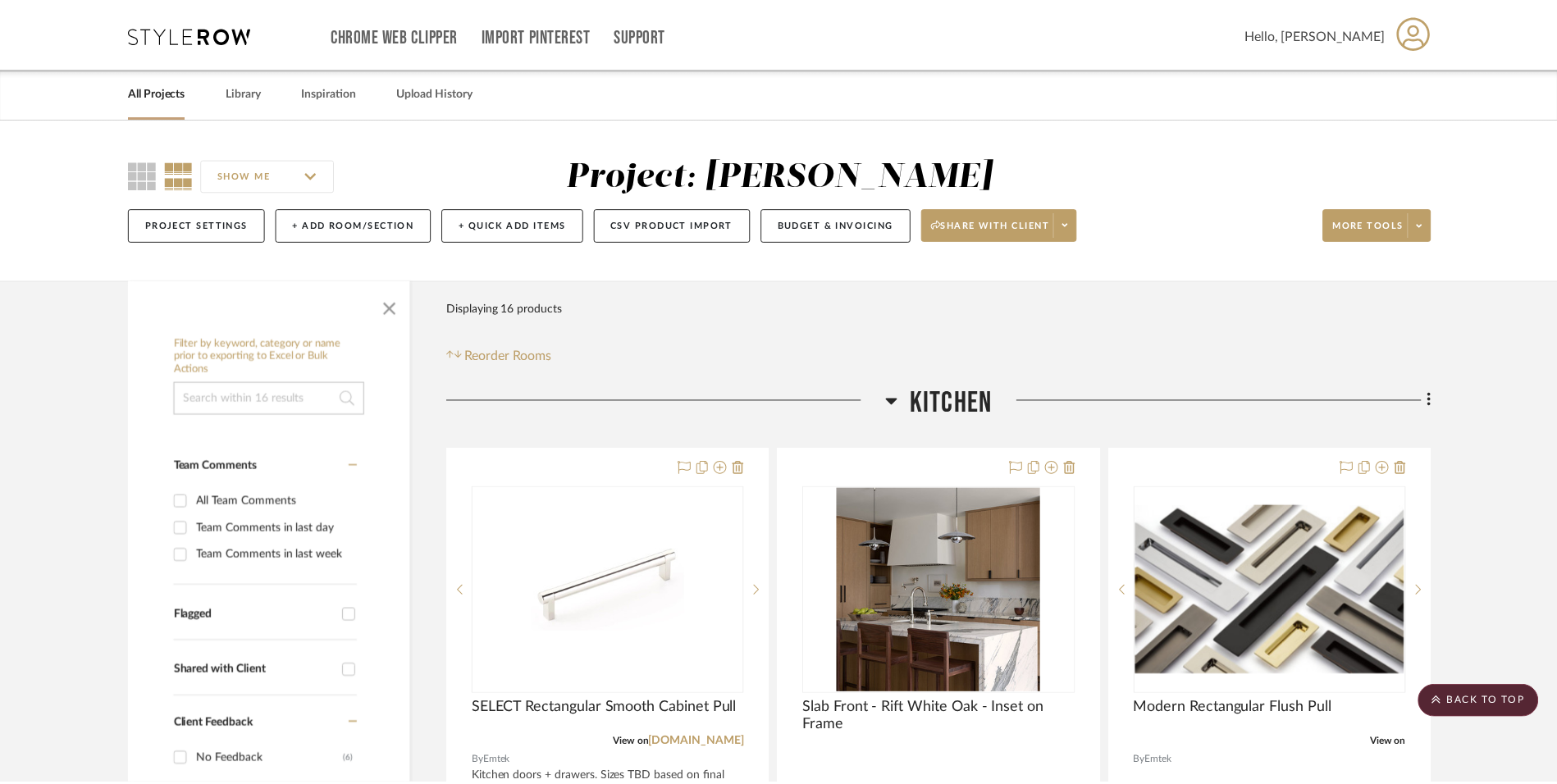
scroll to position [2542, 0]
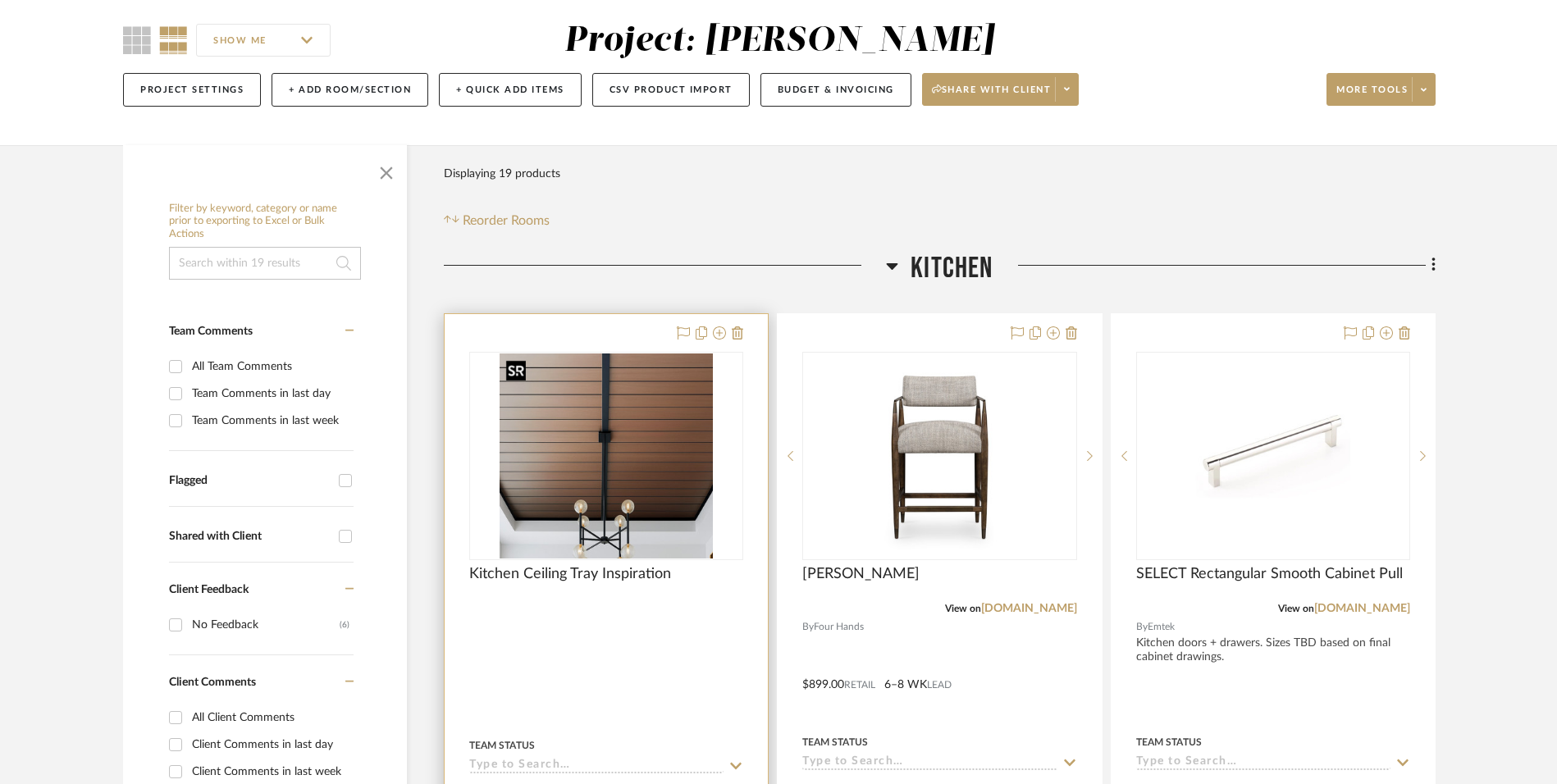
scroll to position [164, 0]
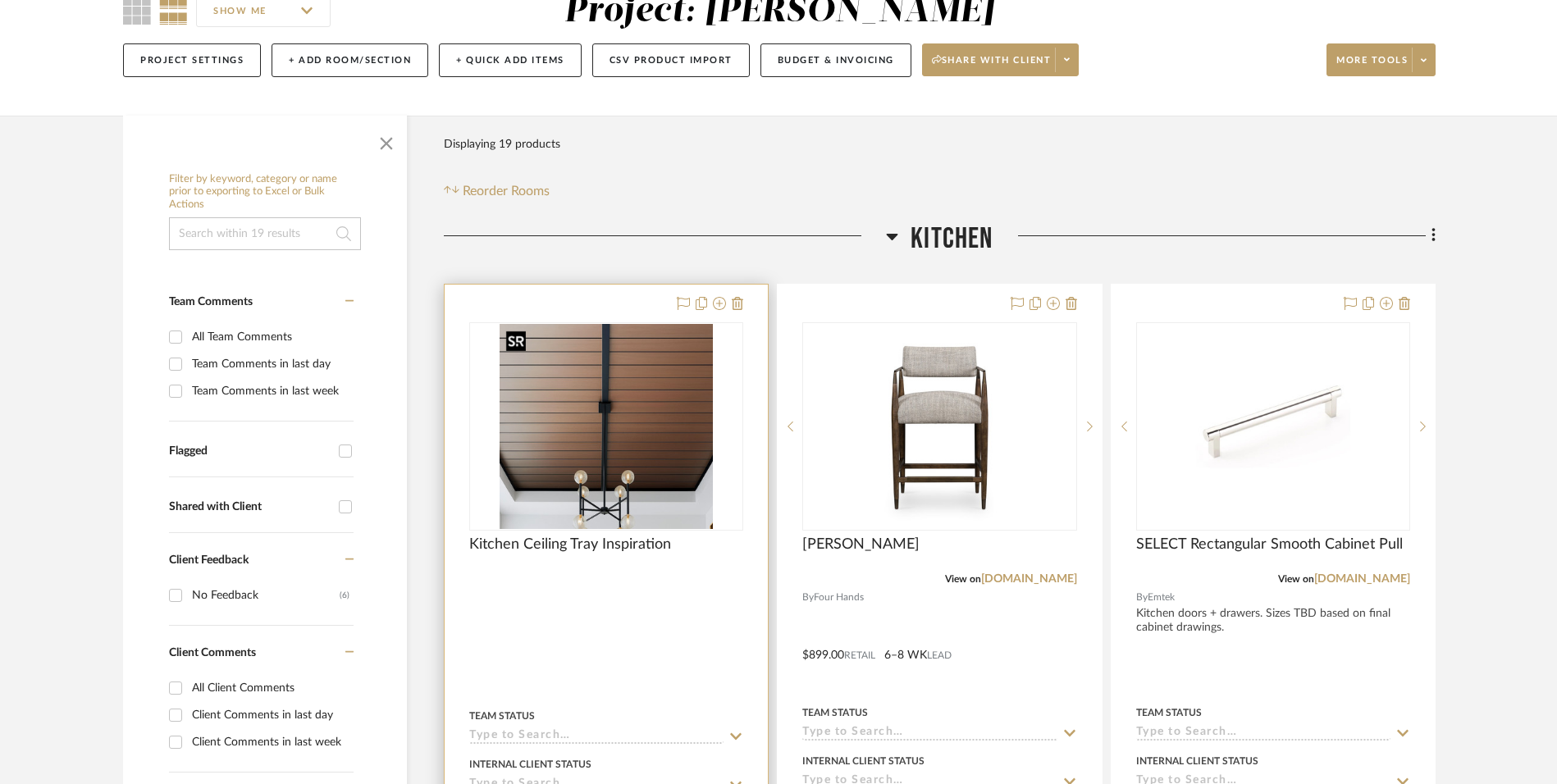
click at [601, 461] on img "0" at bounding box center [607, 426] width 214 height 205
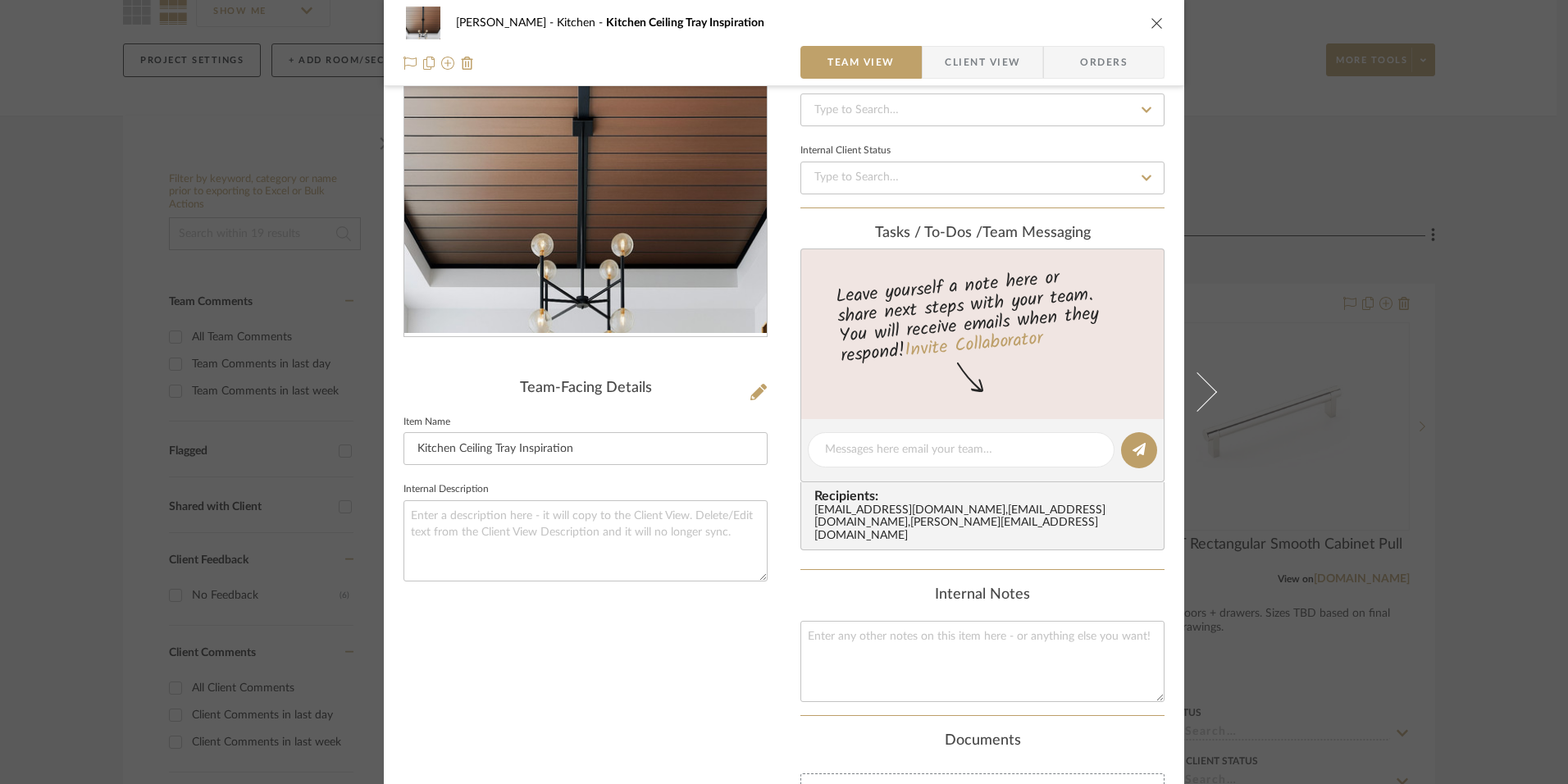
scroll to position [0, 0]
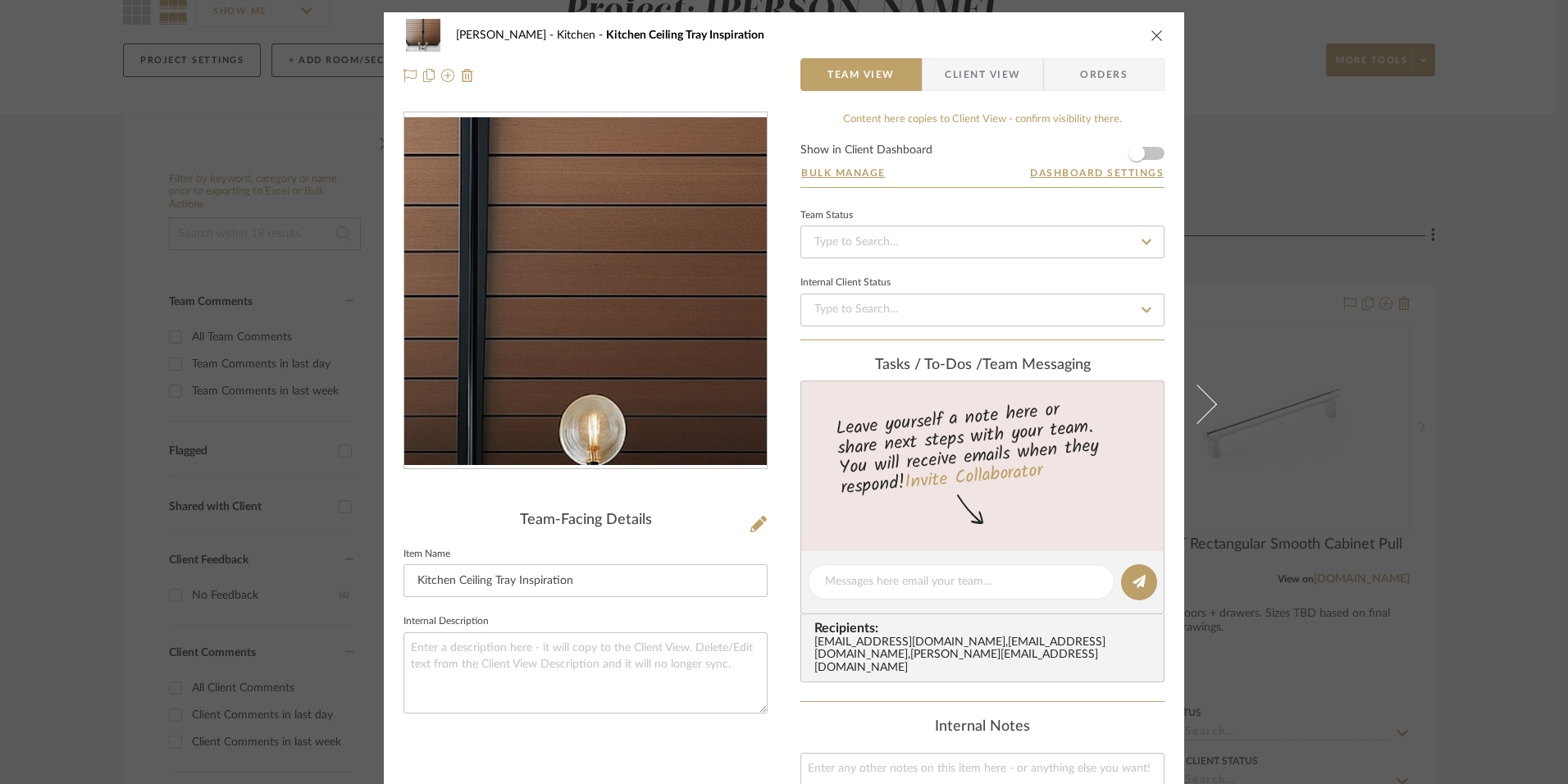
click at [614, 331] on img "0" at bounding box center [585, 290] width 362 height 348
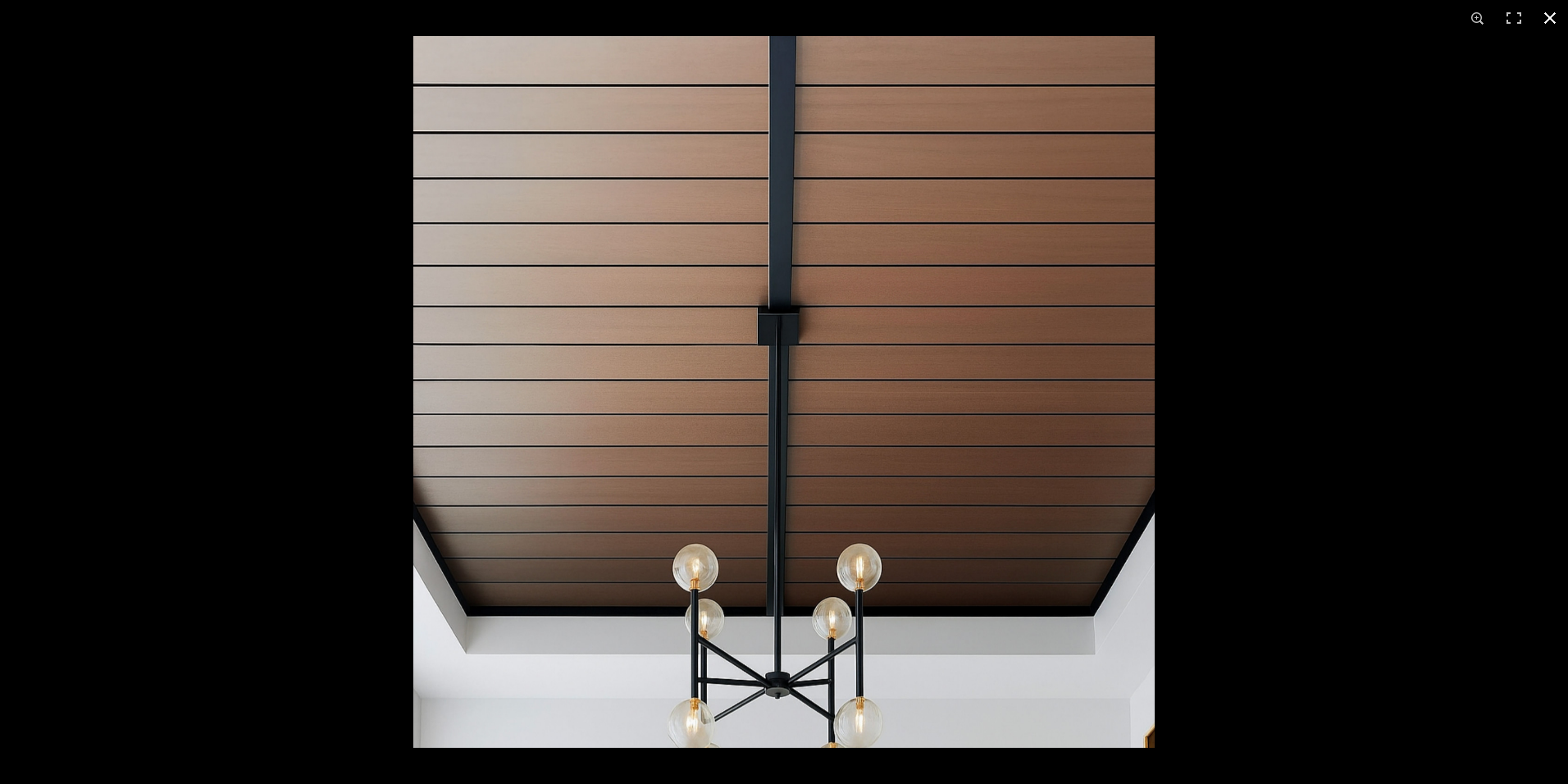
click at [1550, 22] on button at bounding box center [1549, 18] width 36 height 36
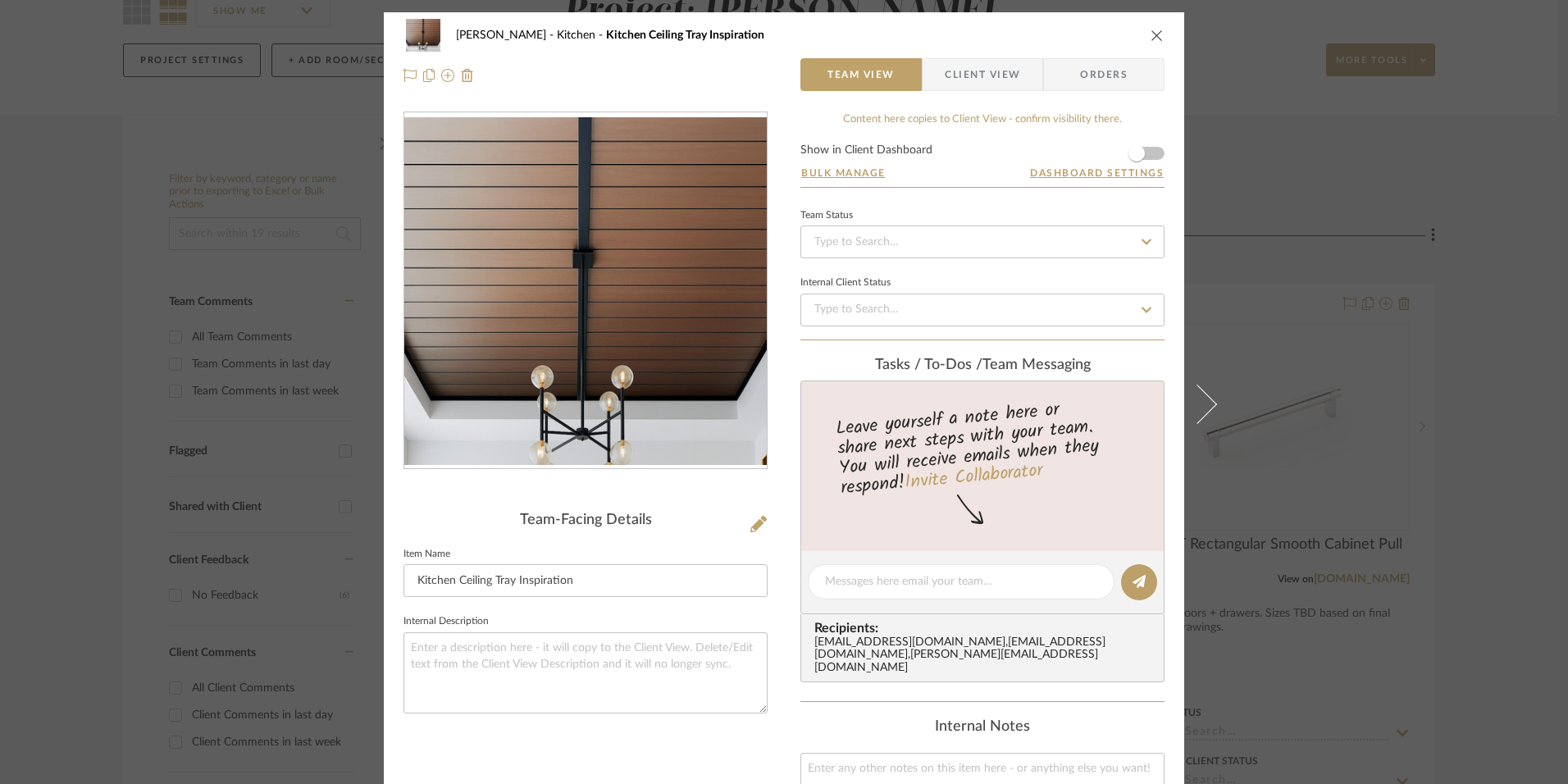
click at [1150, 35] on icon "close" at bounding box center [1156, 35] width 13 height 13
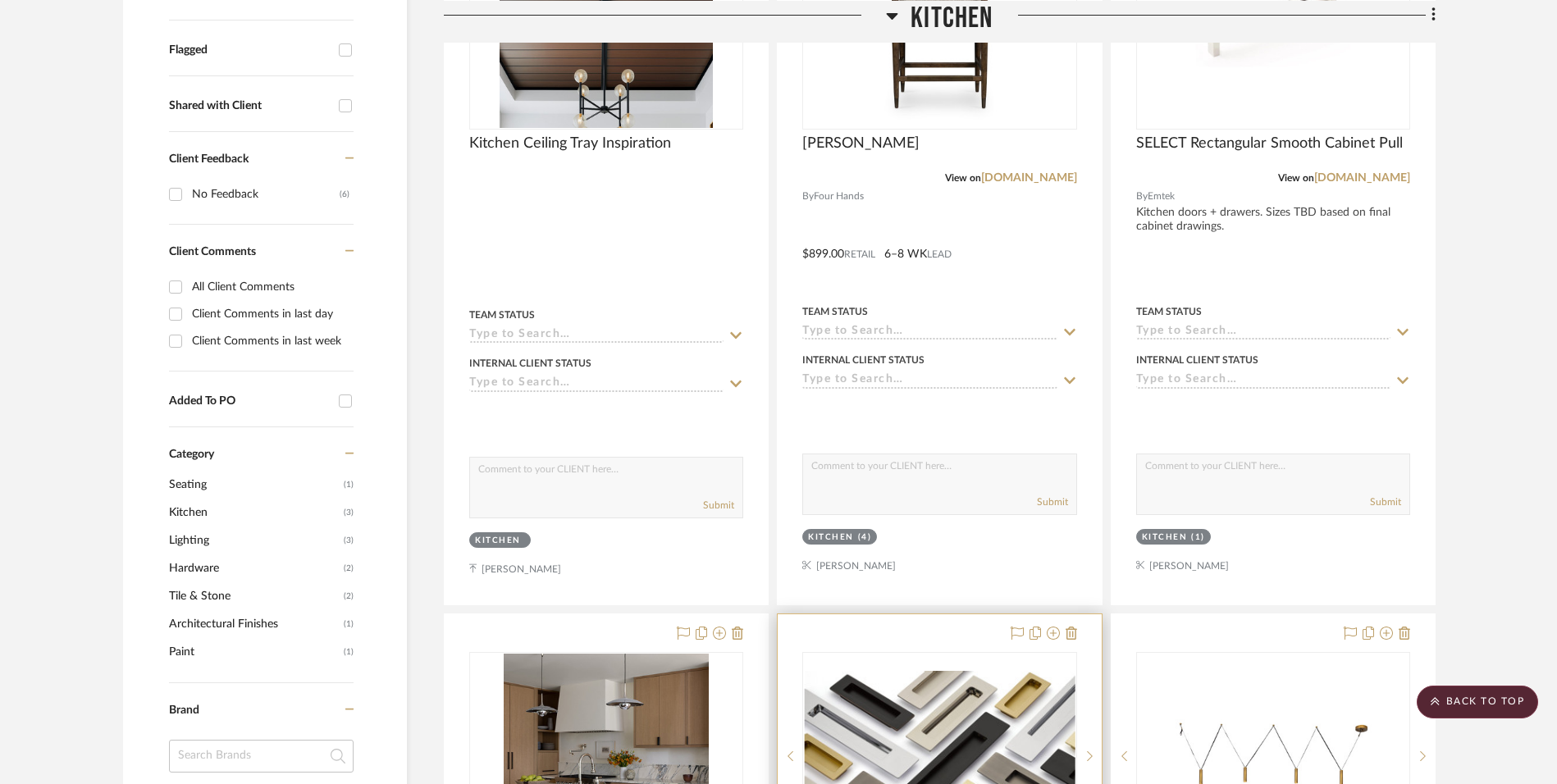
scroll to position [410, 0]
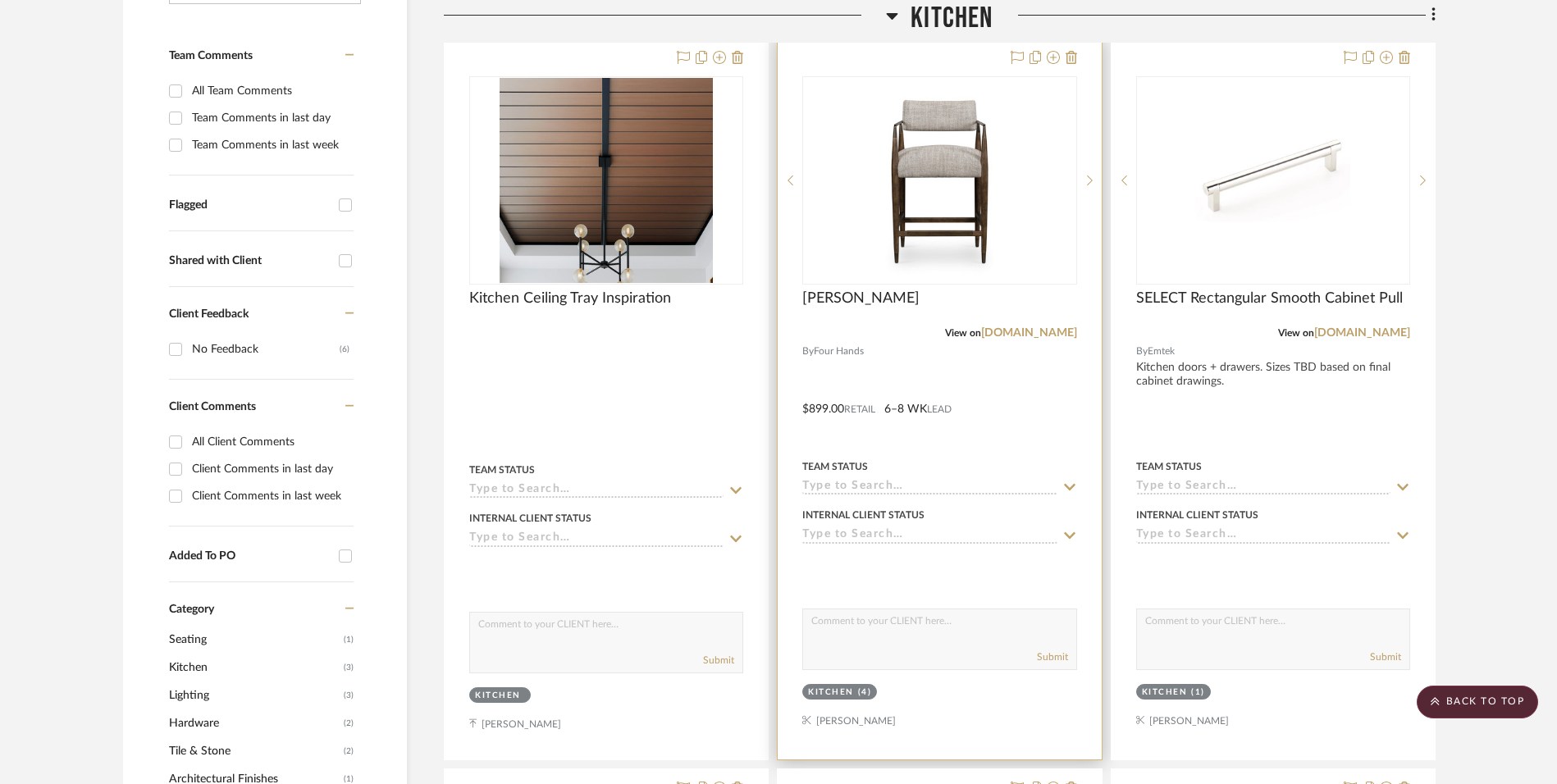
click at [1001, 399] on div at bounding box center [939, 399] width 323 height 721
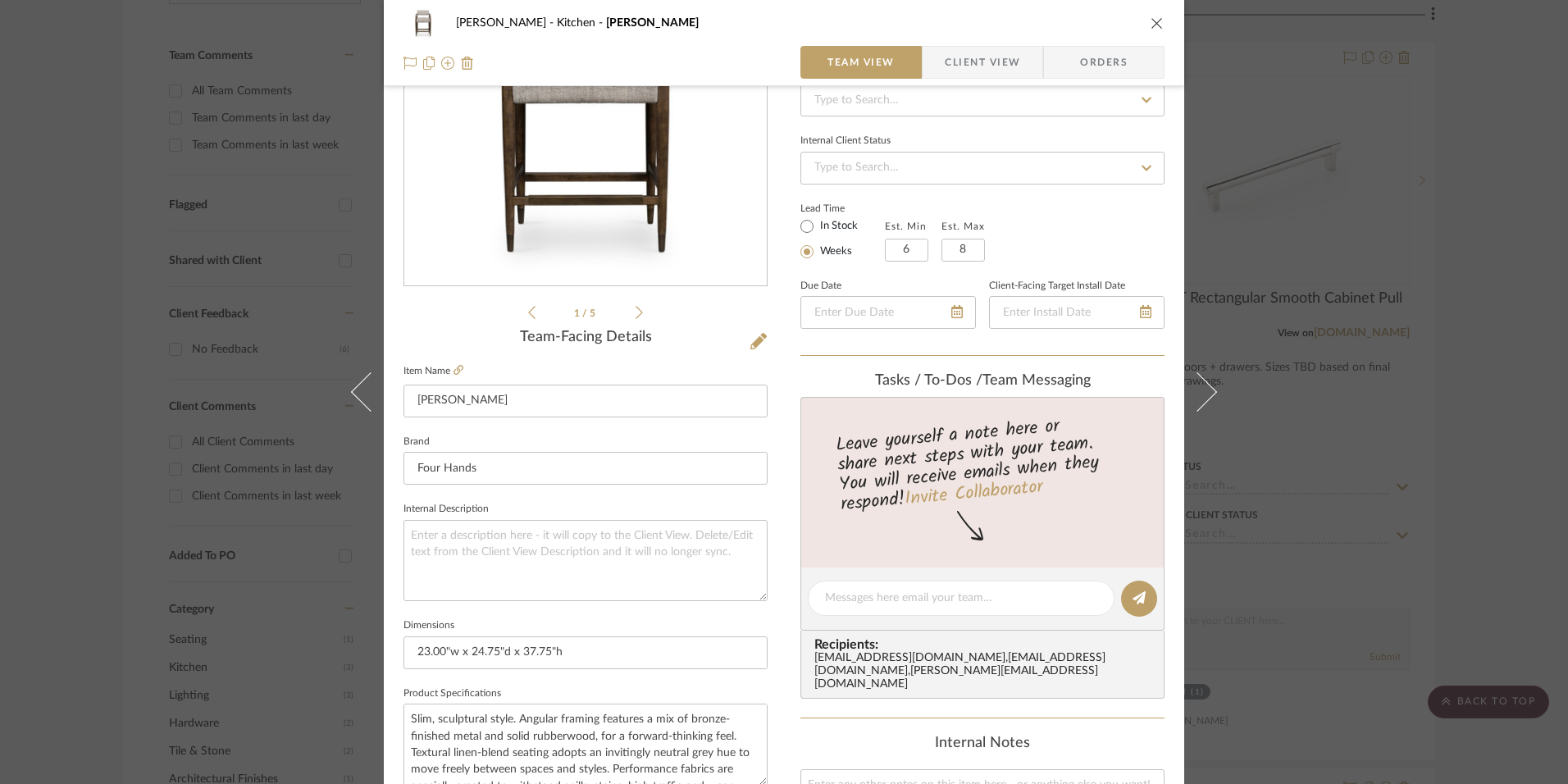
scroll to position [164, 0]
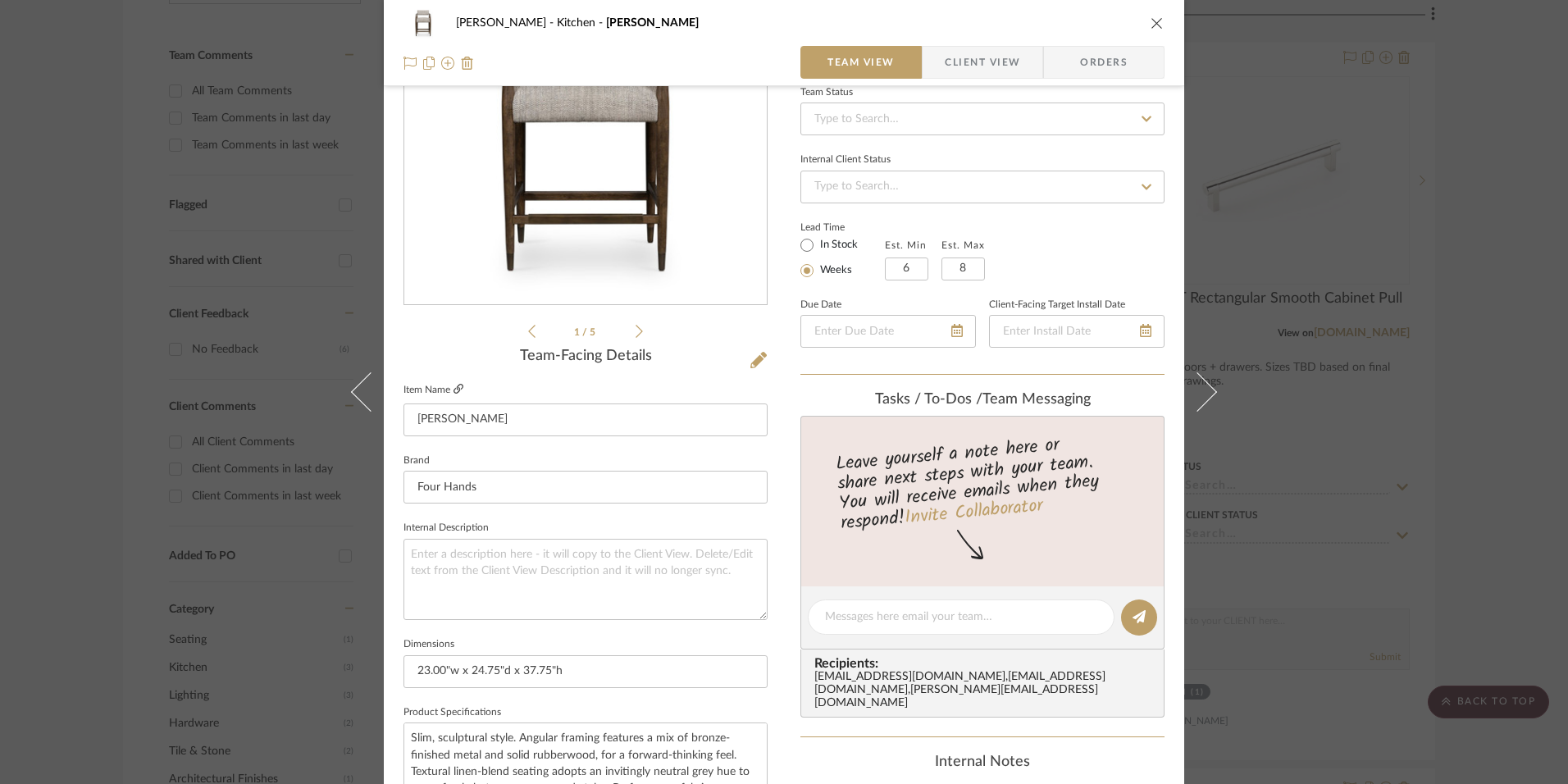
click at [455, 389] on icon at bounding box center [459, 389] width 10 height 10
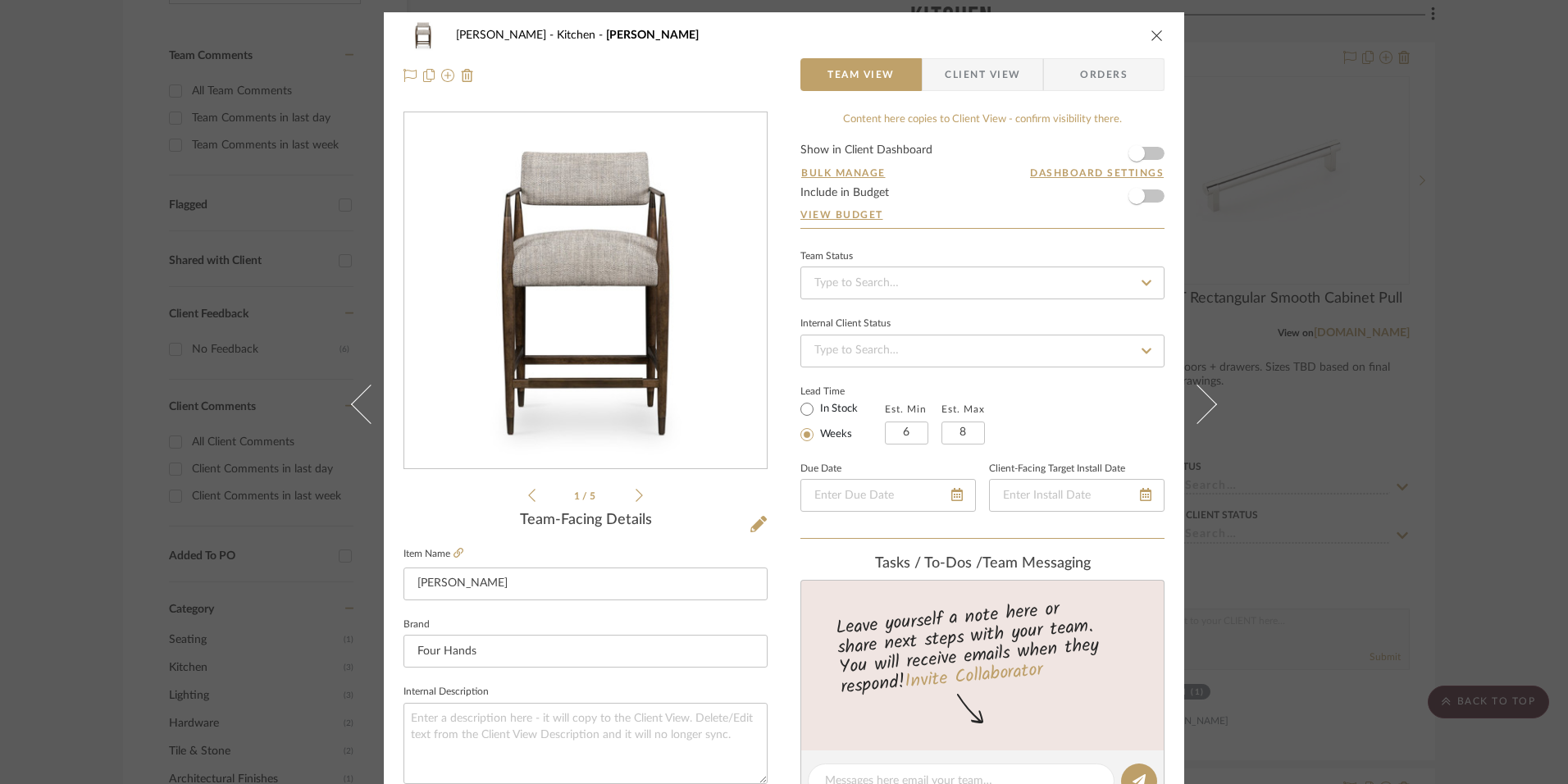
click at [1150, 34] on icon "close" at bounding box center [1156, 35] width 13 height 13
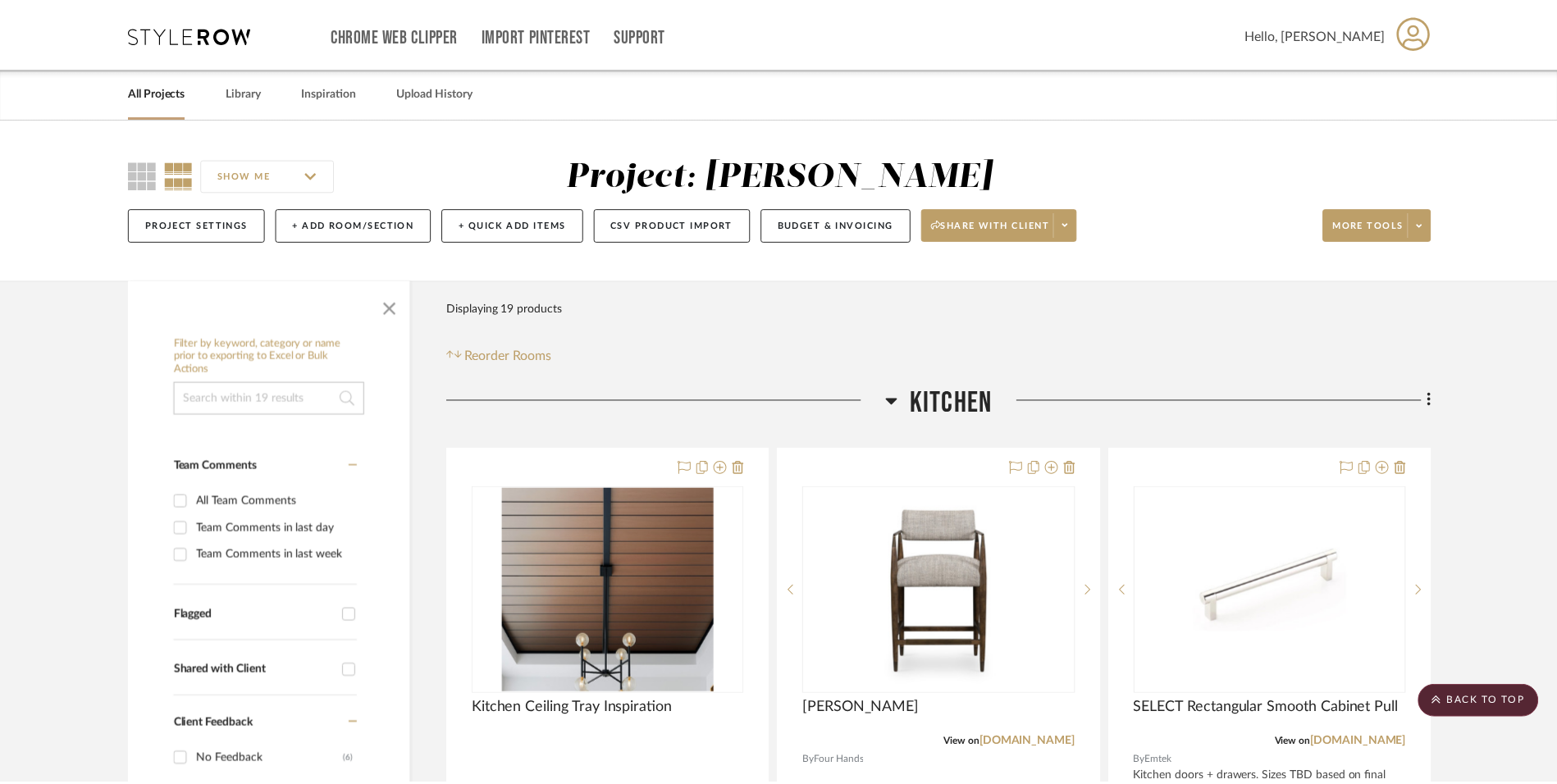
scroll to position [410, 0]
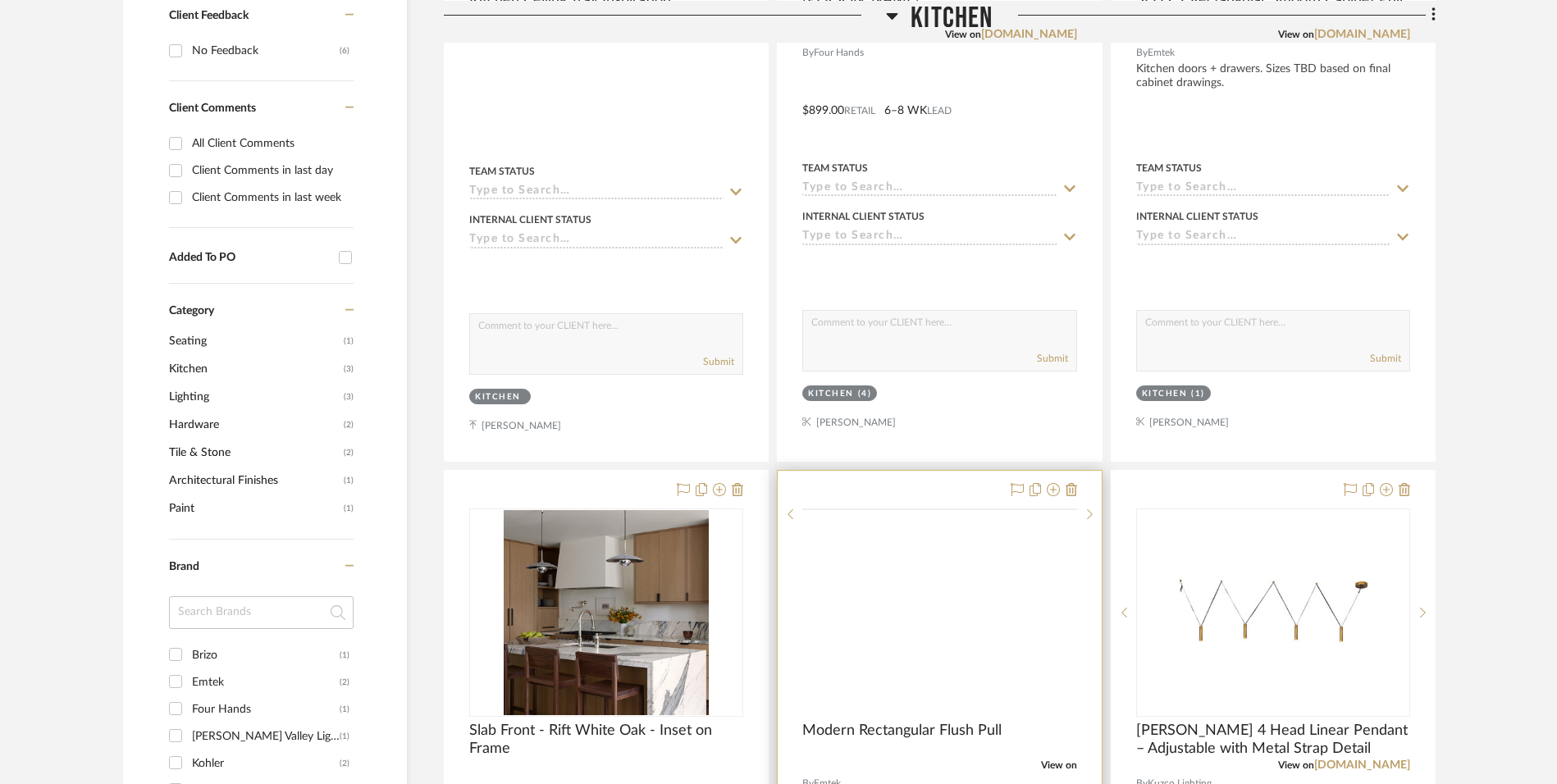
scroll to position [984, 0]
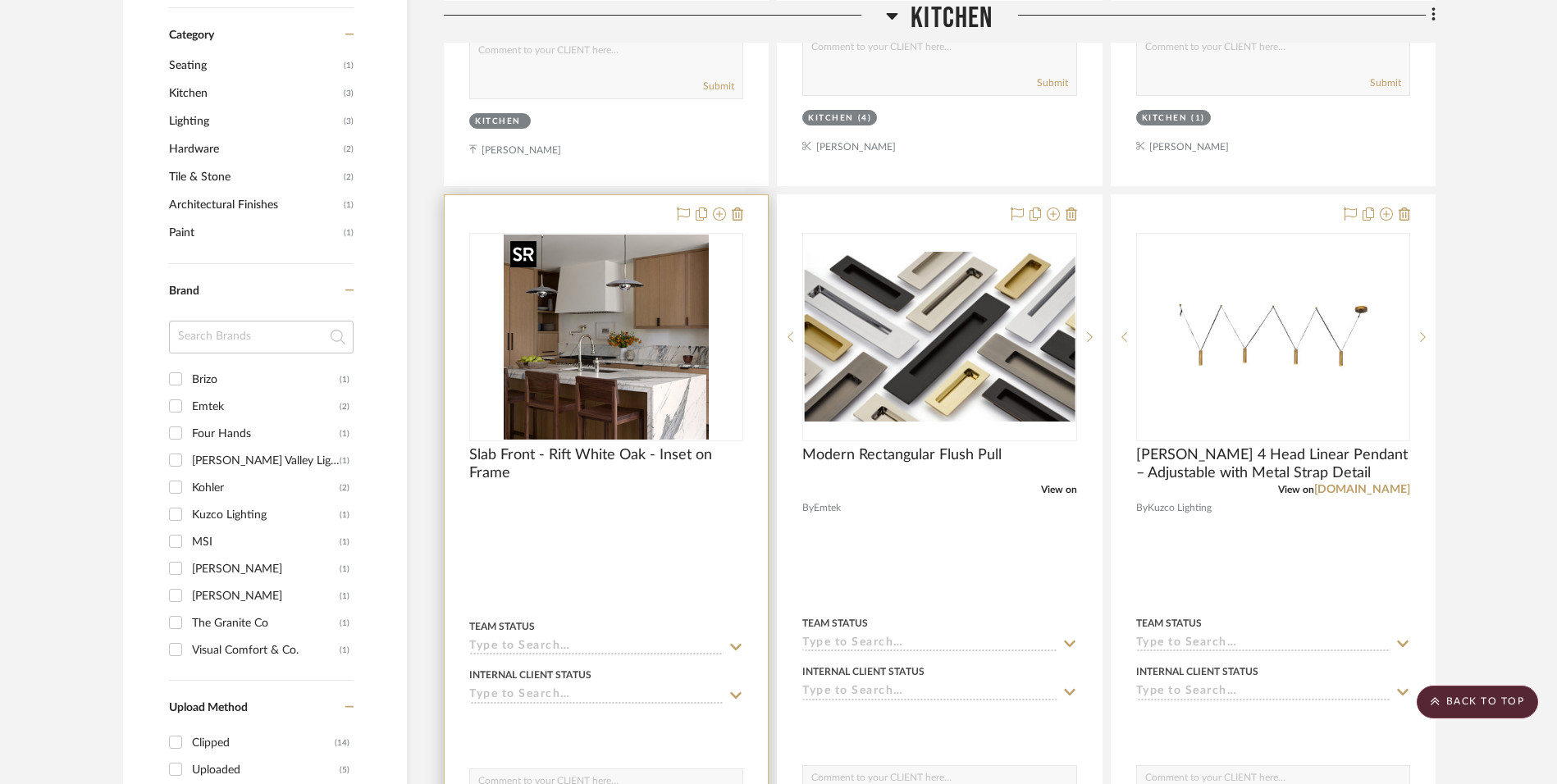
click at [619, 331] on img "0" at bounding box center [606, 337] width 205 height 205
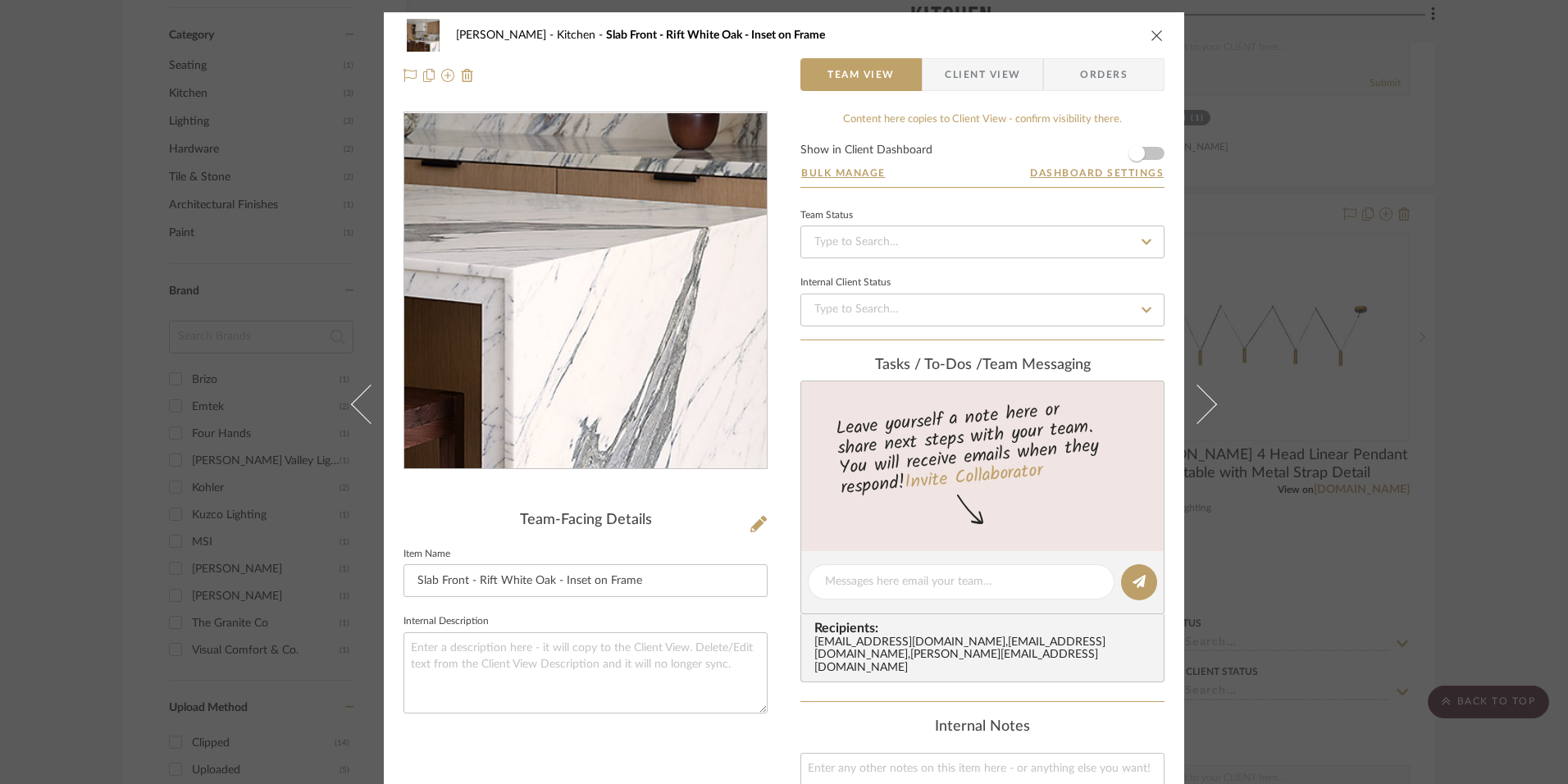
click at [686, 383] on img "0" at bounding box center [585, 290] width 356 height 356
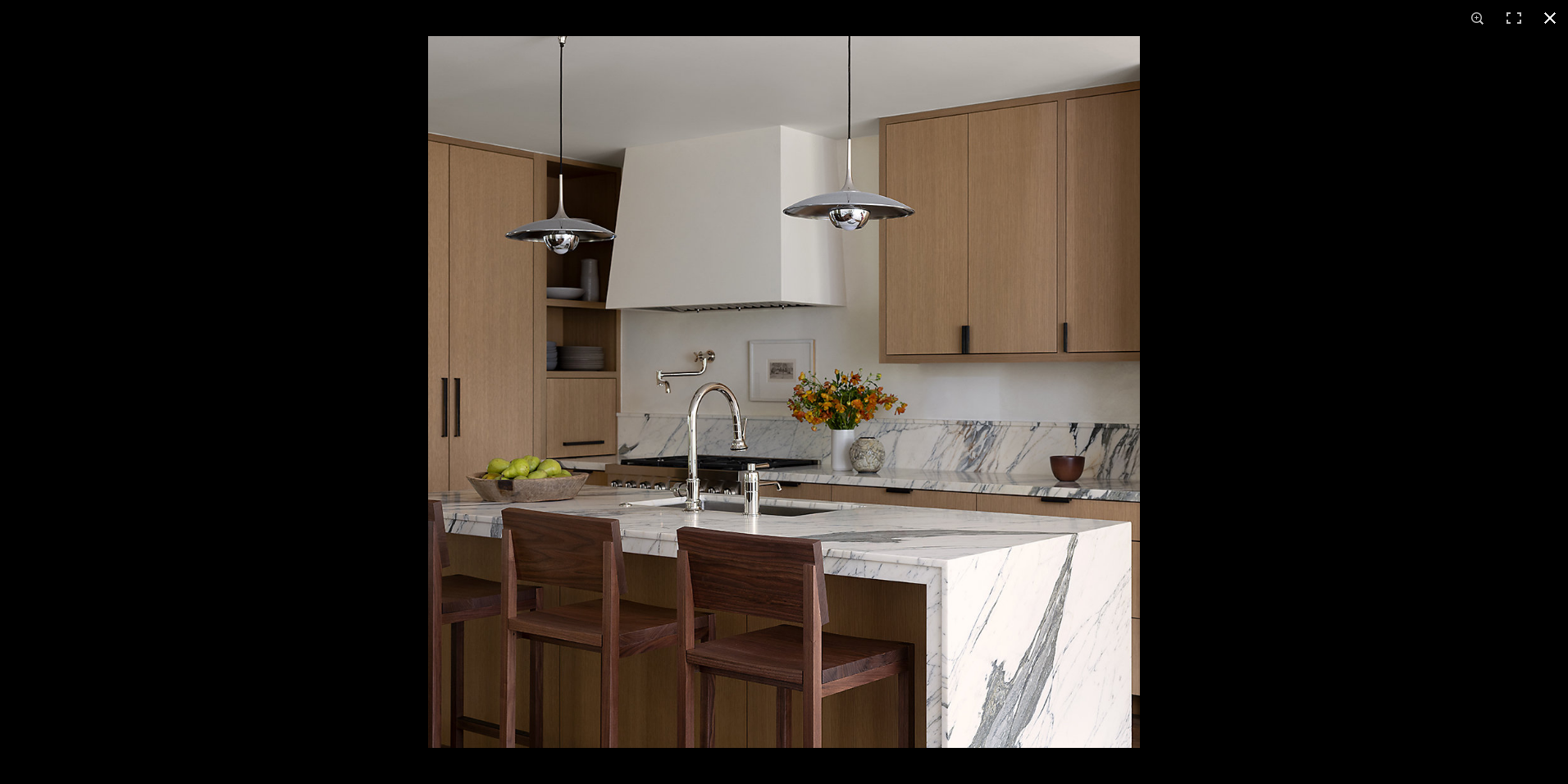
click at [1548, 16] on button at bounding box center [1549, 18] width 36 height 36
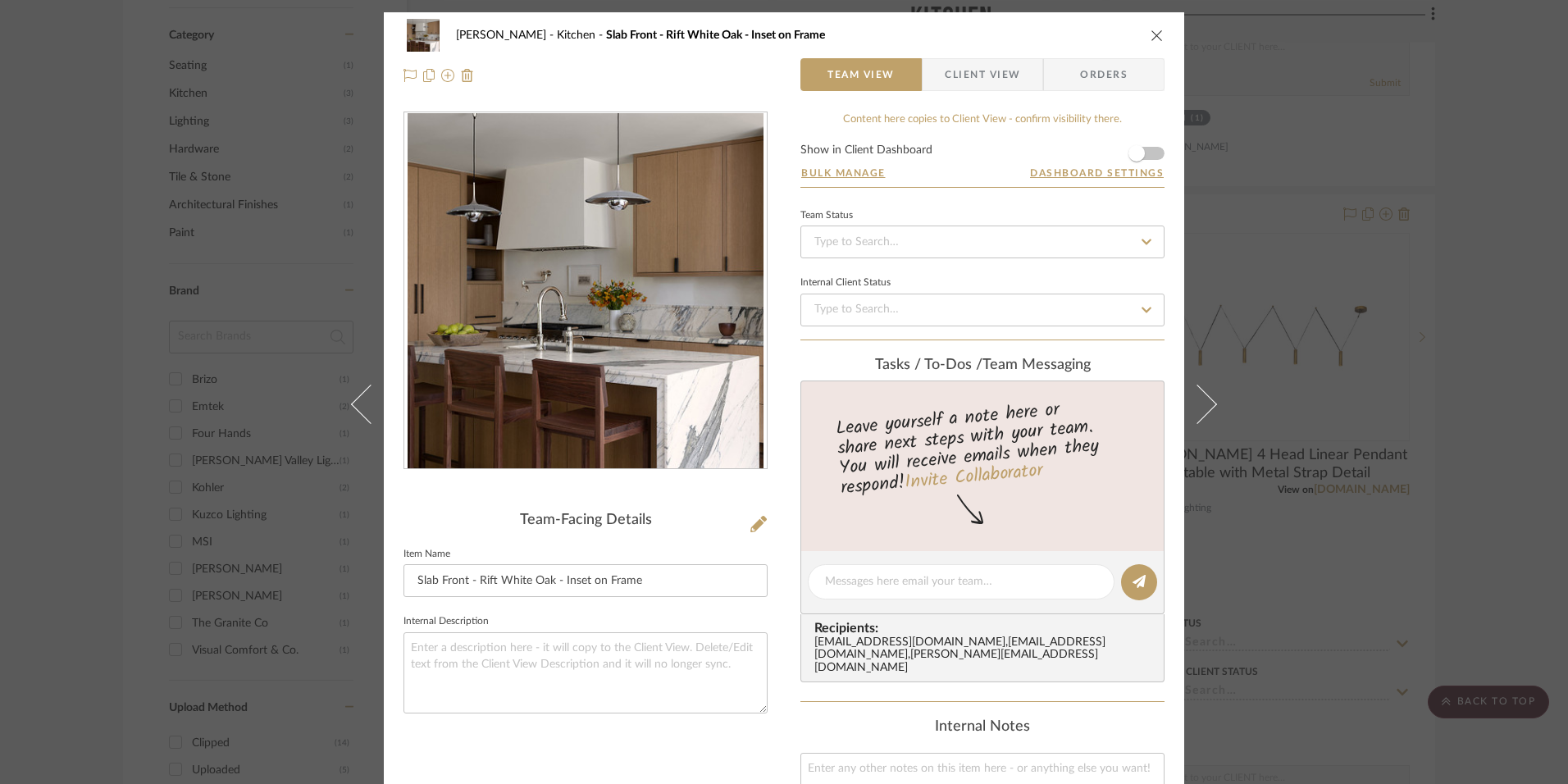
click at [1153, 31] on icon "close" at bounding box center [1156, 35] width 13 height 13
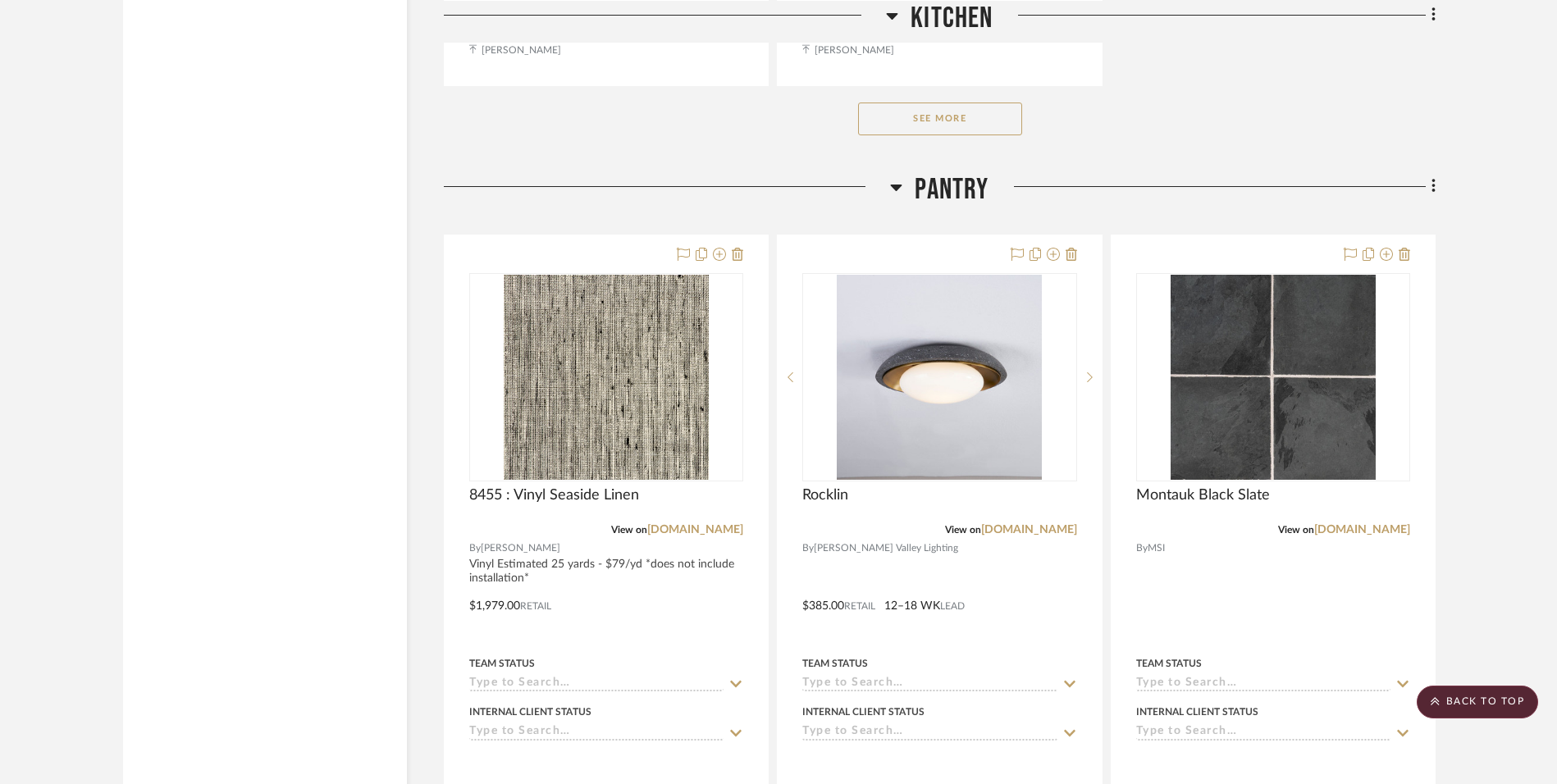
scroll to position [2460, 0]
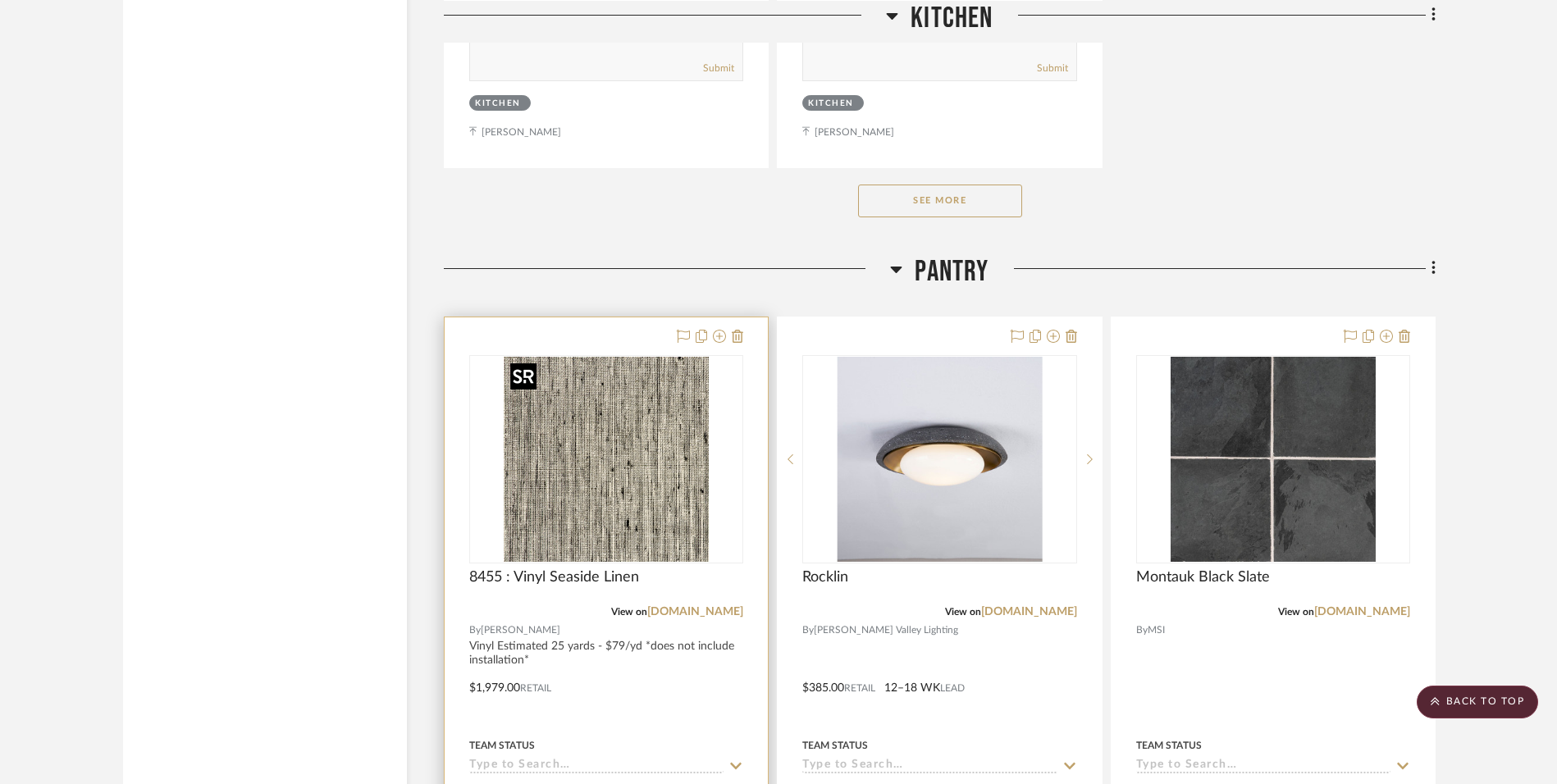
click at [560, 498] on img "0" at bounding box center [606, 459] width 205 height 205
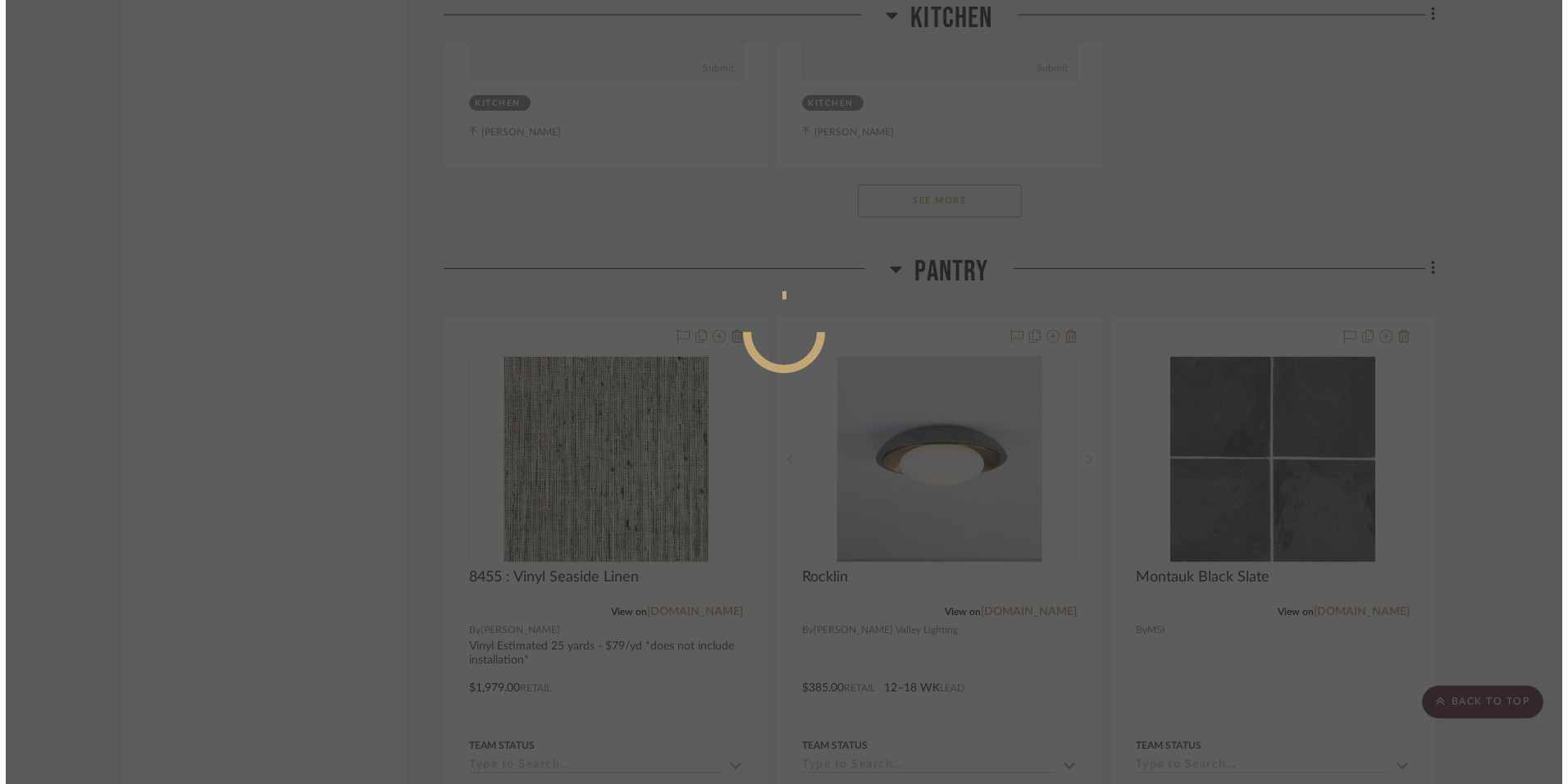
scroll to position [0, 0]
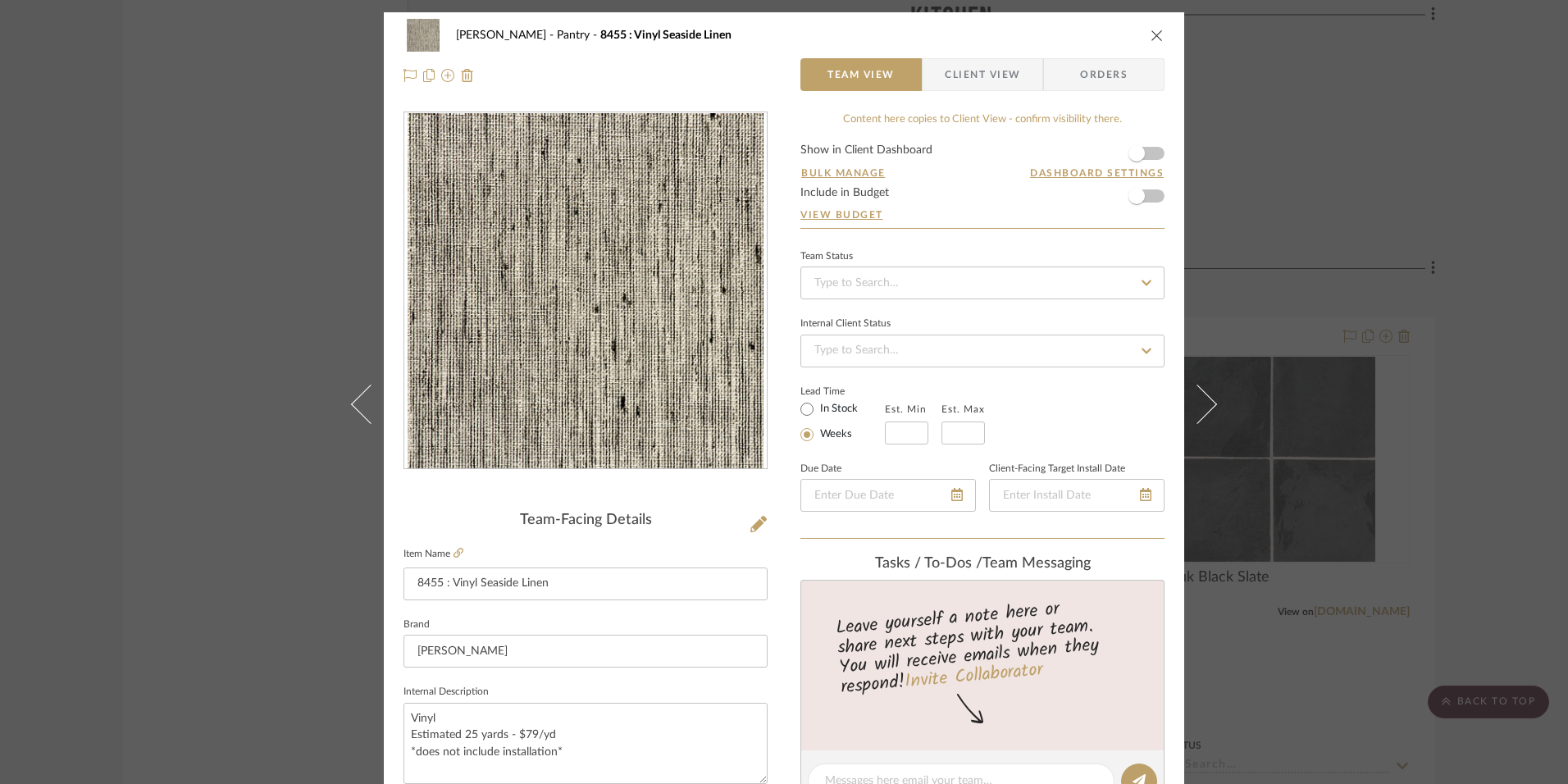
click at [607, 367] on img "0" at bounding box center [585, 290] width 356 height 356
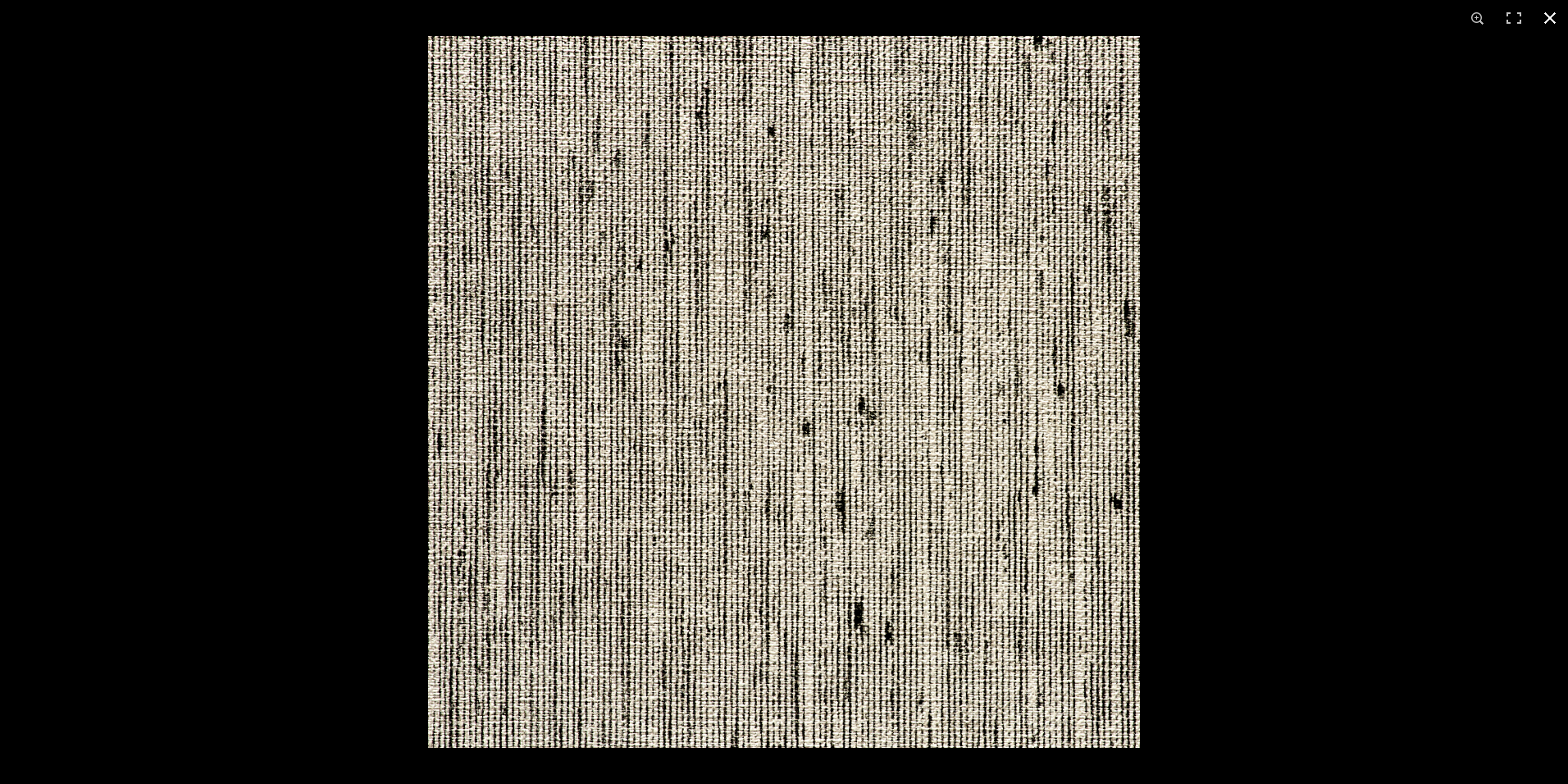
click at [1551, 23] on button at bounding box center [1549, 18] width 36 height 36
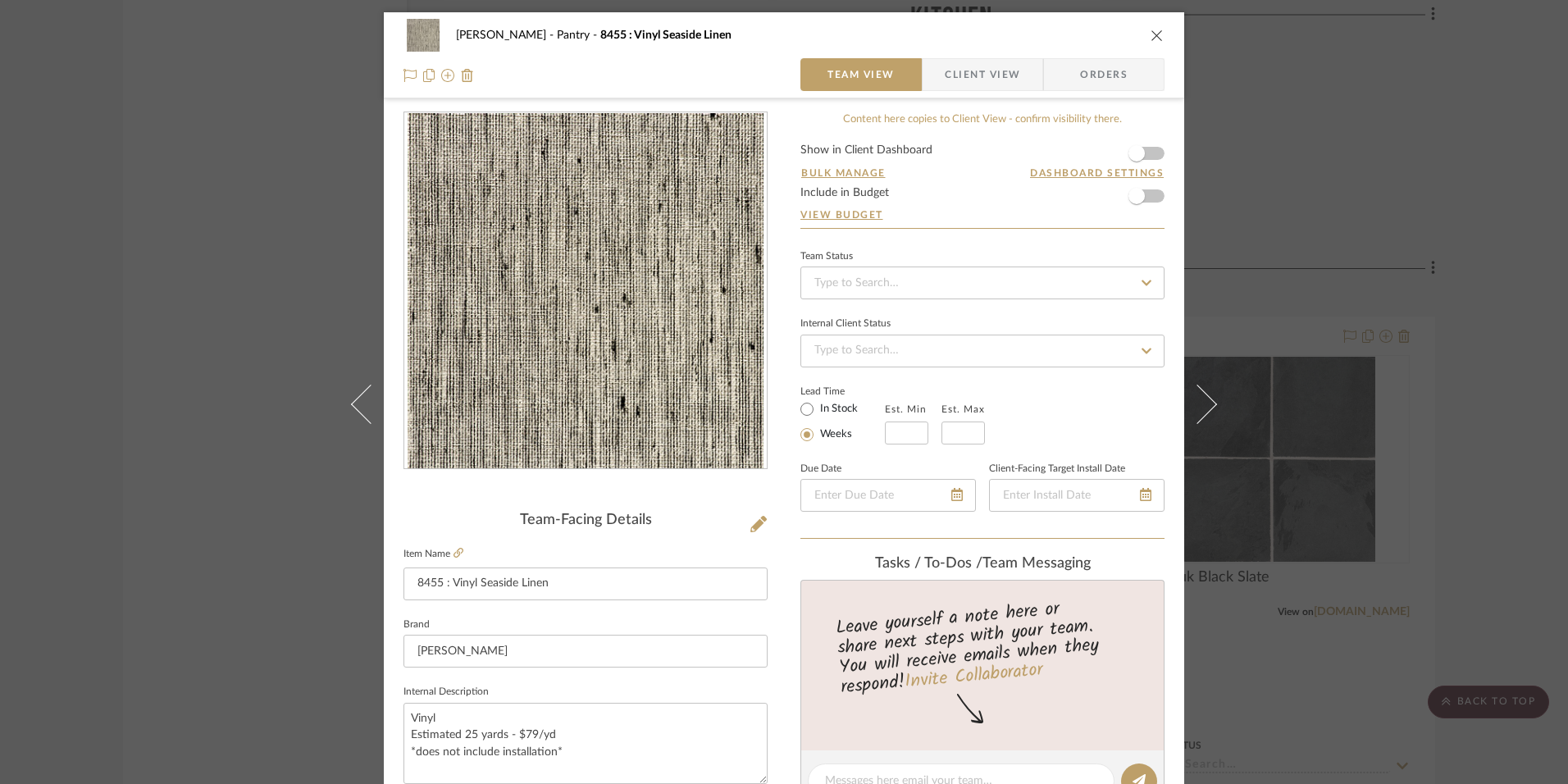
scroll to position [82, 0]
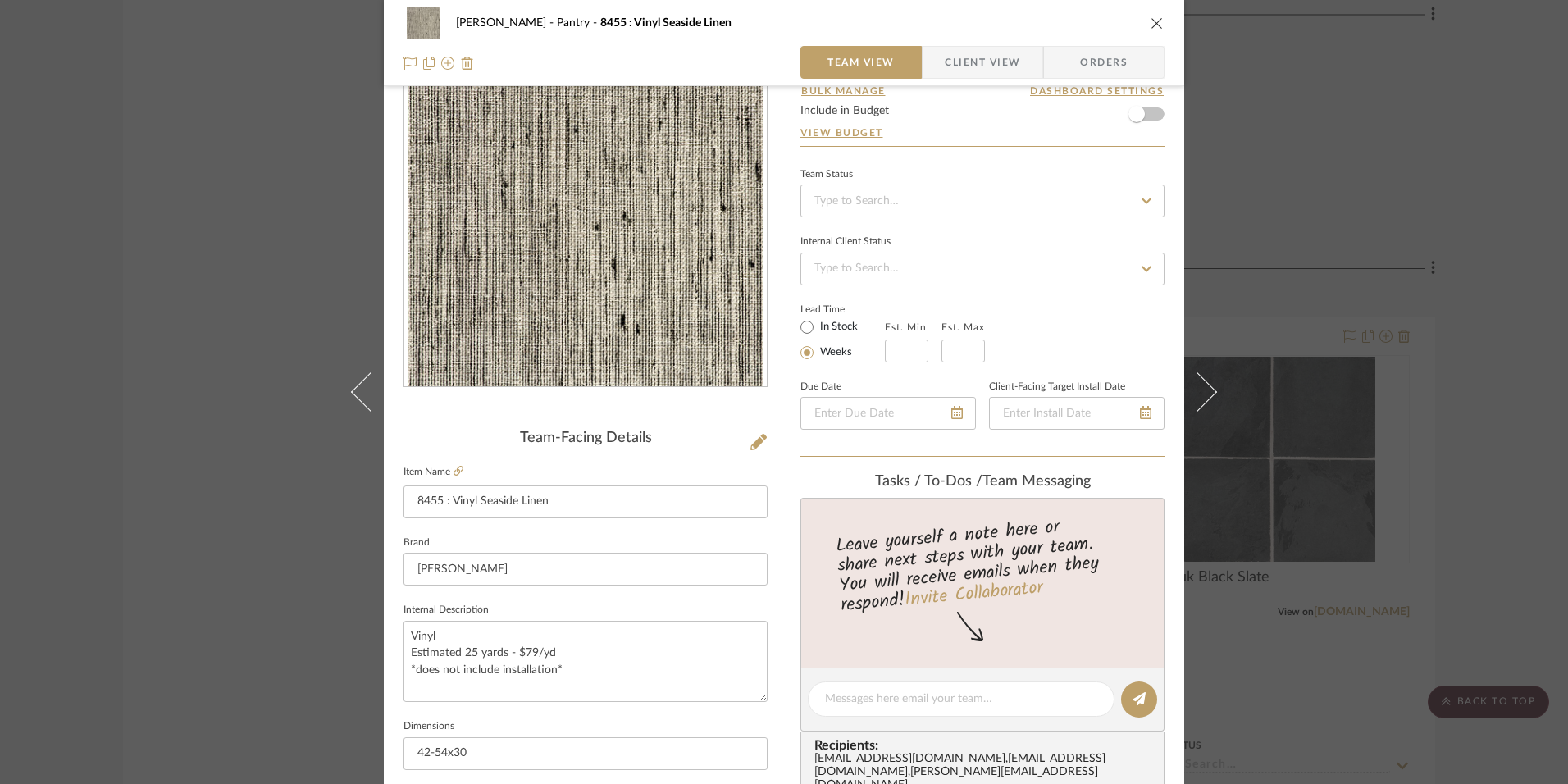
click at [1156, 16] on icon "close" at bounding box center [1156, 22] width 13 height 13
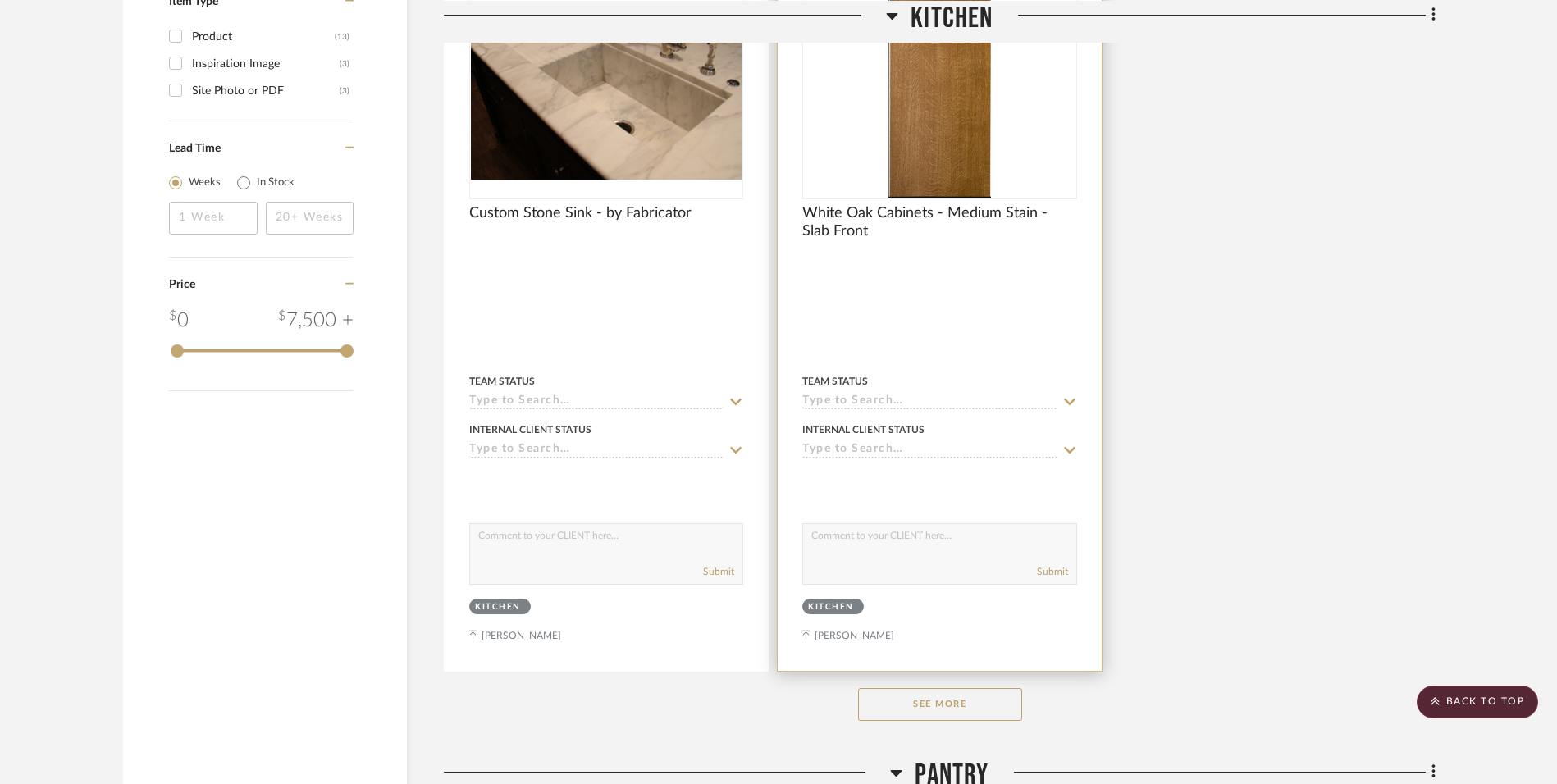
scroll to position [2050, 0]
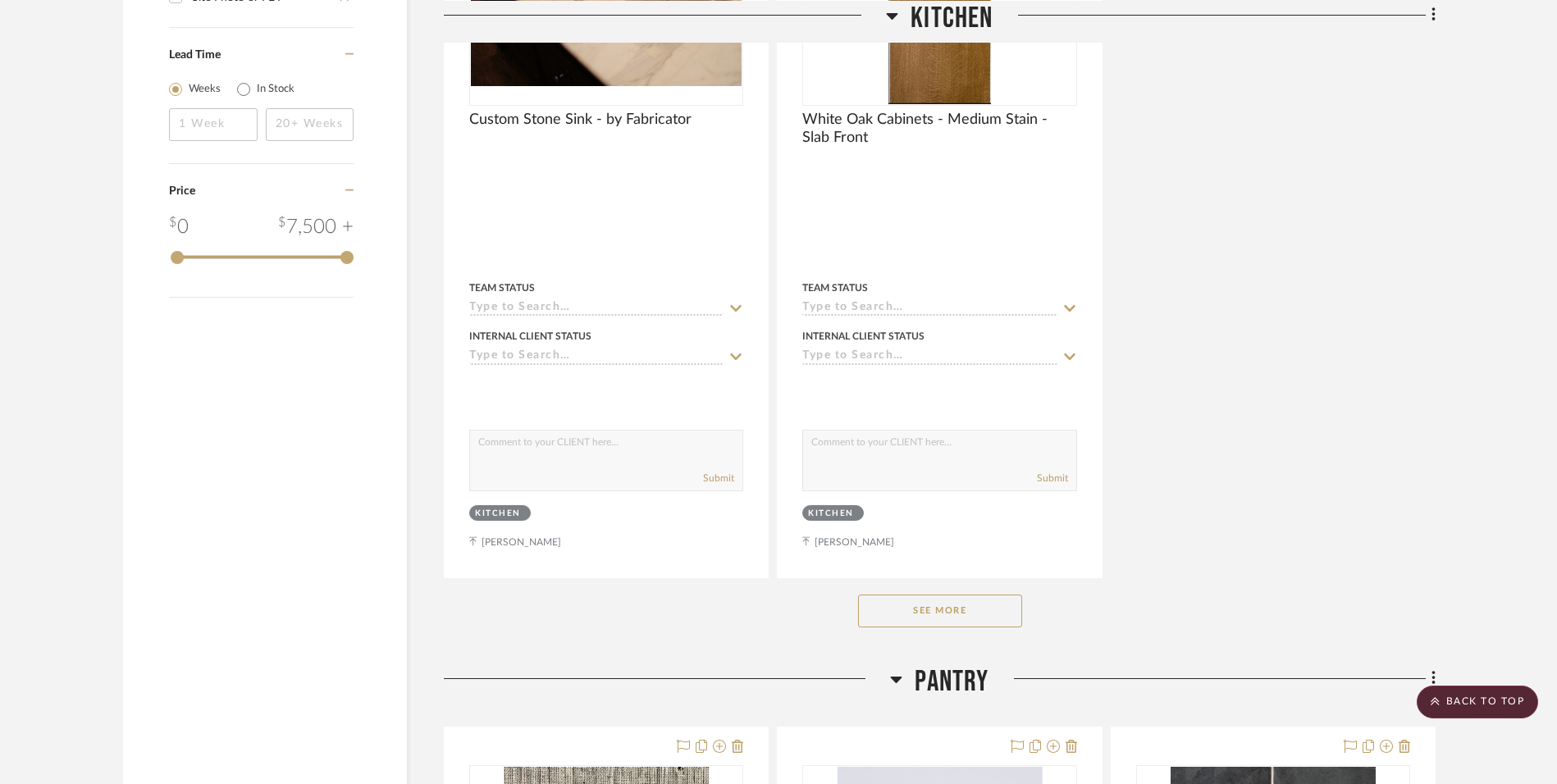
click at [961, 606] on button "See More" at bounding box center [940, 611] width 164 height 32
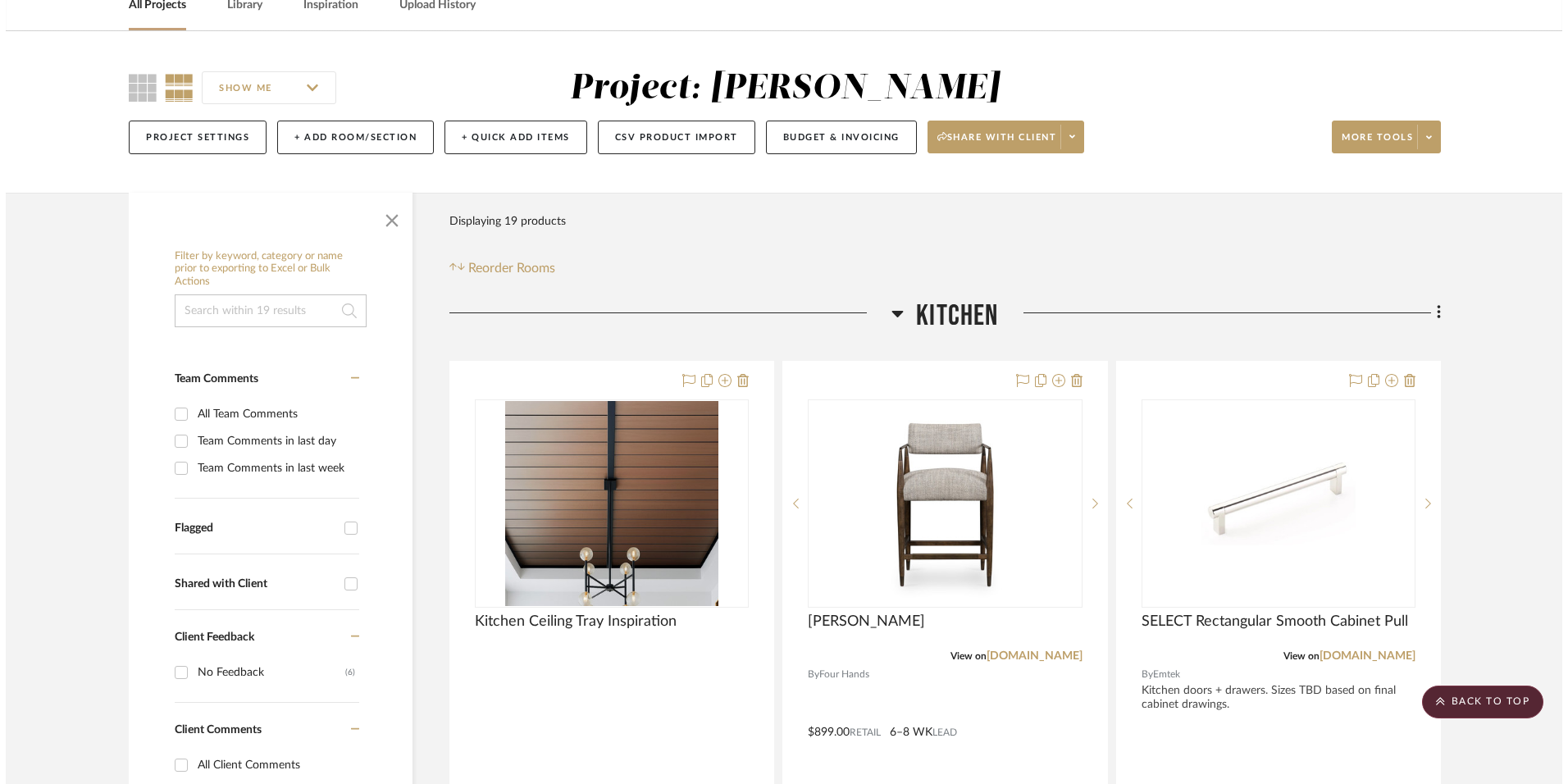
scroll to position [0, 0]
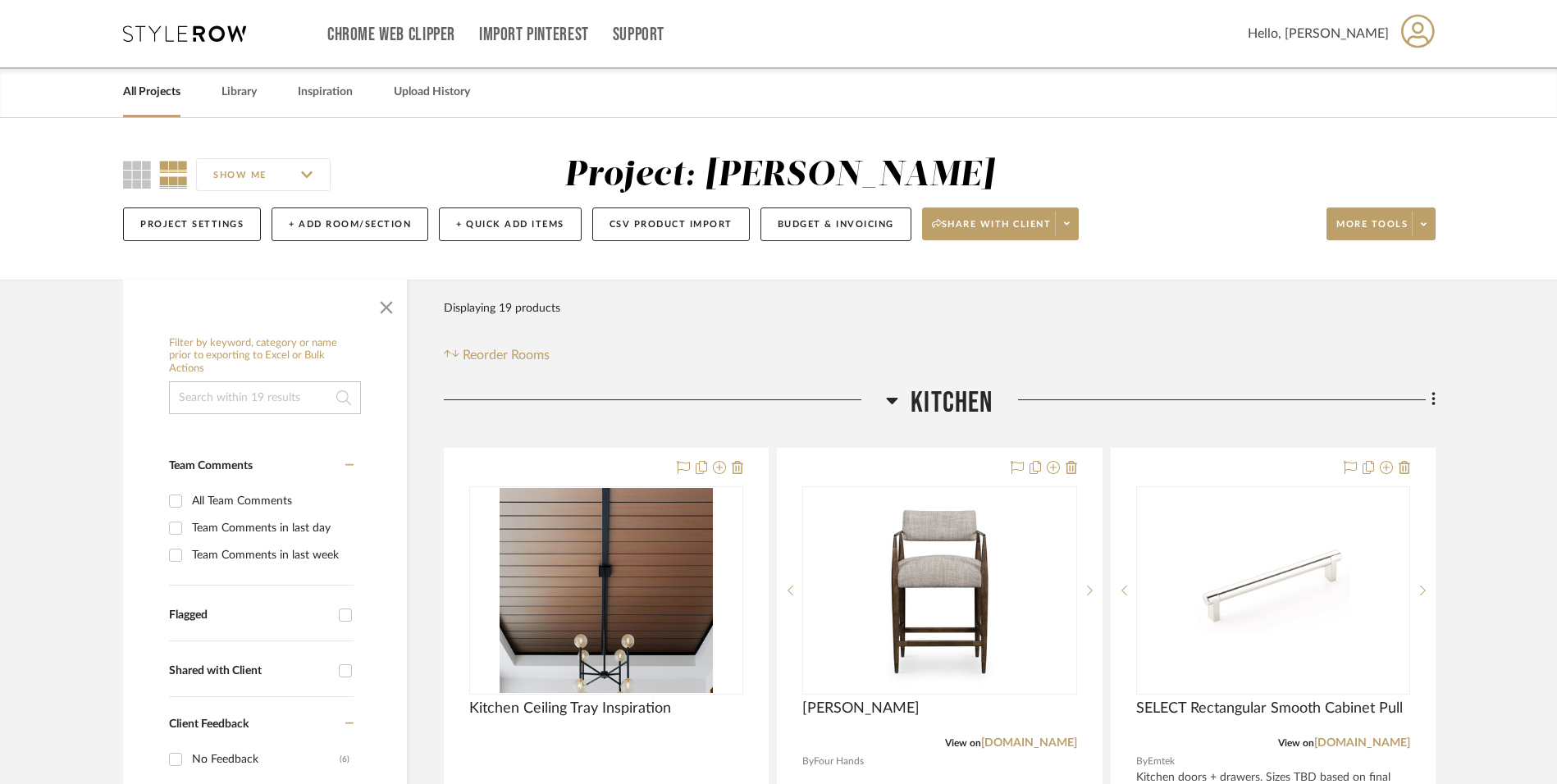
click at [184, 227] on button "Project Settings" at bounding box center [191, 224] width 138 height 33
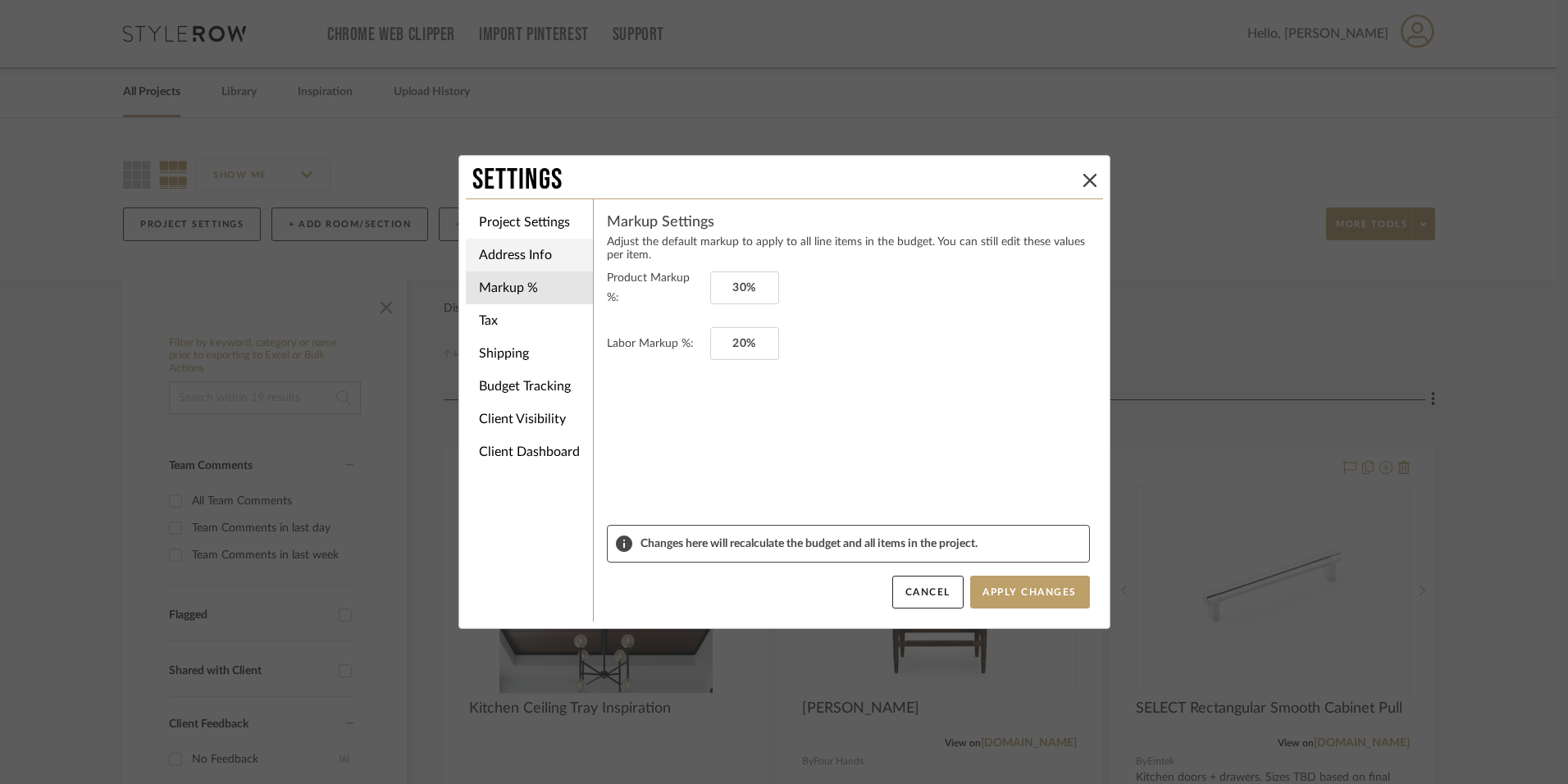
click at [499, 253] on li "Address Info" at bounding box center [529, 255] width 127 height 32
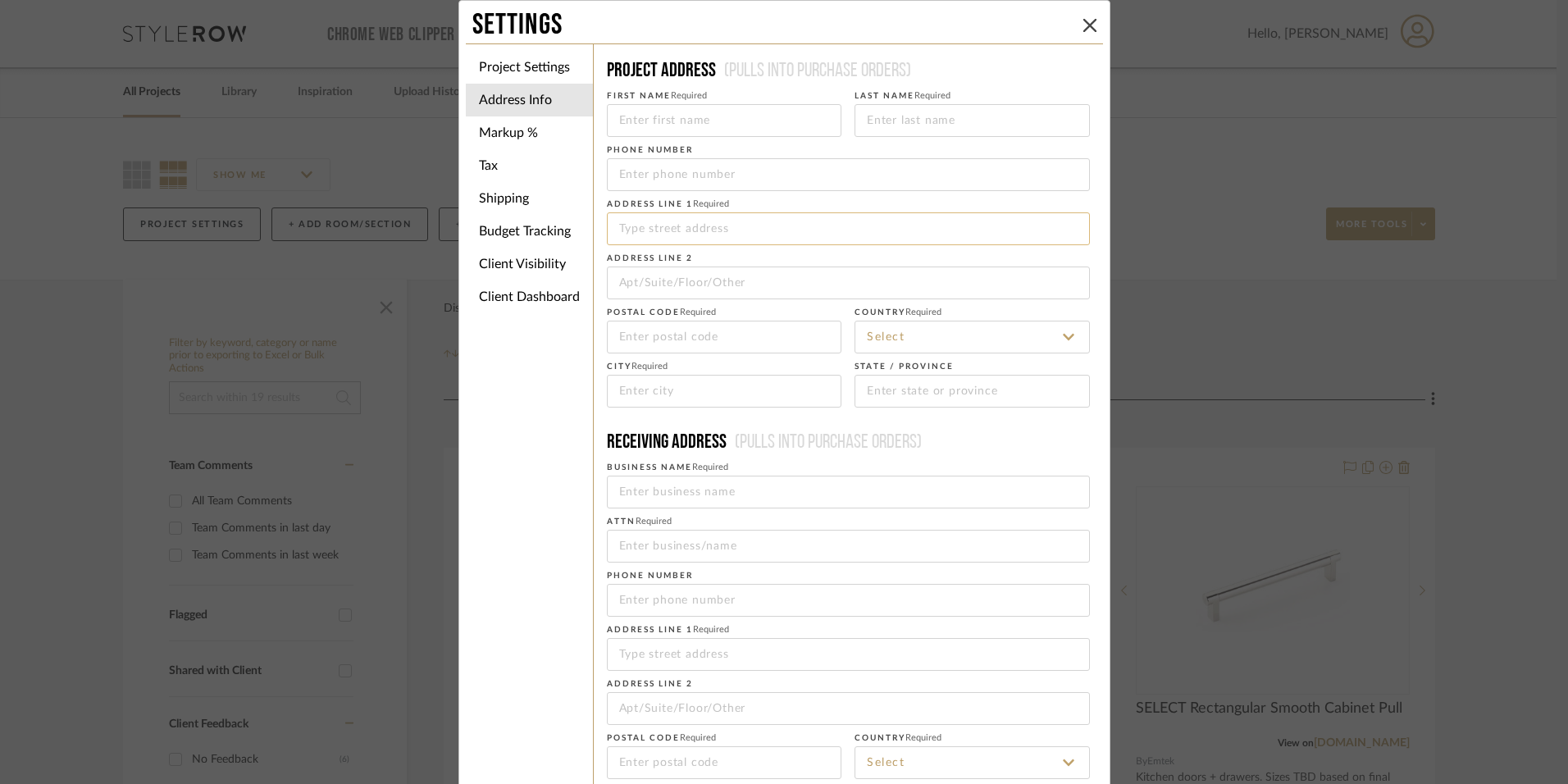
click at [639, 215] on input at bounding box center [847, 229] width 483 height 32
paste input "[STREET_ADDRESS]"
click at [788, 227] on input "[STREET_ADDRESS]" at bounding box center [847, 229] width 483 height 32
type input "[STREET_ADDRESS]"
click at [677, 321] on input at bounding box center [724, 336] width 236 height 32
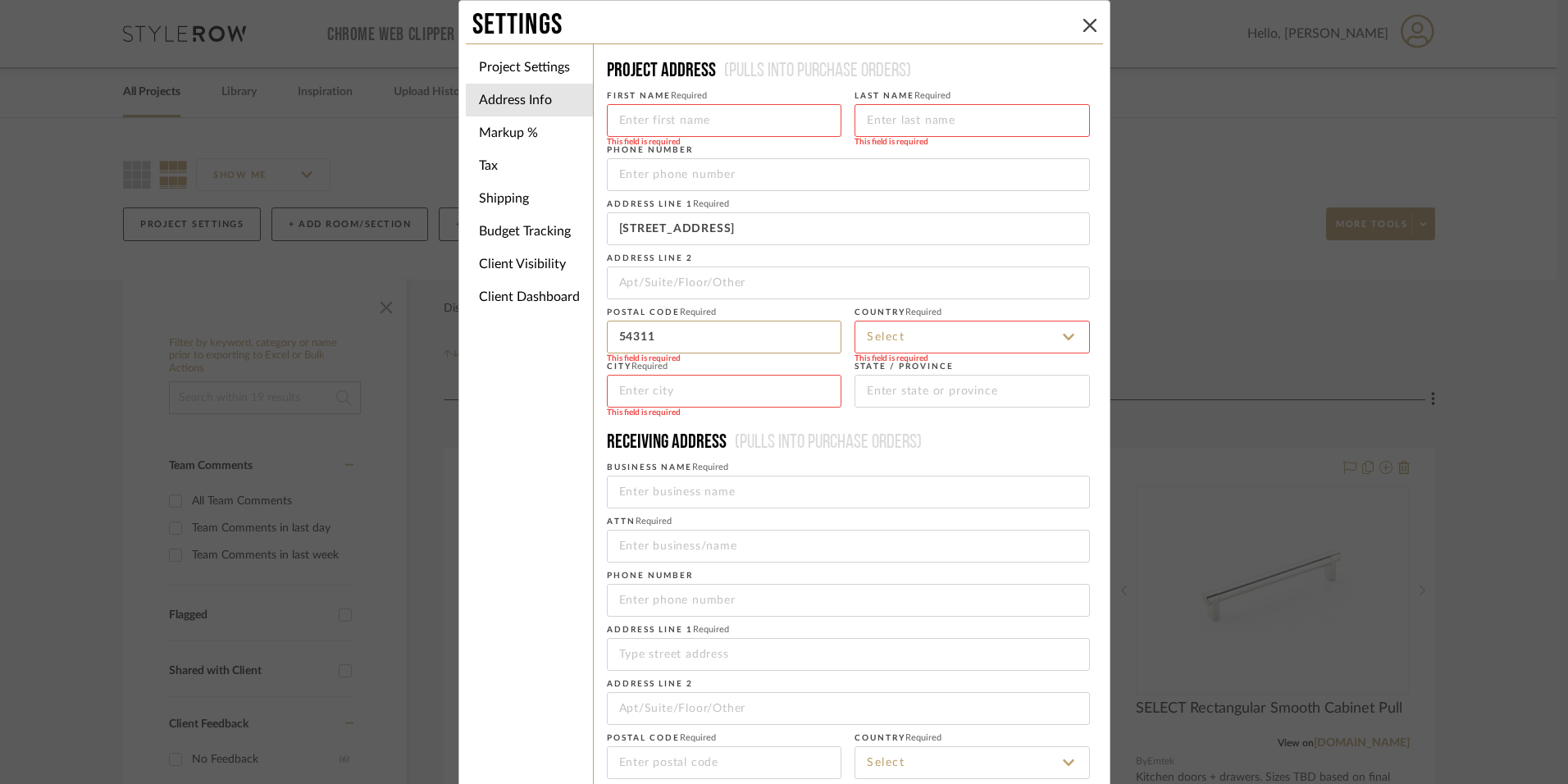
type input "54311"
click at [933, 340] on input at bounding box center [972, 336] width 236 height 32
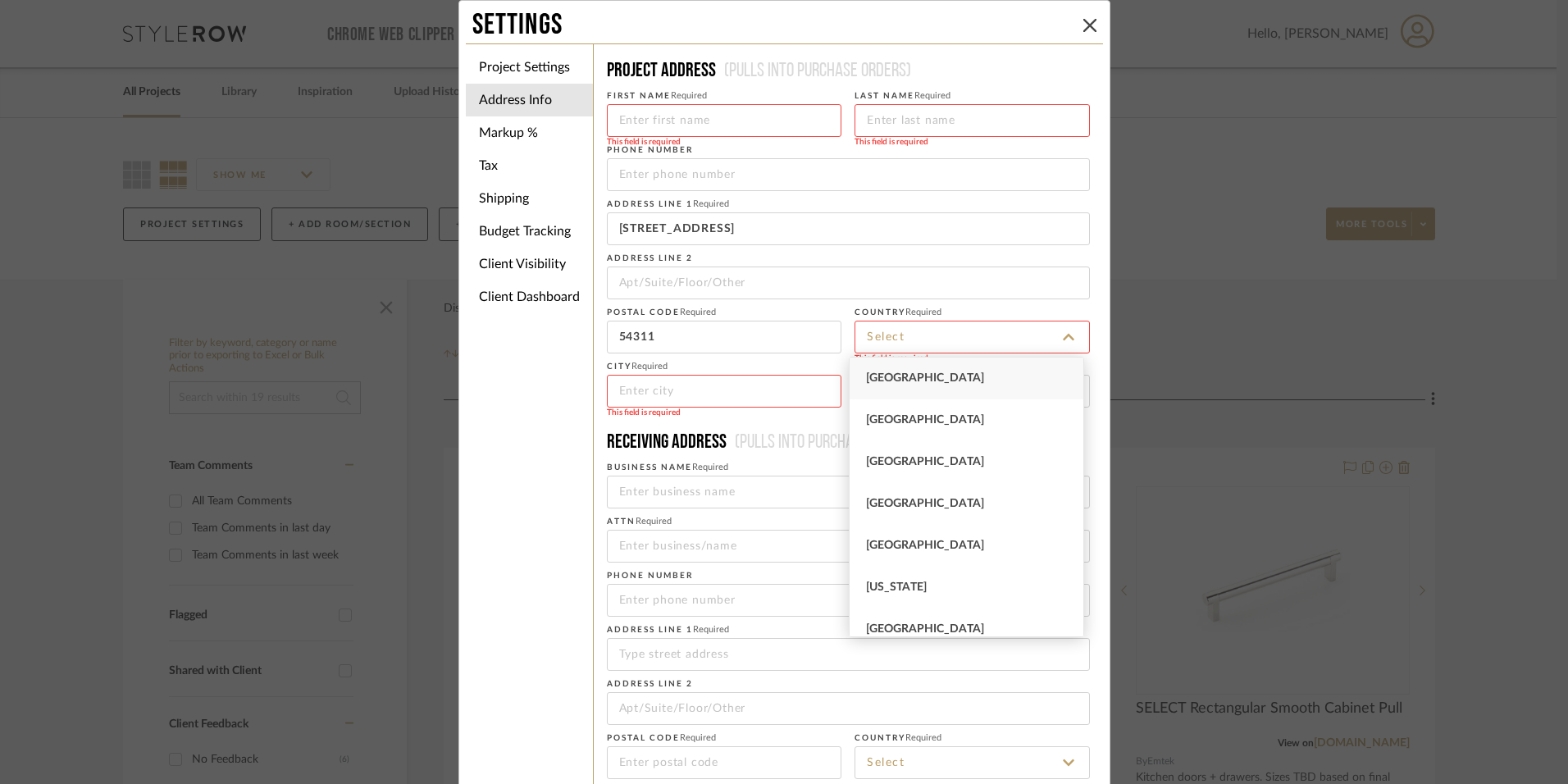
click at [927, 370] on div "[GEOGRAPHIC_DATA]" at bounding box center [967, 378] width 234 height 42
type input "[GEOGRAPHIC_DATA]"
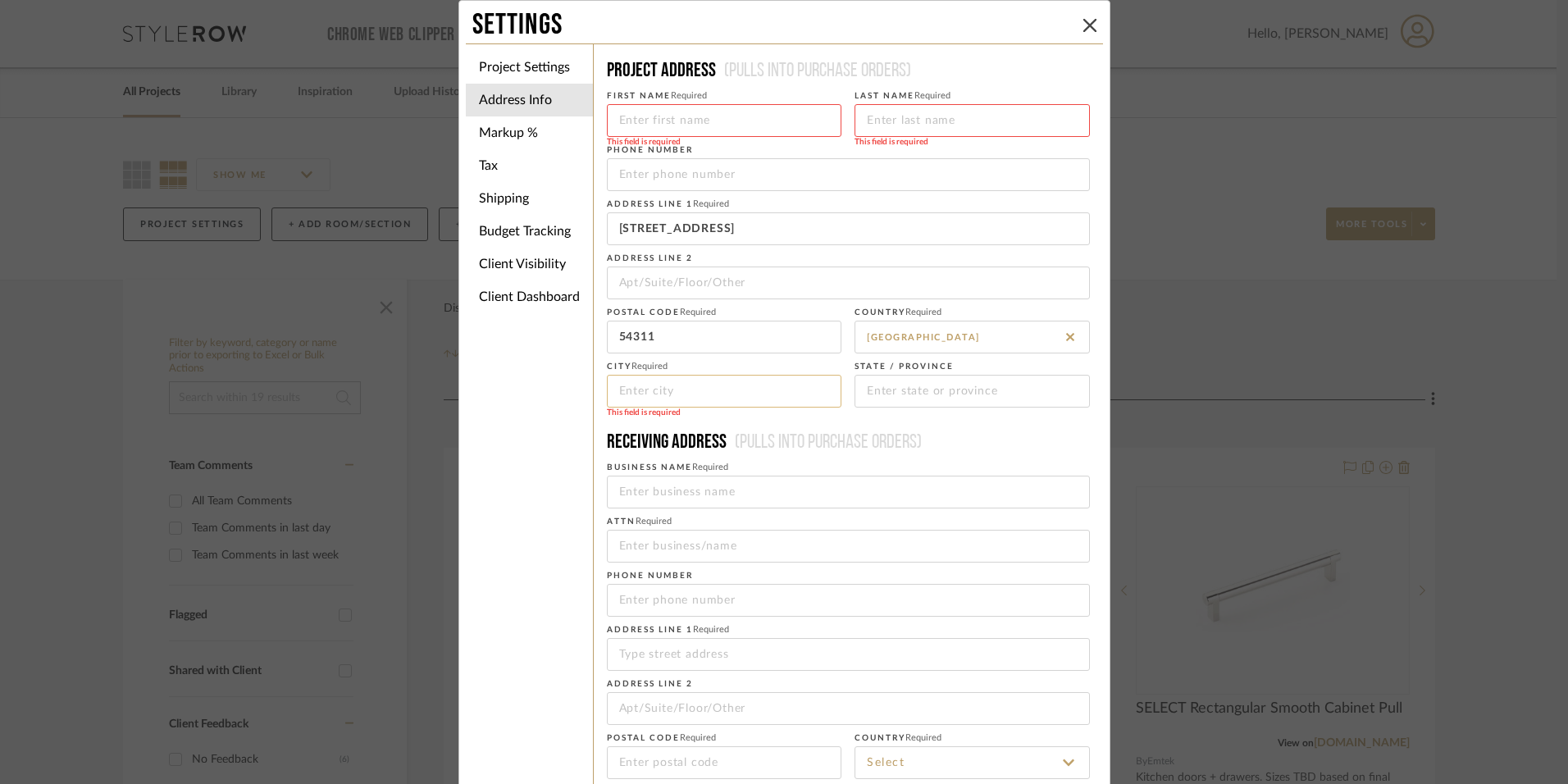
click at [691, 386] on input at bounding box center [724, 391] width 236 height 32
type input "g"
type input "Green Bay"
click at [697, 123] on input at bounding box center [724, 120] width 236 height 32
type input "[PERSON_NAME]"
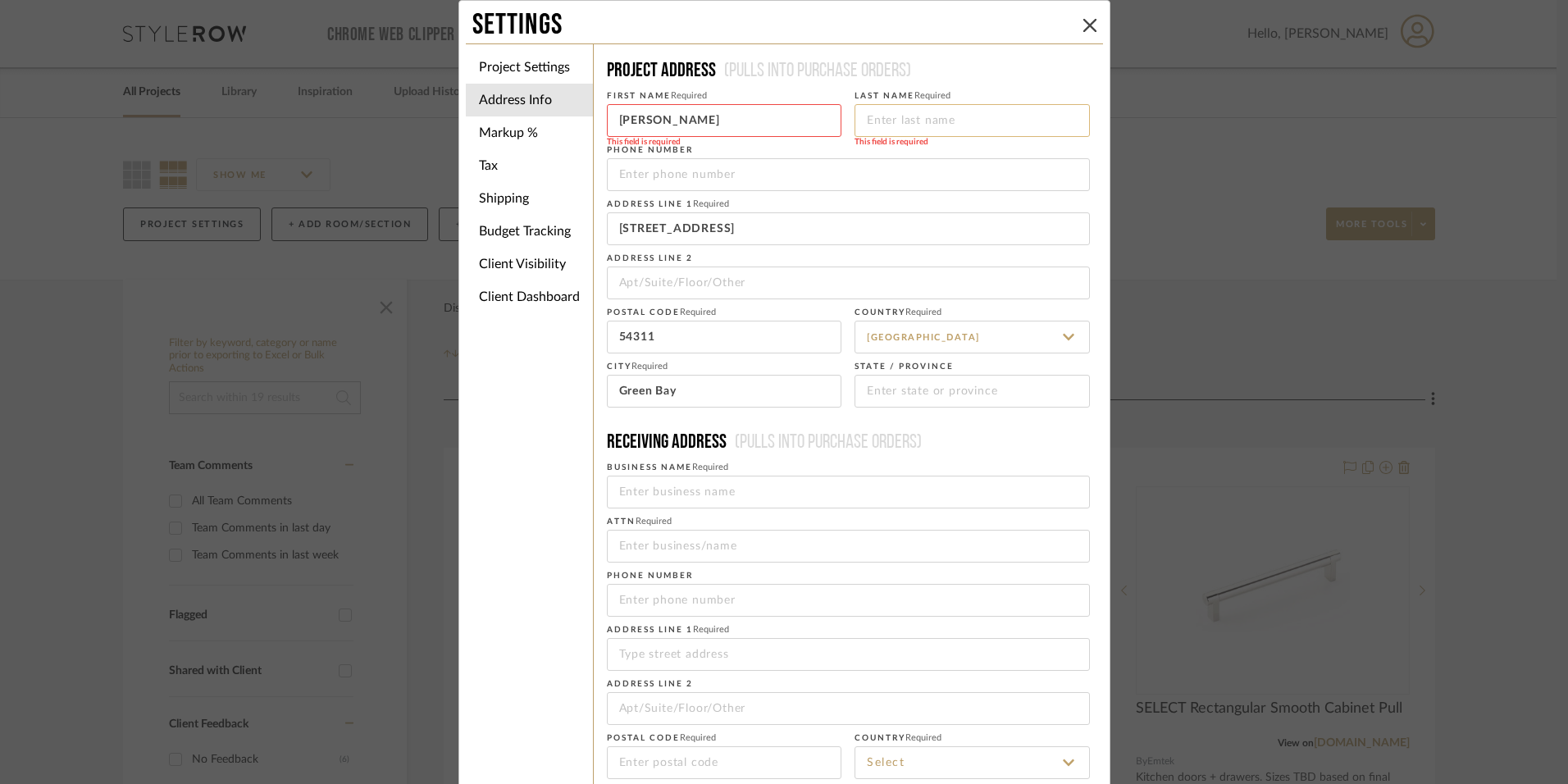
click at [947, 124] on input at bounding box center [972, 120] width 236 height 32
click at [944, 119] on input at bounding box center [972, 120] width 236 height 32
type input "[PERSON_NAME]"
click at [1031, 77] on h4 "Project Address (Pulls into purchase orders)" at bounding box center [847, 71] width 483 height 27
click at [908, 397] on input at bounding box center [972, 391] width 236 height 32
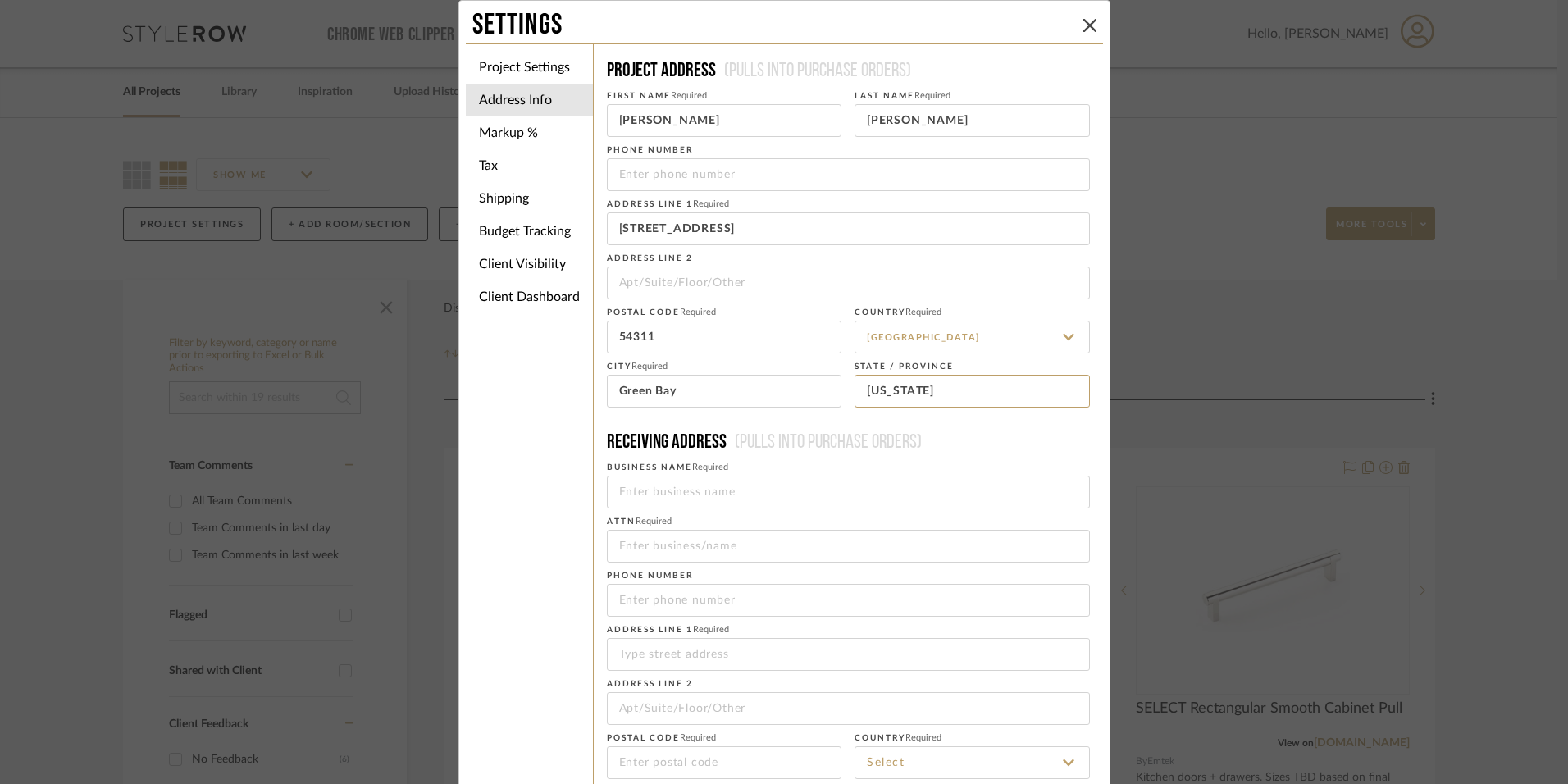
type input "[US_STATE]"
click at [1096, 377] on div "Project Address (Pulls into purchase orders) First Name Required [PERSON_NAME] …" at bounding box center [847, 467] width 510 height 846
drag, startPoint x: 805, startPoint y: 226, endPoint x: 582, endPoint y: 220, distance: 223.1
click at [582, 220] on div "Project Settings Address Info Markup % Tax Shipping Budget Tracking Client Visi…" at bounding box center [784, 467] width 637 height 847
click at [938, 249] on fieldset "Address Line 2" at bounding box center [847, 272] width 483 height 52
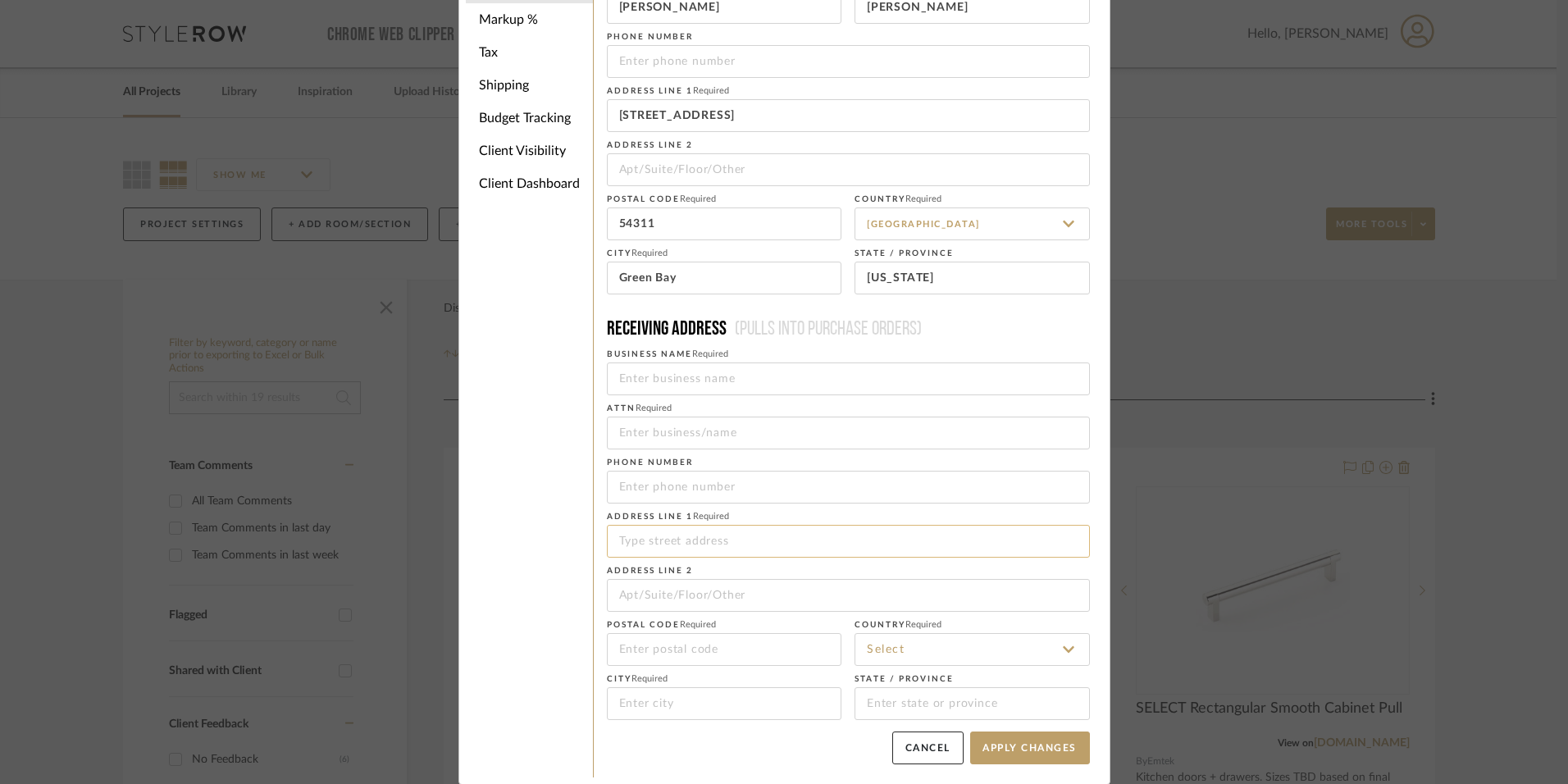
scroll to position [114, 0]
click at [1019, 747] on button "Apply Changes" at bounding box center [1030, 746] width 120 height 32
click at [32, 319] on div "Settings Project Settings Address Info Markup % Tax Shipping Budget Tracking Cl…" at bounding box center [784, 392] width 1568 height 784
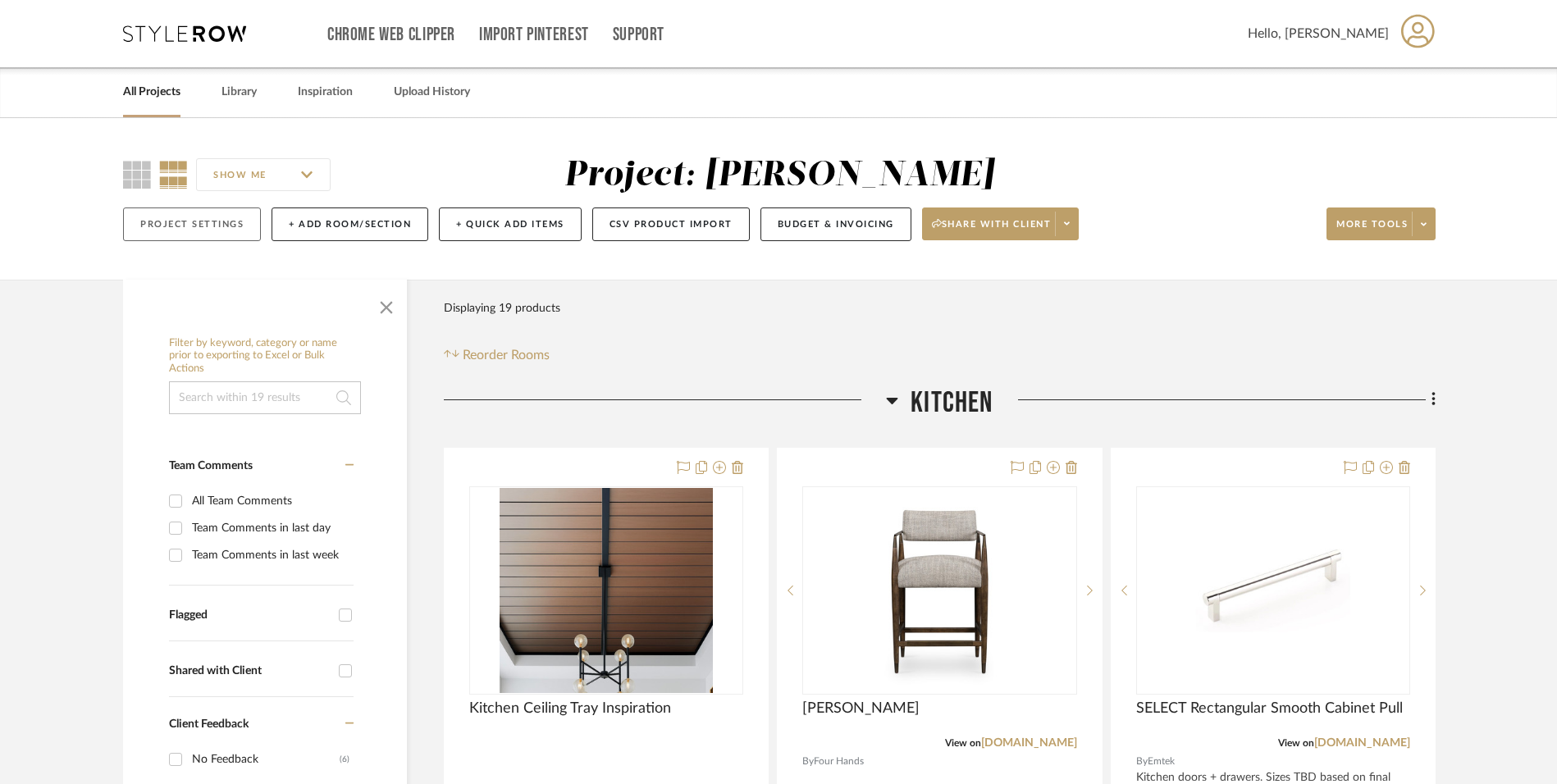
click at [194, 223] on button "Project Settings" at bounding box center [191, 224] width 138 height 33
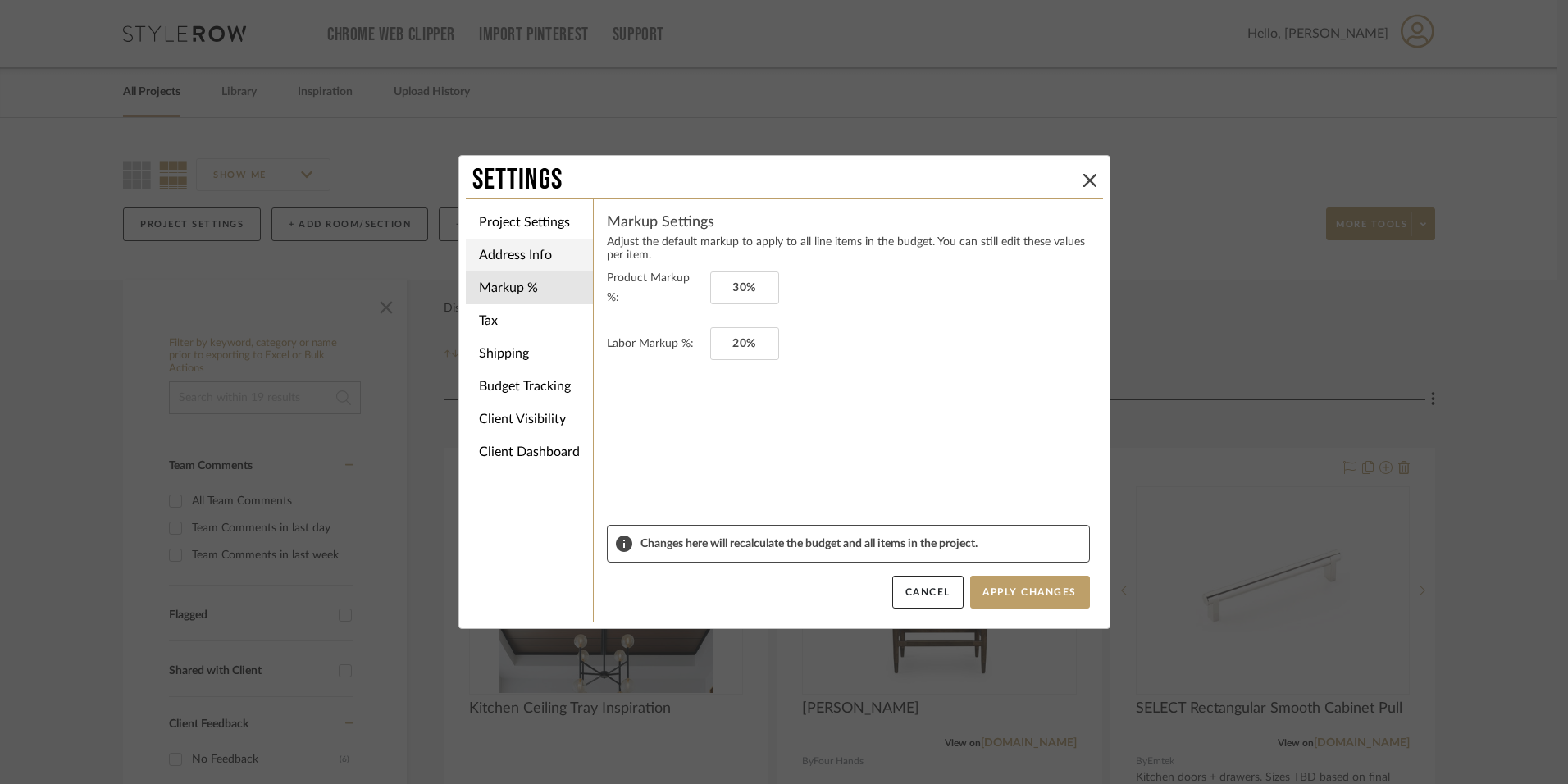
click at [537, 258] on li "Address Info" at bounding box center [529, 255] width 127 height 32
